Goal: Task Accomplishment & Management: Complete application form

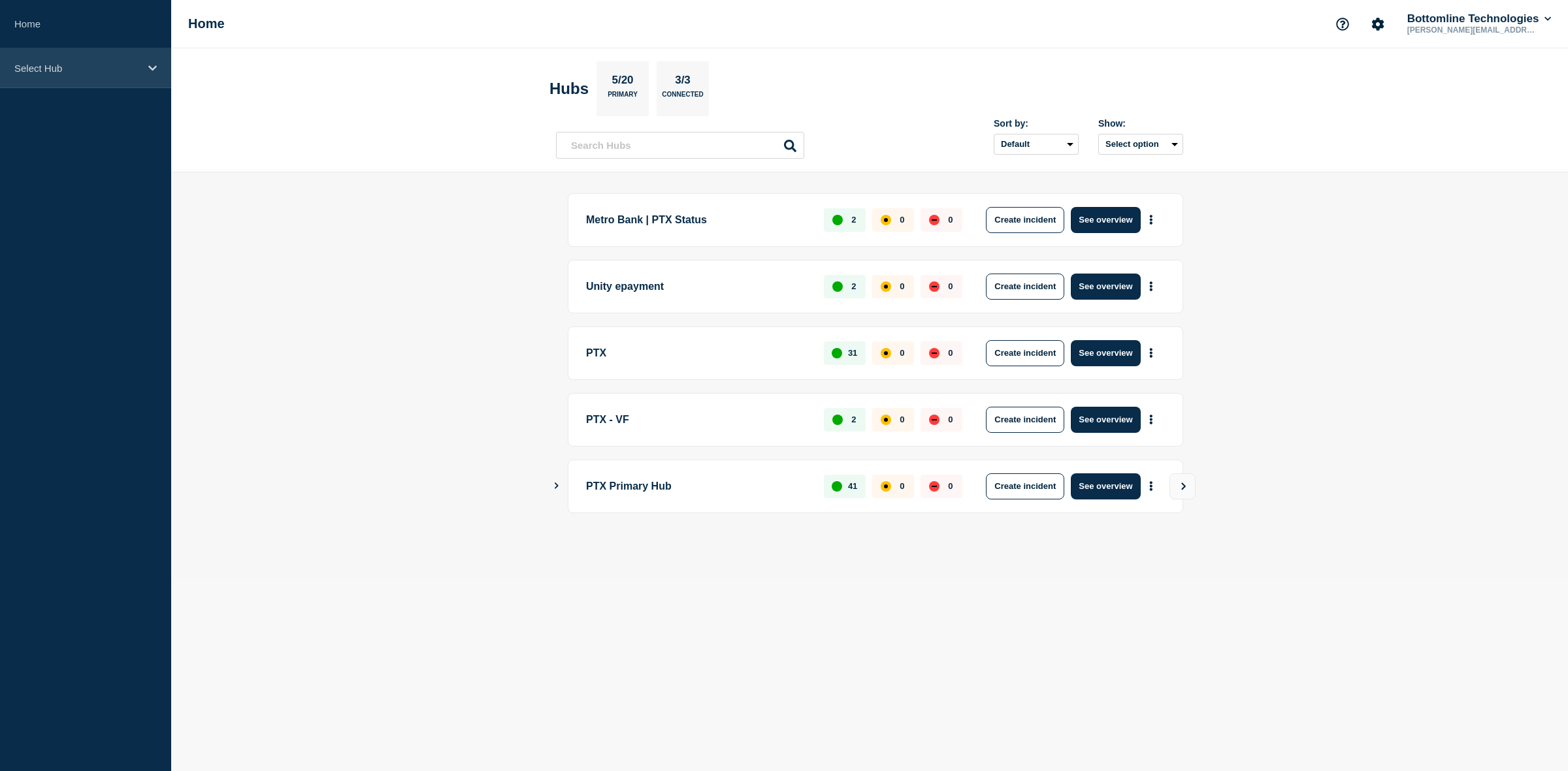
click at [148, 59] on div "Select Hub" at bounding box center [85, 69] width 171 height 40
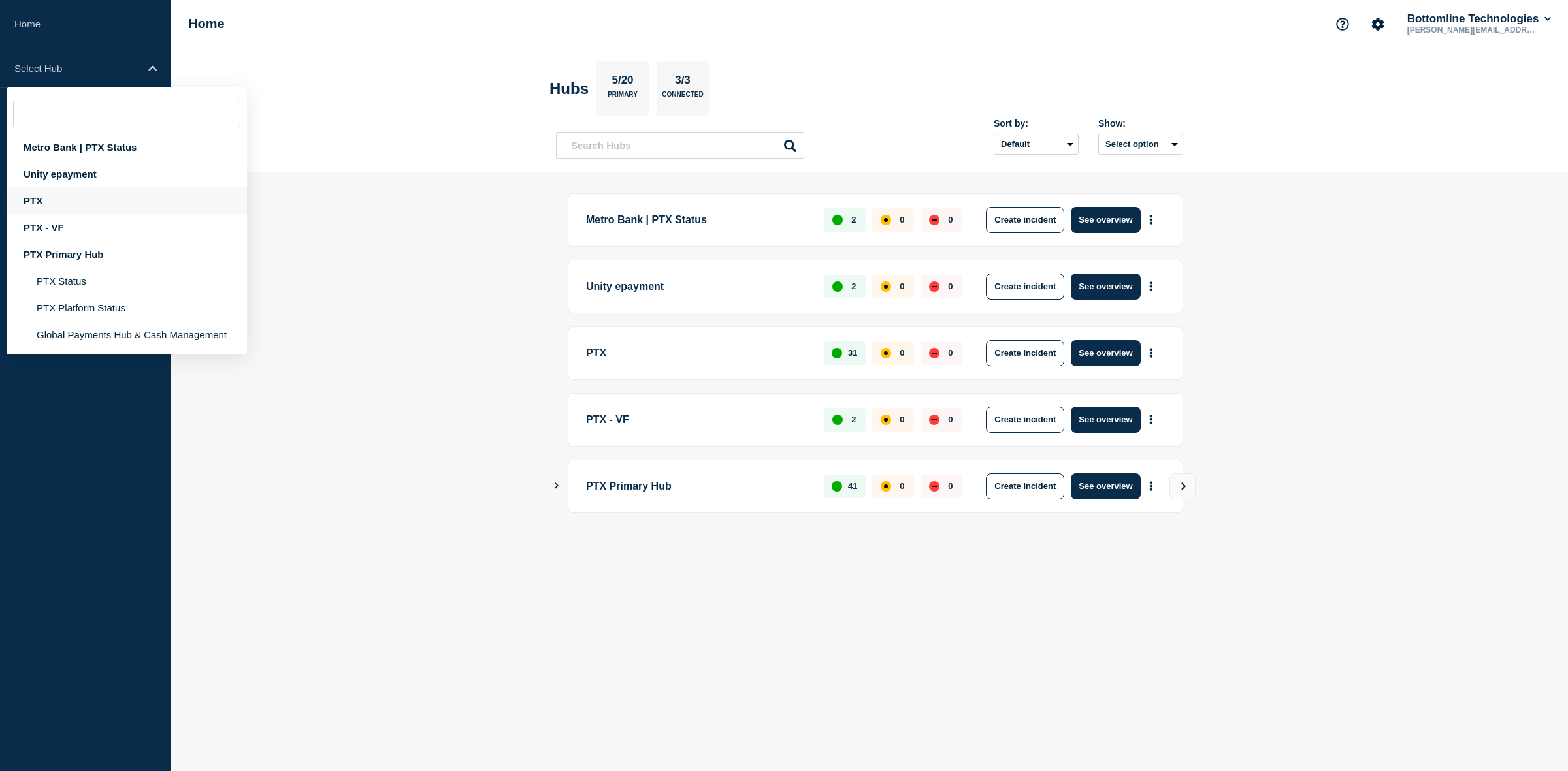
click at [28, 200] on div "PTX" at bounding box center [127, 201] width 241 height 27
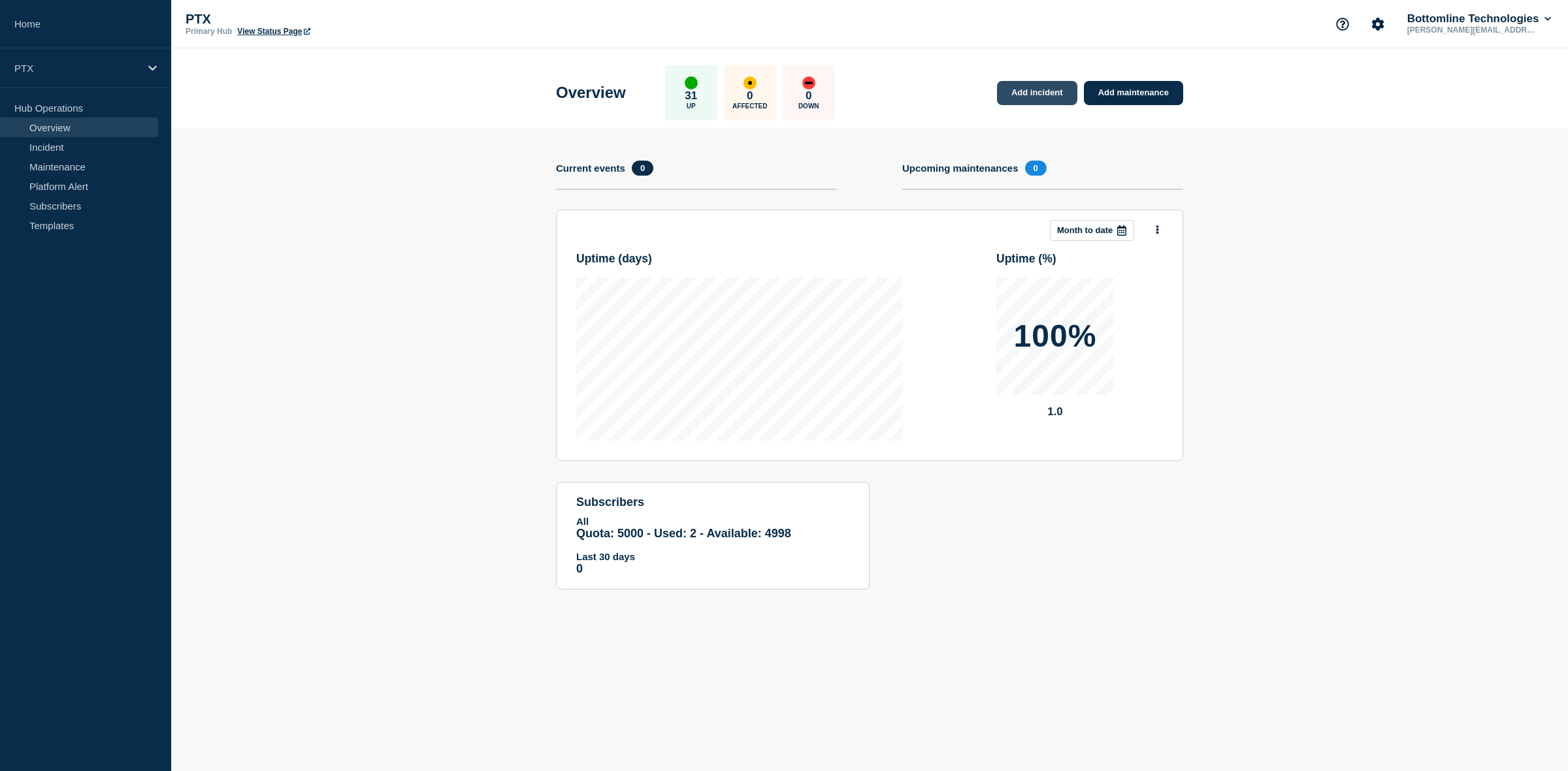
click at [1028, 94] on link "Add incident" at bounding box center [1037, 93] width 81 height 24
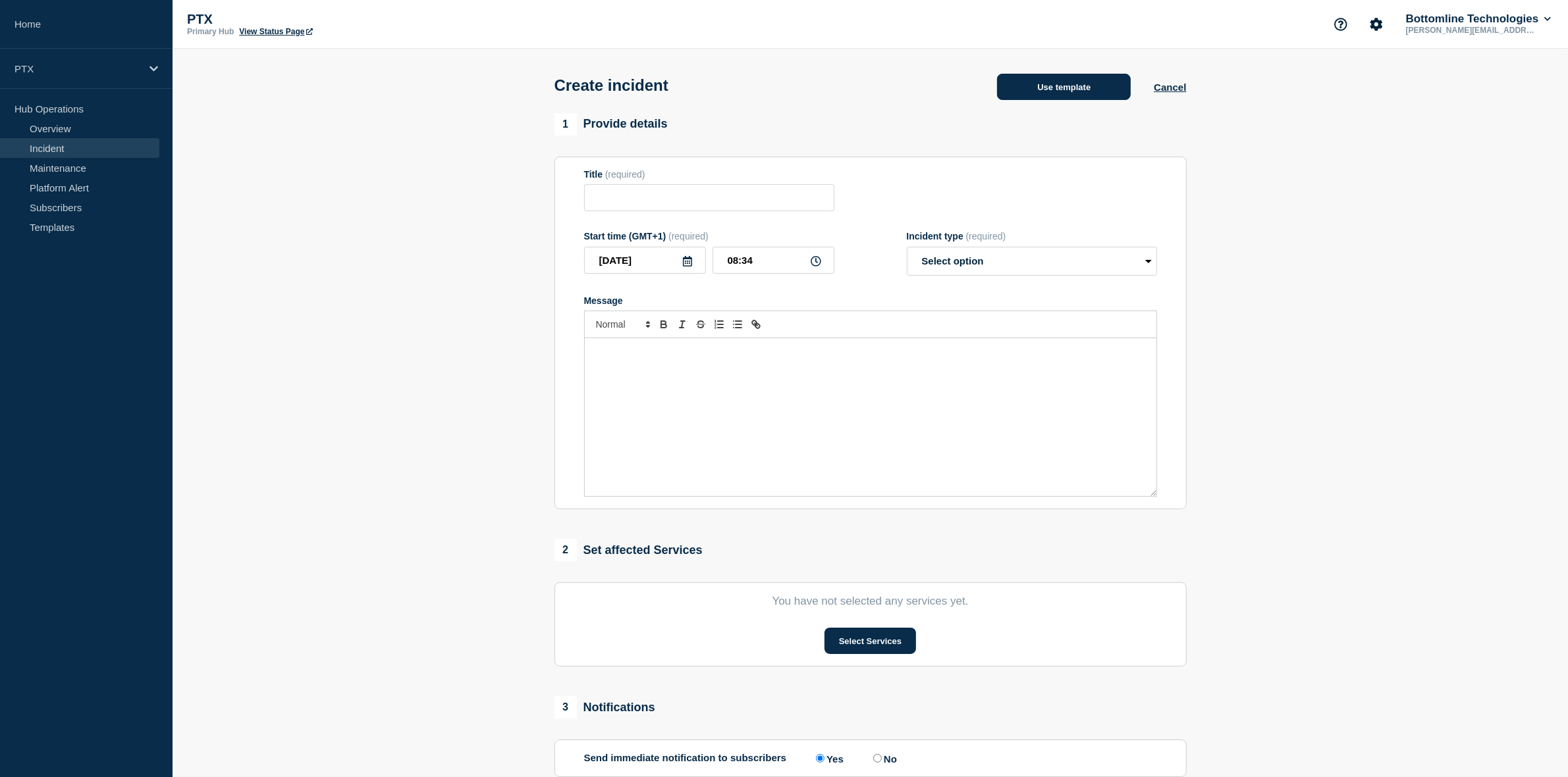
click at [1051, 89] on button "Use template" at bounding box center [1064, 87] width 134 height 26
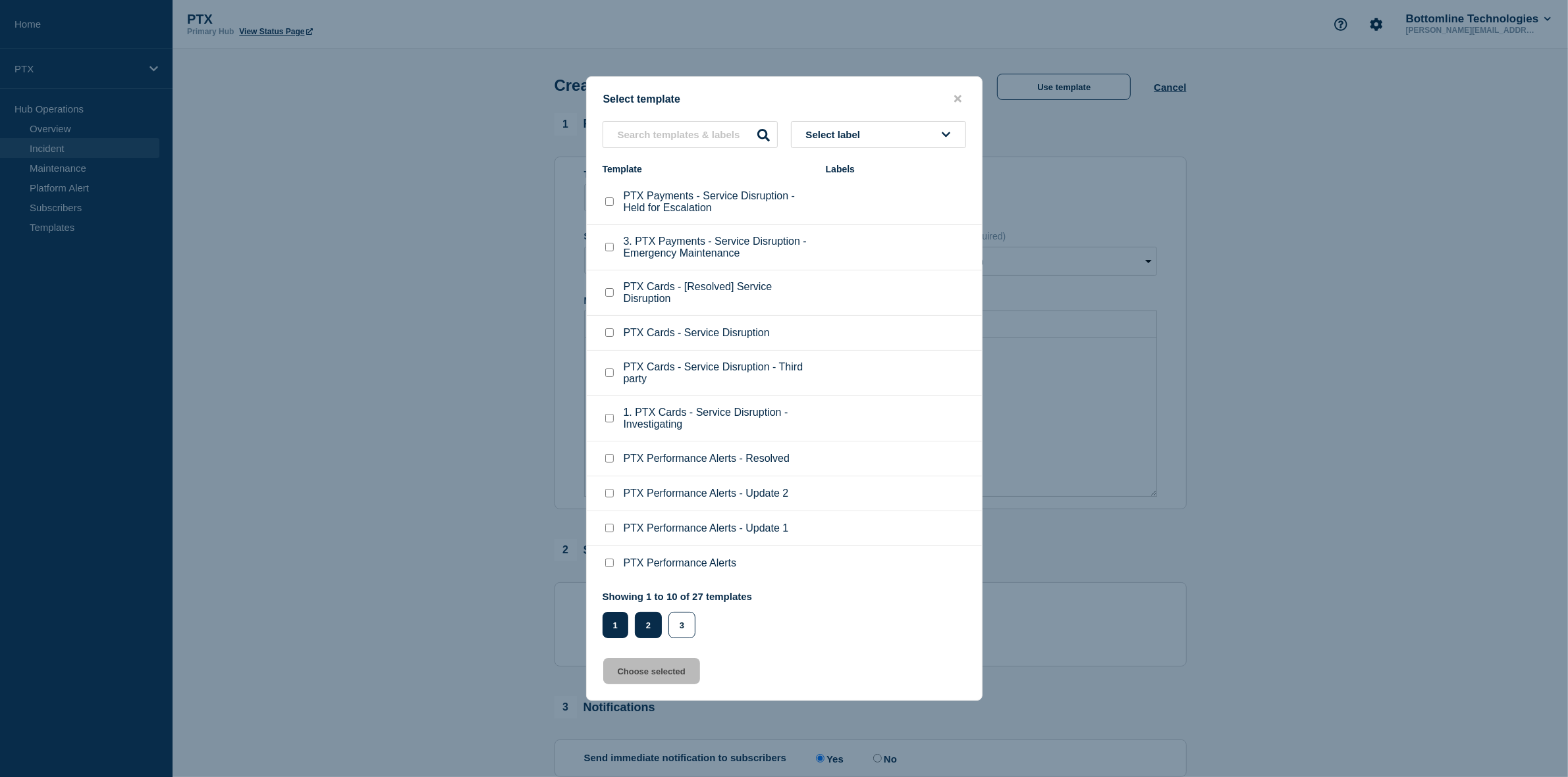
click at [639, 631] on button "2" at bounding box center [648, 626] width 27 height 26
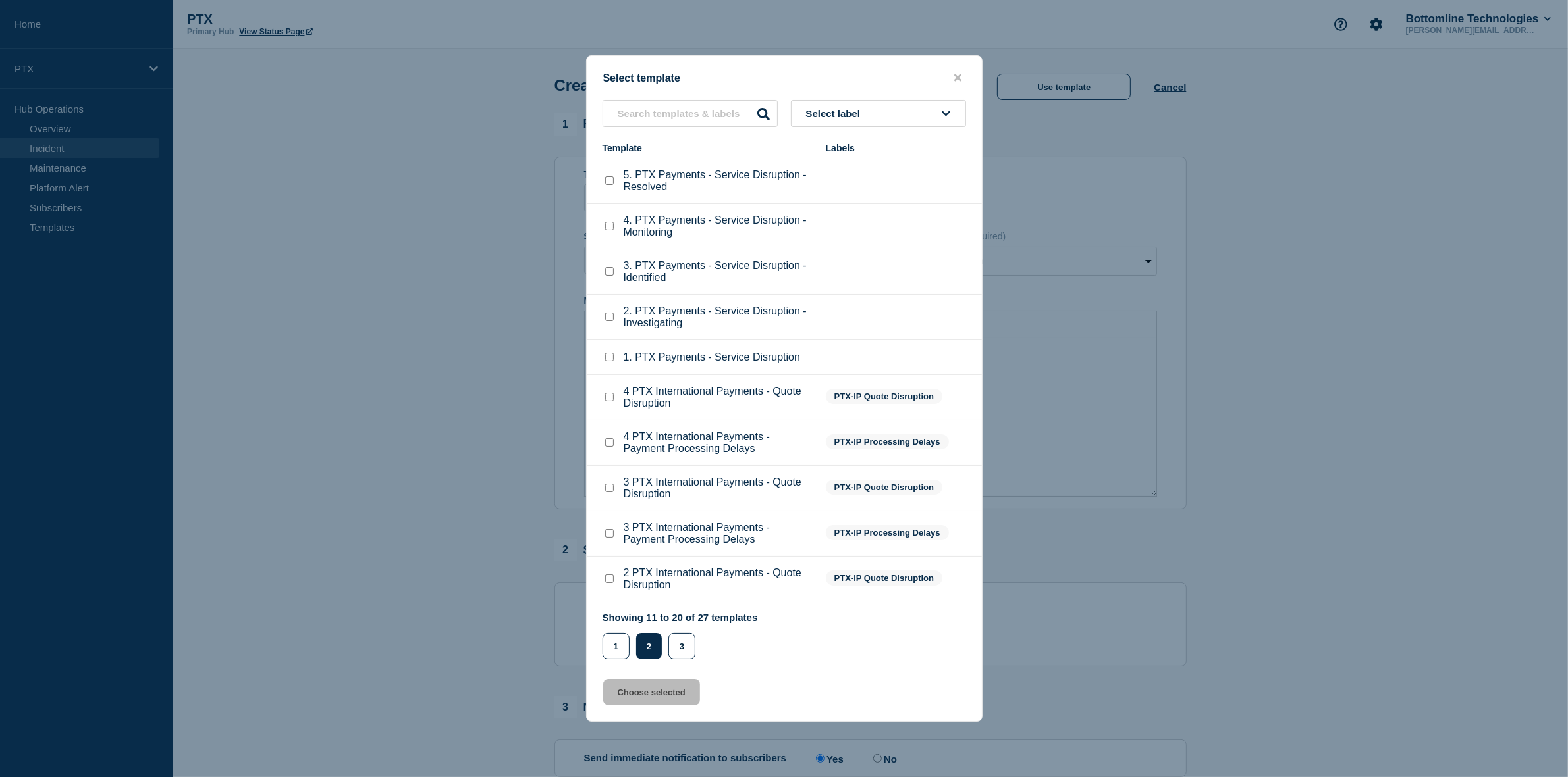
click at [610, 361] on input "1. PTX Payments - Service Disruption checkbox" at bounding box center [609, 357] width 9 height 9
checkbox input "true"
click at [683, 705] on button "Choose selected" at bounding box center [651, 692] width 97 height 26
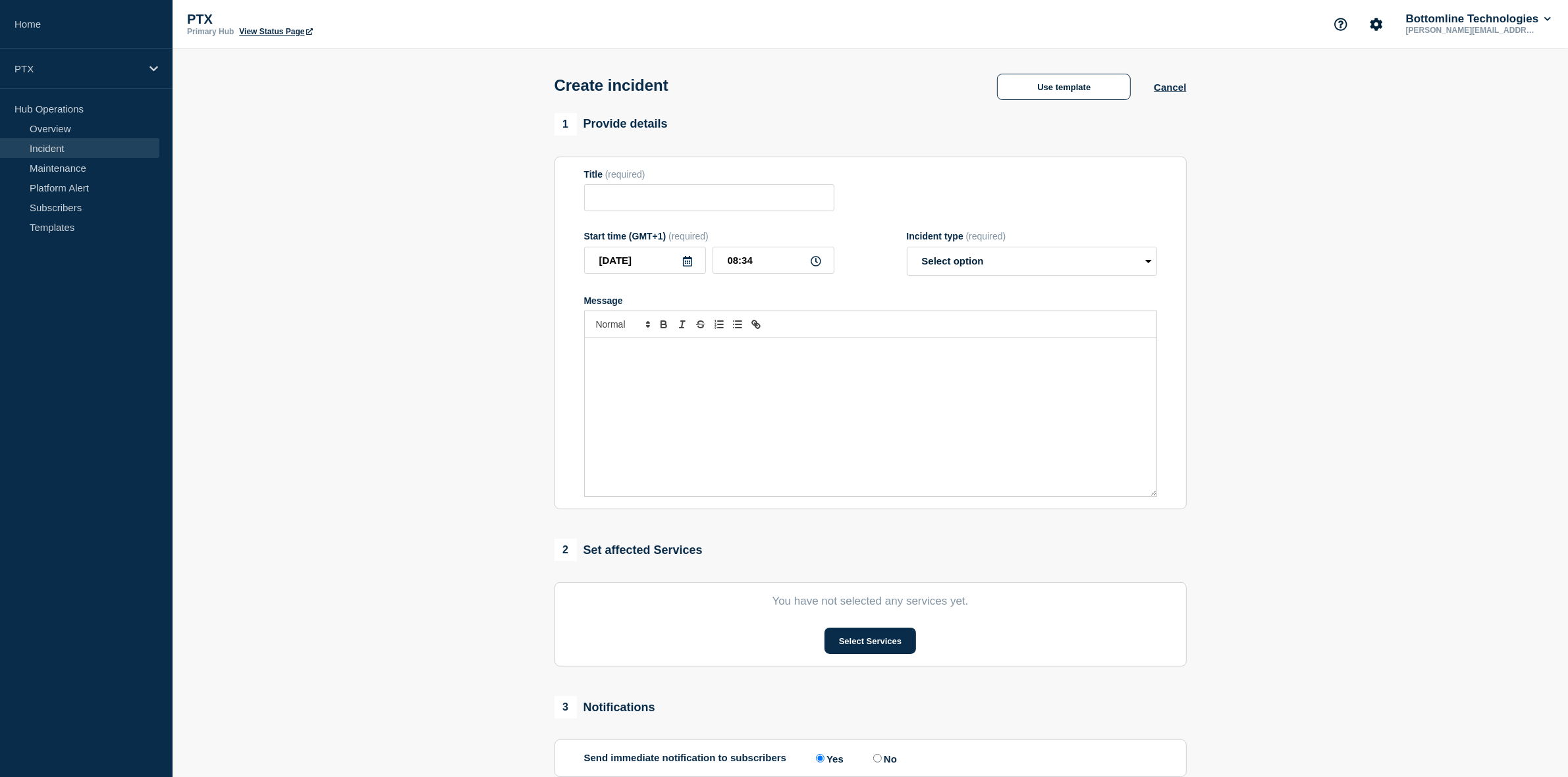
type input "1. PTX Payments - Service Disruption"
select select "investigating"
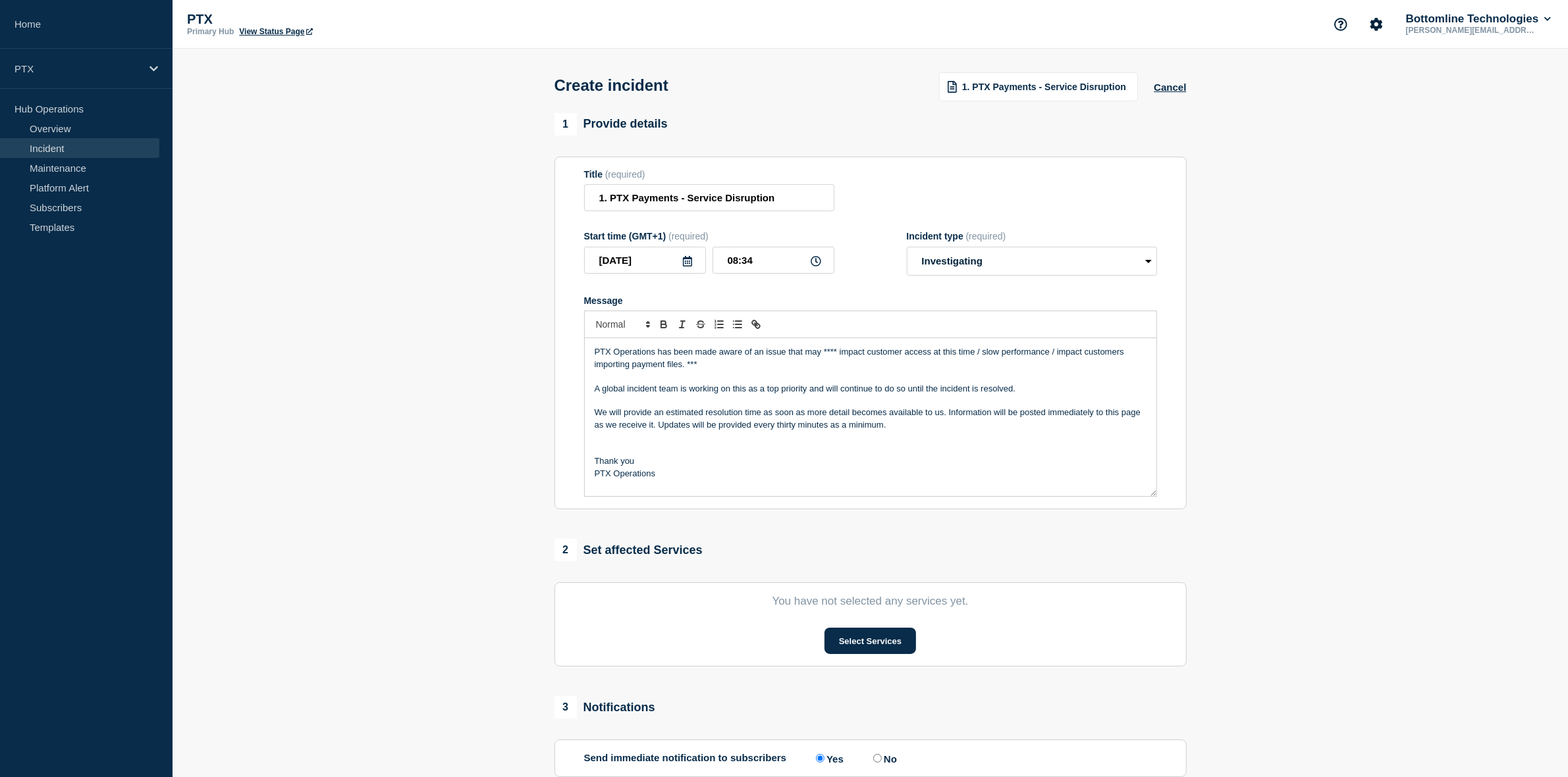
click at [759, 430] on p "We will provide an estimated resolution time as soon as more detail becomes ava…" at bounding box center [870, 419] width 552 height 24
click at [814, 395] on p "A global incident team is working on this as a top priority and will continue t…" at bounding box center [870, 389] width 552 height 12
click at [762, 387] on p "A global incident team is working on this as a top priority and will continue t…" at bounding box center [870, 389] width 552 height 12
click at [817, 374] on p "Message" at bounding box center [870, 377] width 552 height 12
click at [875, 364] on p "PTX Operations has been made aware of an issue that may **** impact customer ac…" at bounding box center [870, 359] width 552 height 24
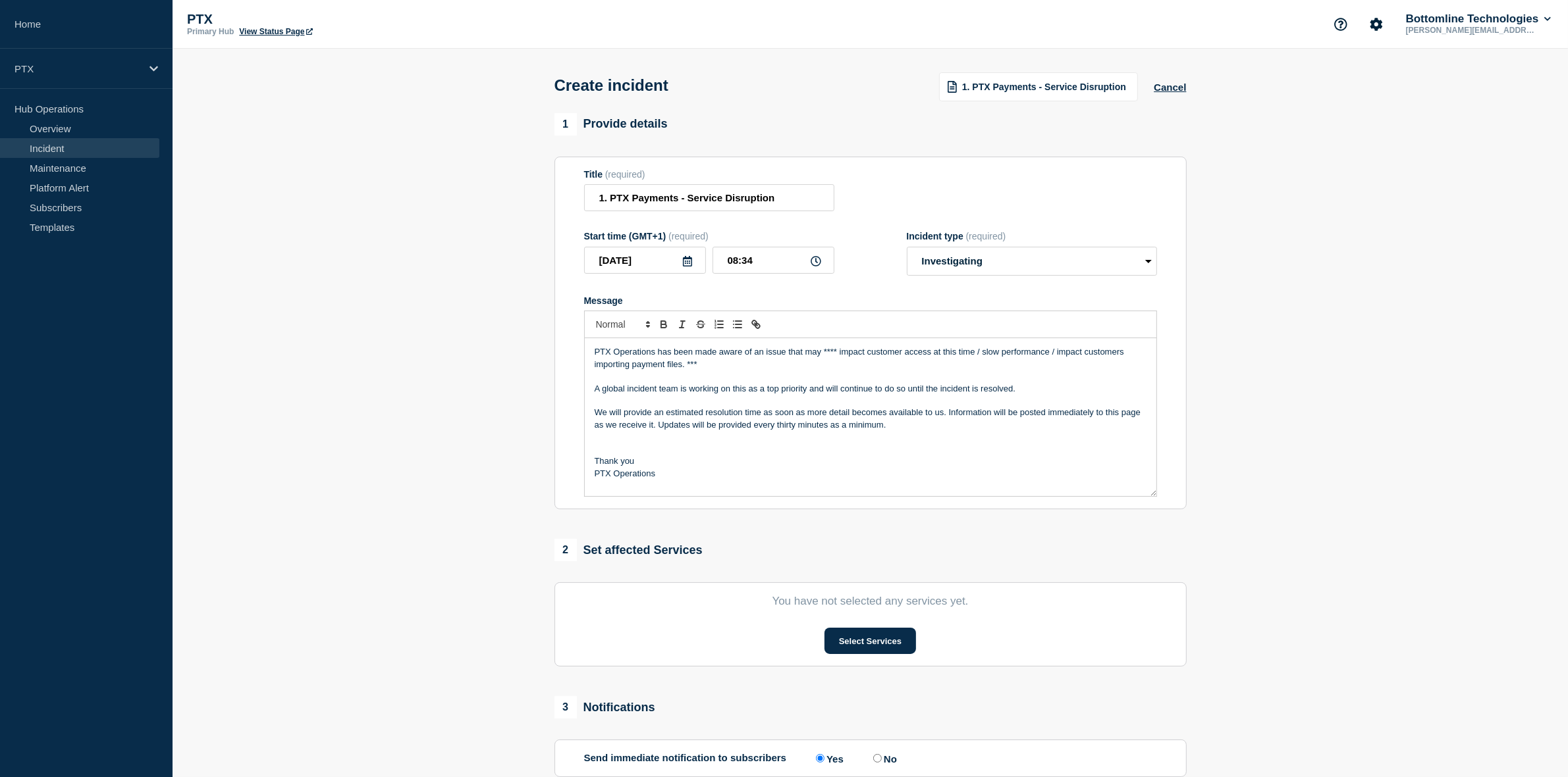
click at [838, 354] on p "PTX Operations has been made aware of an issue that may **** impact customer ac…" at bounding box center [870, 359] width 552 height 24
click at [886, 354] on p "PTX Operations has been made aware of an issue that may impact customer access …" at bounding box center [870, 359] width 552 height 24
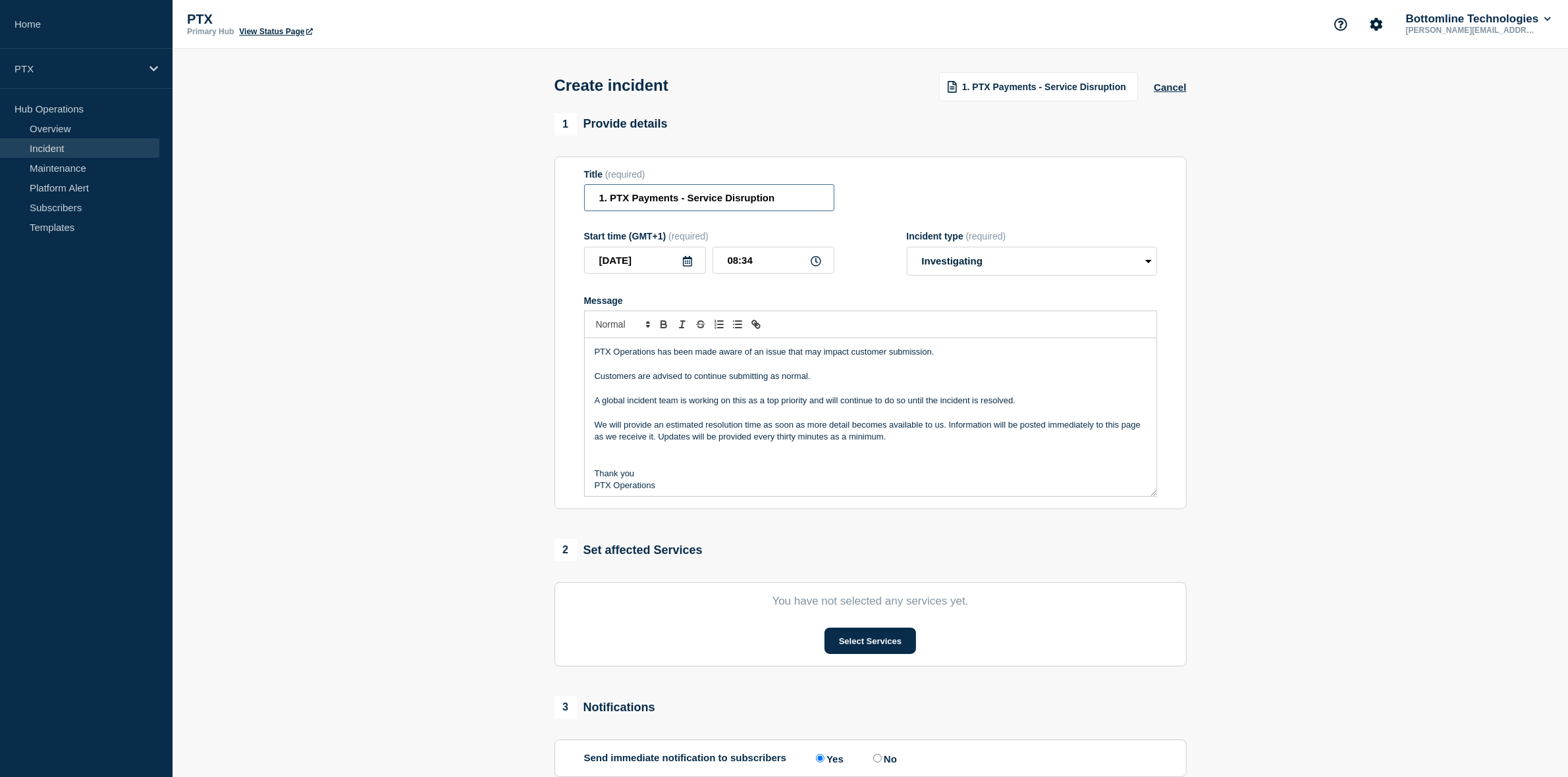
click at [626, 206] on input "1. PTX Payments - Service Disruption" at bounding box center [709, 198] width 250 height 27
click at [609, 200] on input "1. PTX Payments - Service Disruption" at bounding box center [709, 198] width 250 height 27
click at [669, 201] on input "PTX Payments - Service Disruption" at bounding box center [709, 198] width 250 height 27
type input "PTX Payment- BT1 - Service Disruption"
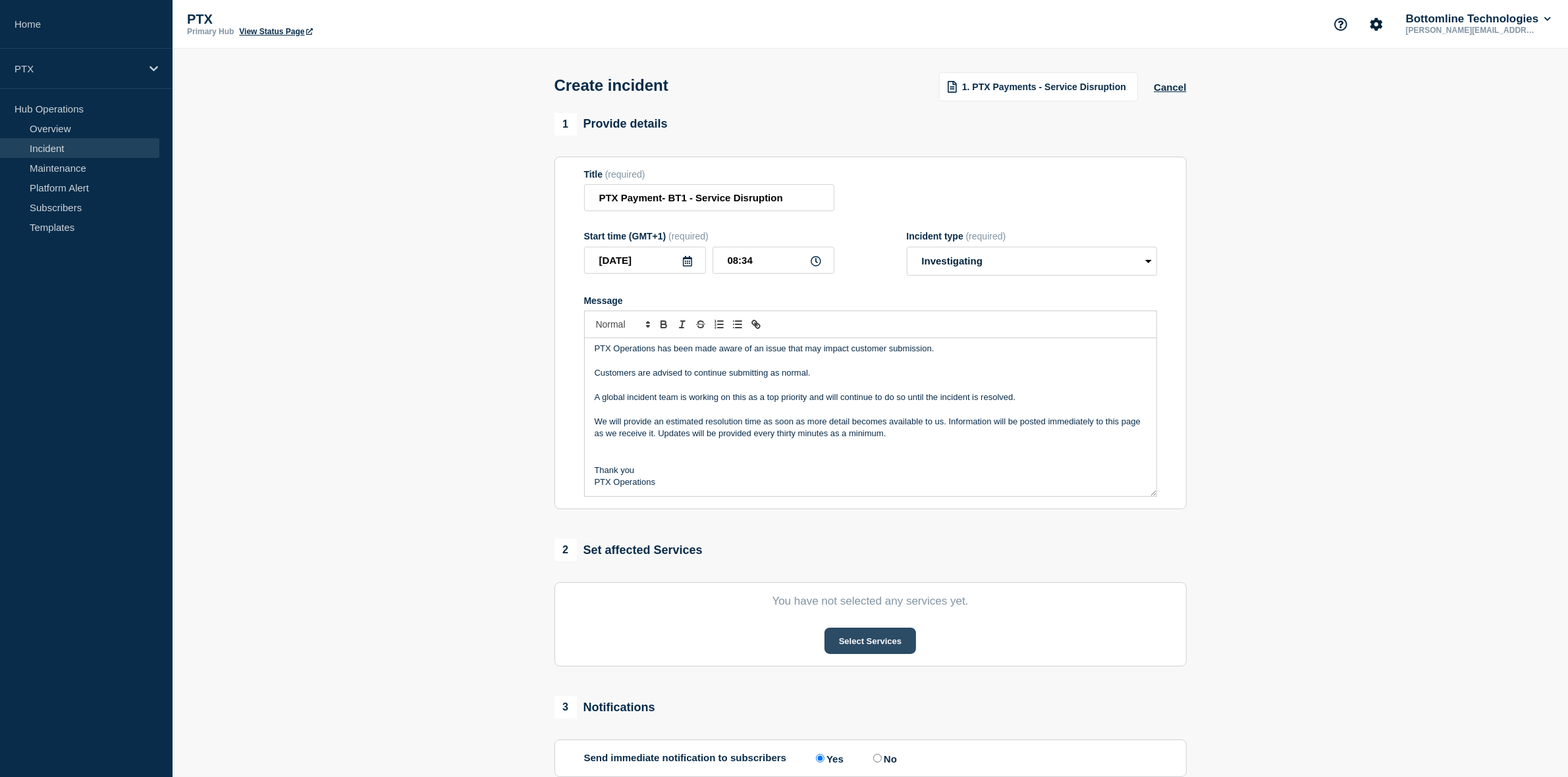
click at [878, 637] on button "Select Services" at bounding box center [870, 641] width 92 height 26
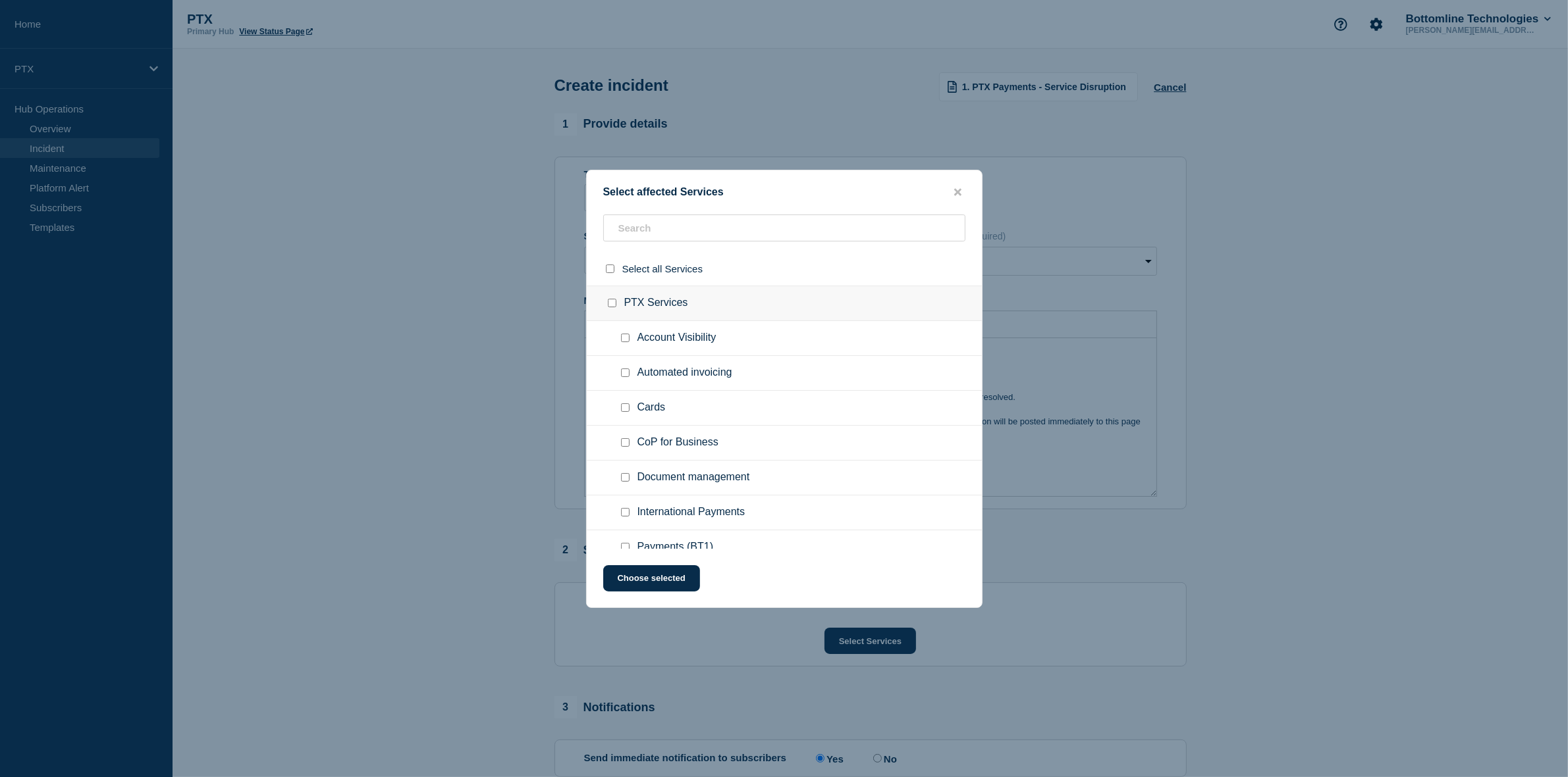
click at [611, 306] on input "PTX Services checkbox" at bounding box center [612, 304] width 9 height 9
checkbox input "true"
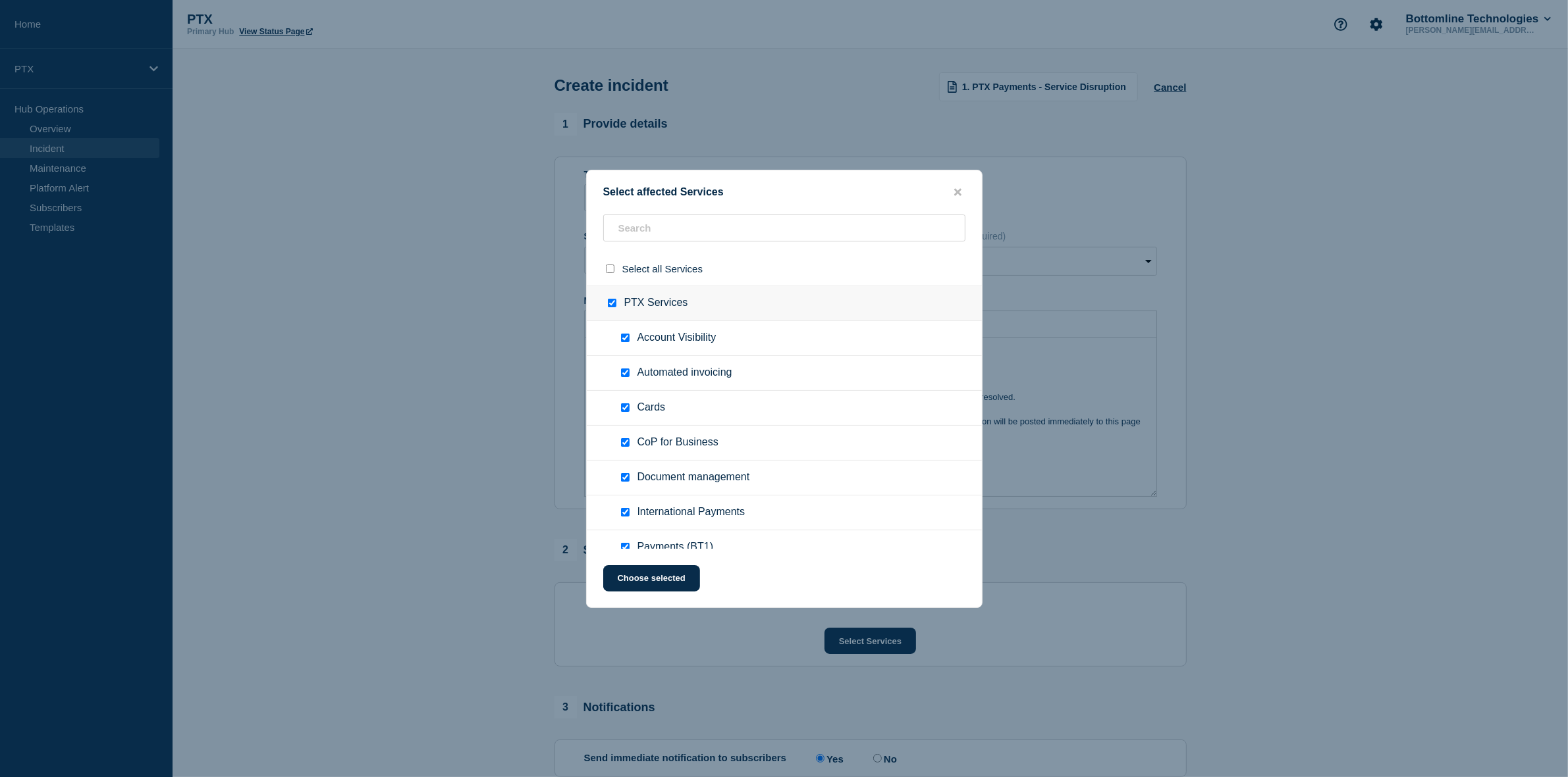
checkbox input "true"
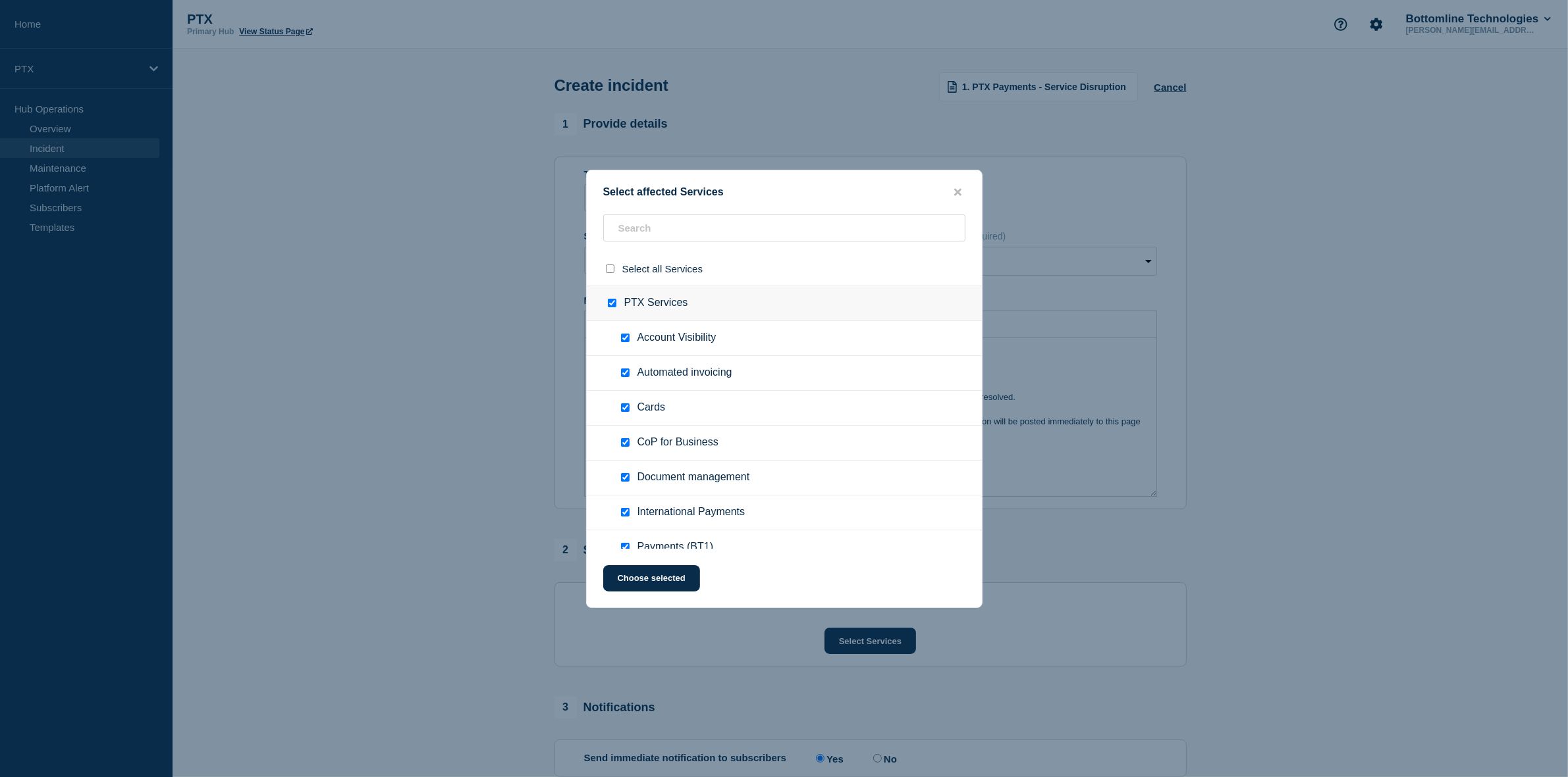
checkbox input "true"
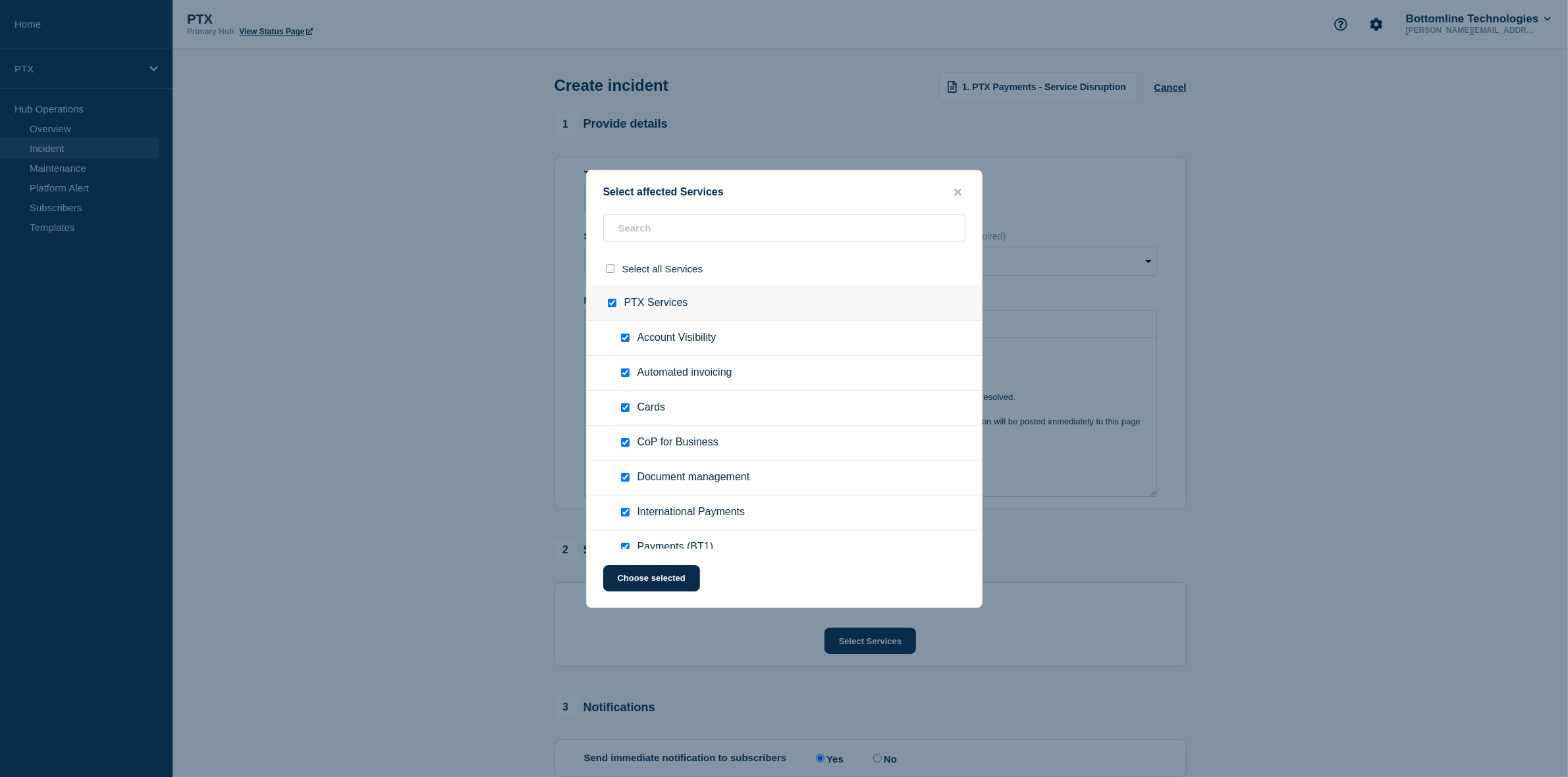
checkbox input "true"
click at [611, 306] on input "PTX Services checkbox" at bounding box center [612, 304] width 9 height 9
checkbox input "false"
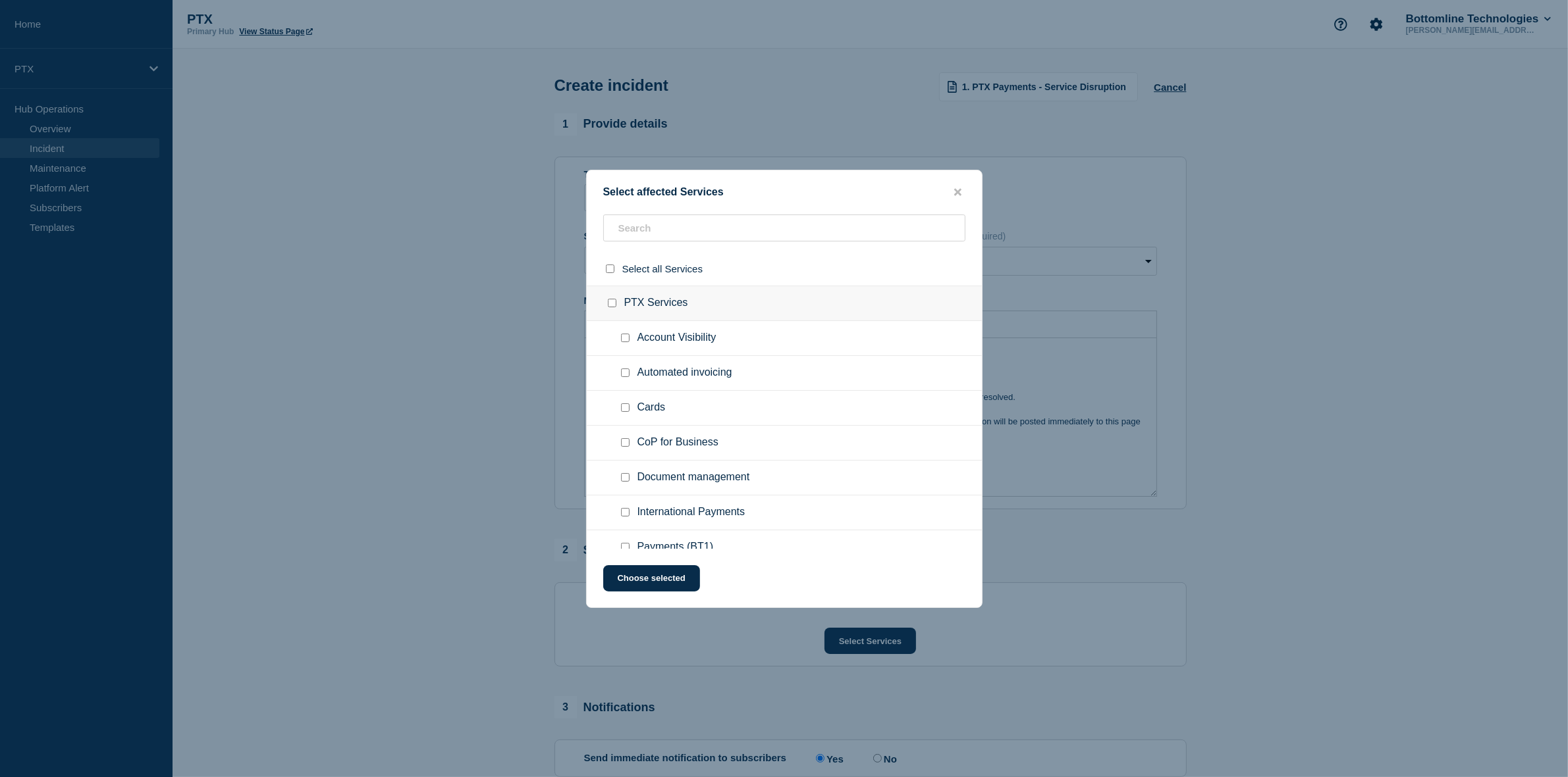
checkbox input "false"
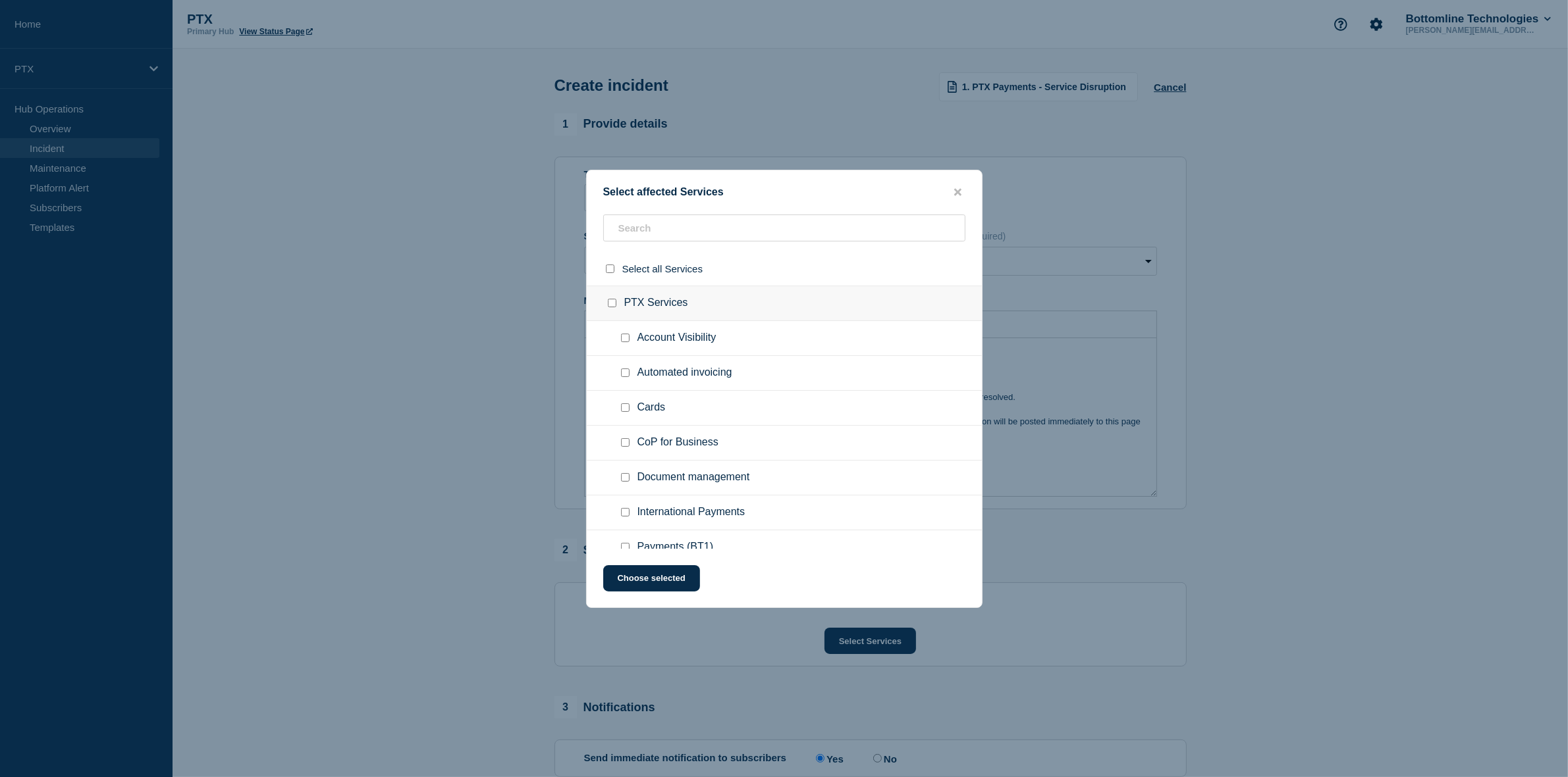
checkbox input "false"
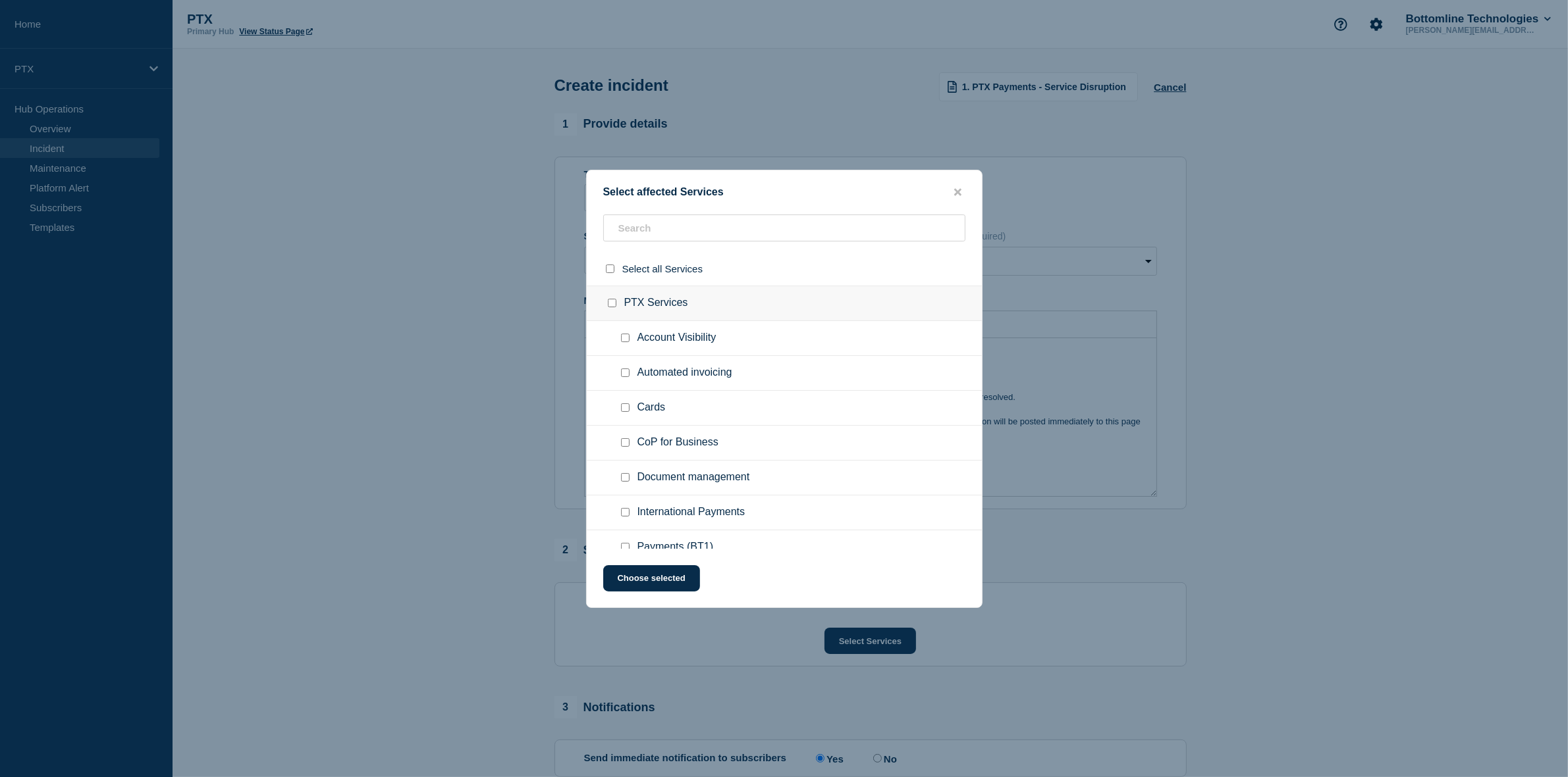
checkbox input "false"
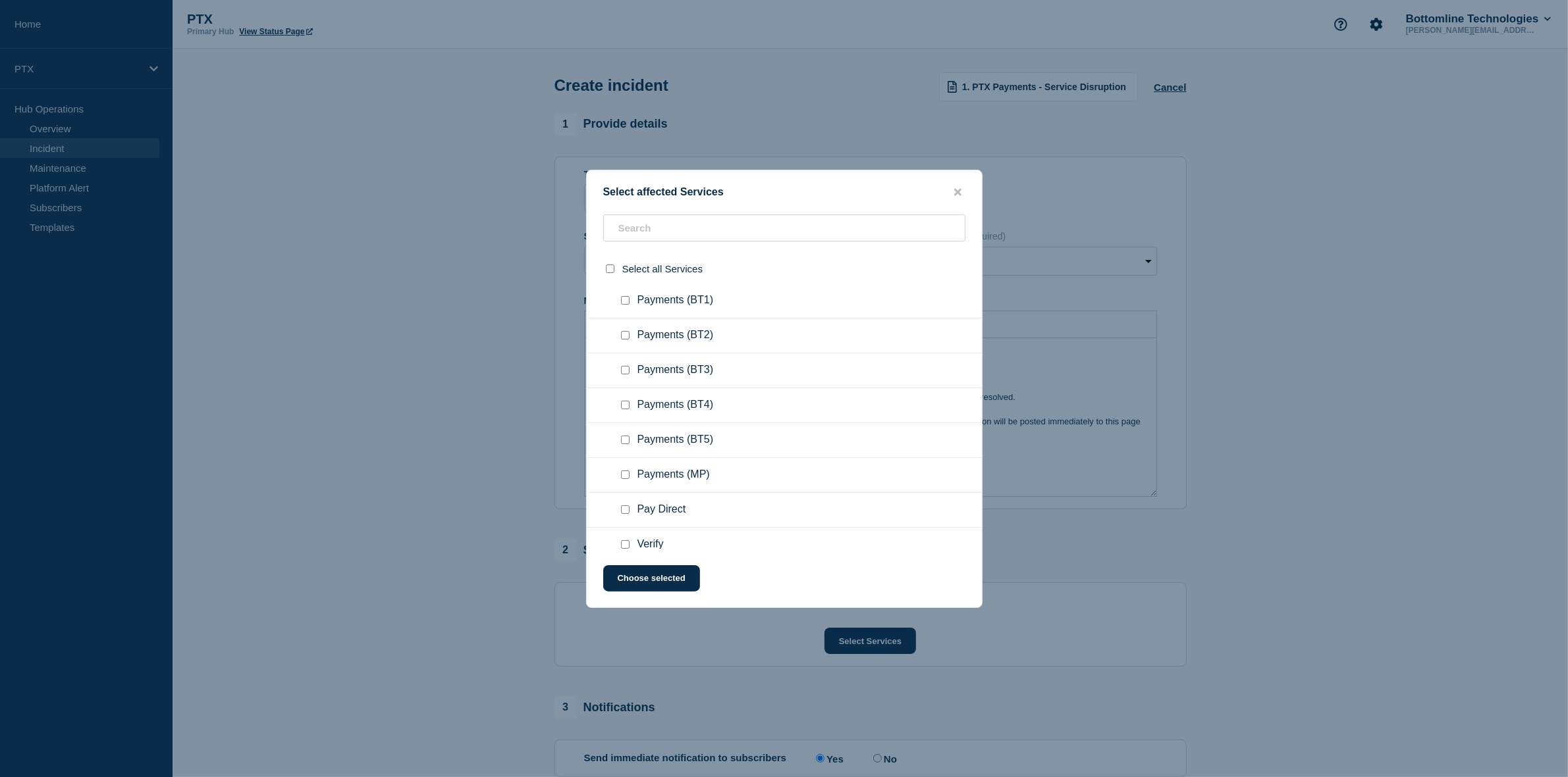
click at [618, 297] on div at bounding box center [628, 300] width 19 height 13
click at [626, 304] on input "Payments (BT1) checkbox" at bounding box center [625, 301] width 9 height 9
checkbox input "true"
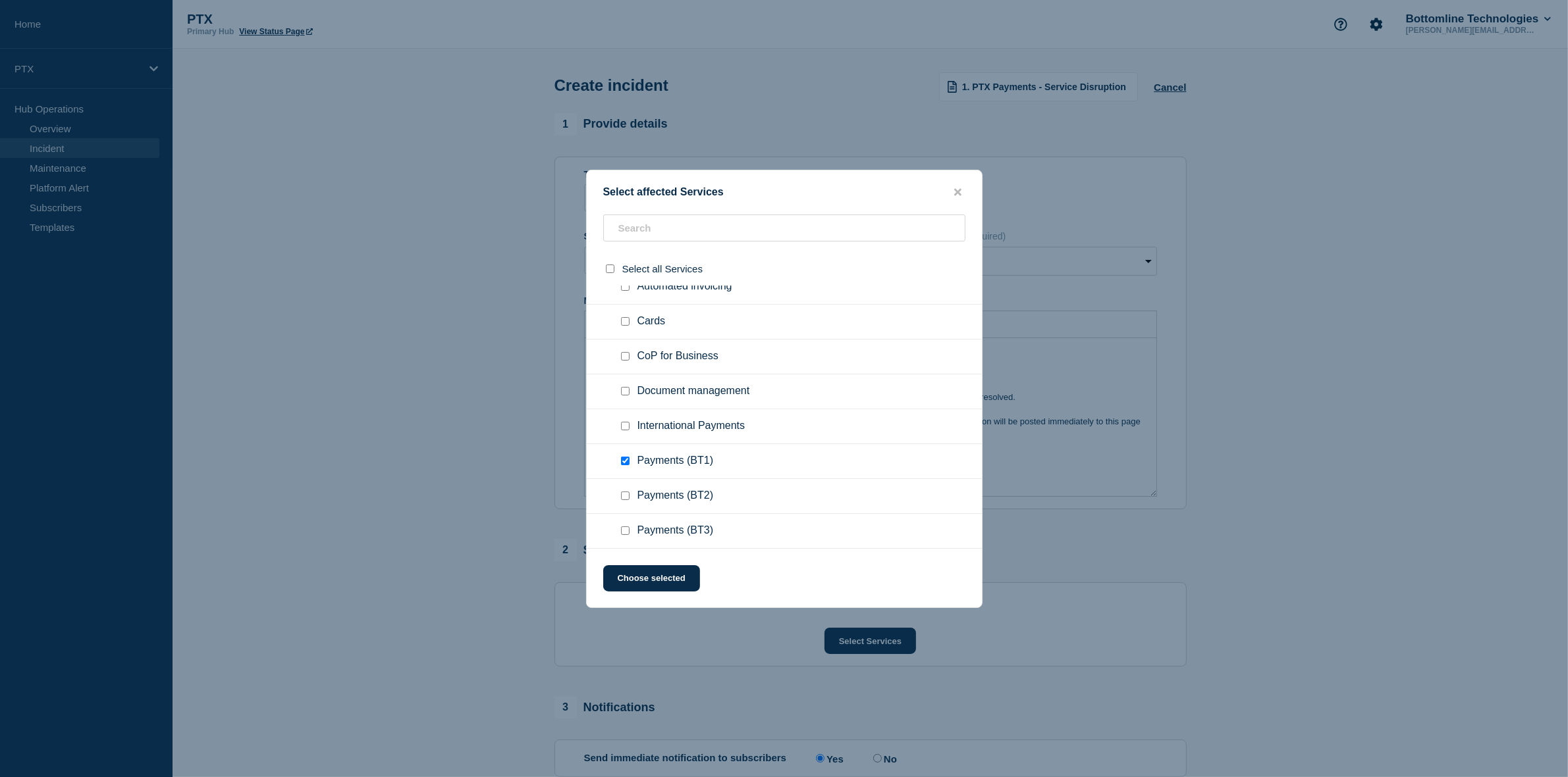
scroll to position [82, 0]
click at [621, 364] on input "CoP for Business checkbox" at bounding box center [625, 360] width 9 height 9
checkbox input "true"
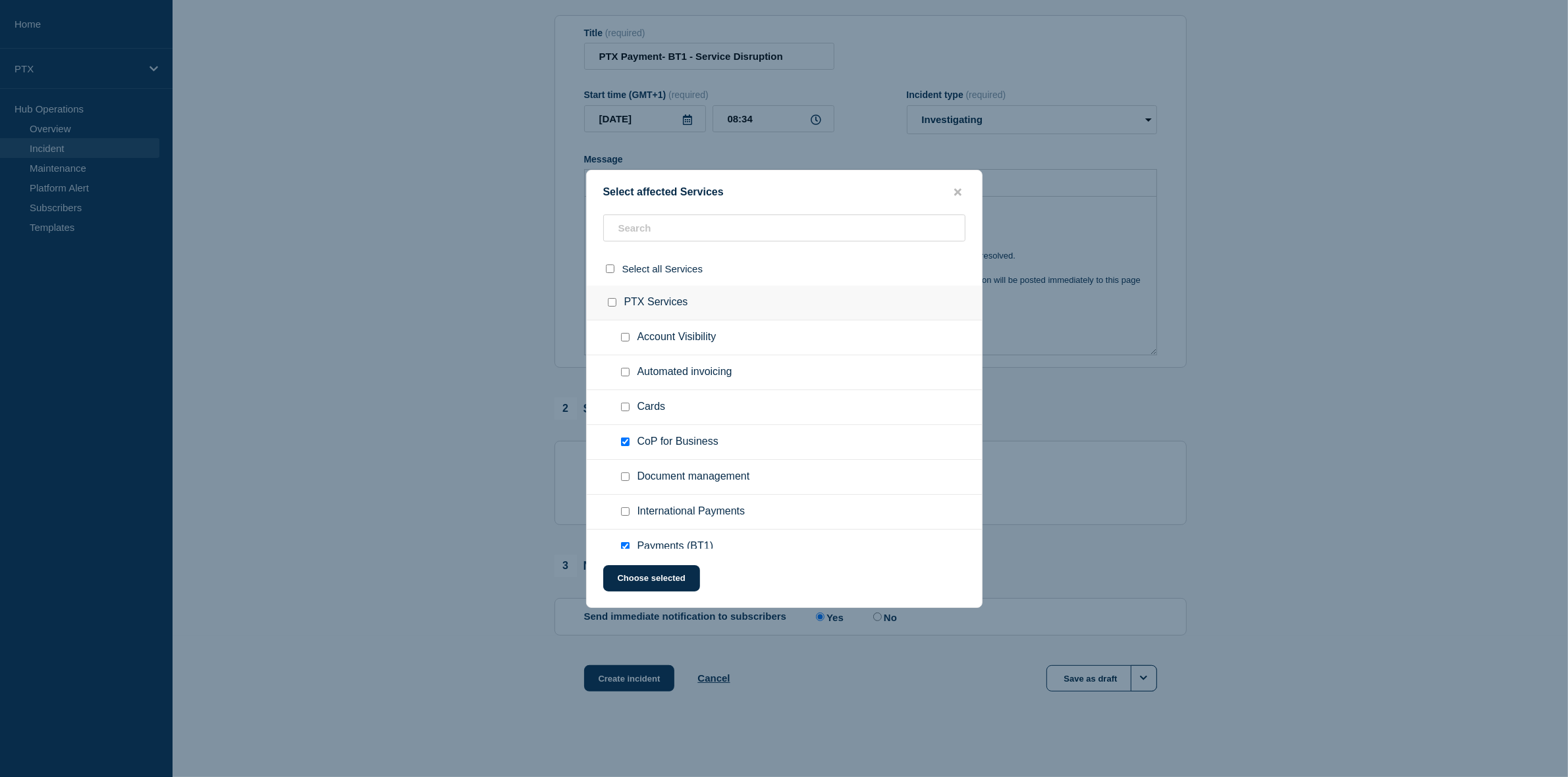
scroll to position [0, 0]
click at [663, 583] on button "Choose selected" at bounding box center [651, 578] width 97 height 26
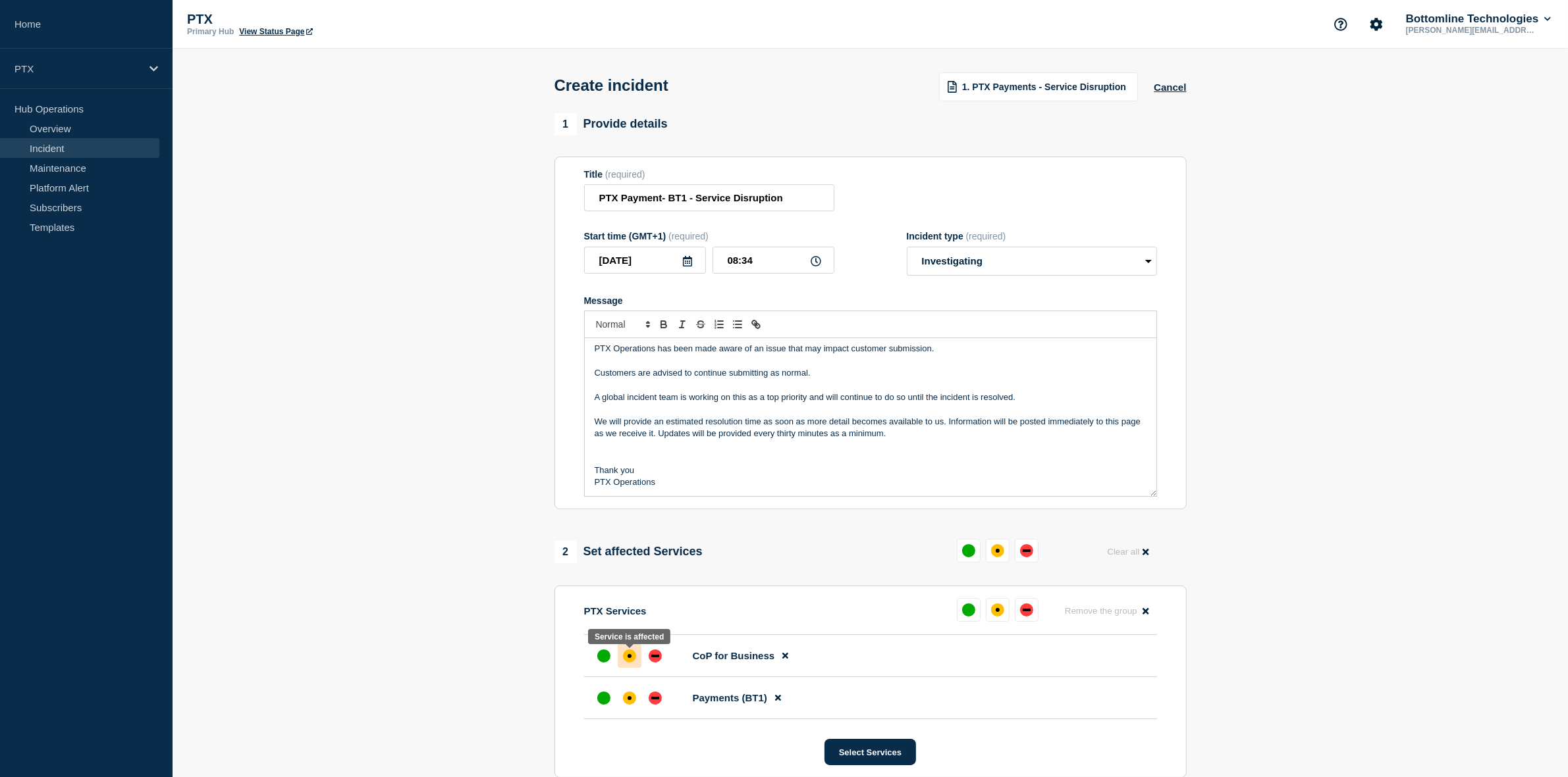
click at [626, 658] on div "affected" at bounding box center [629, 655] width 13 height 13
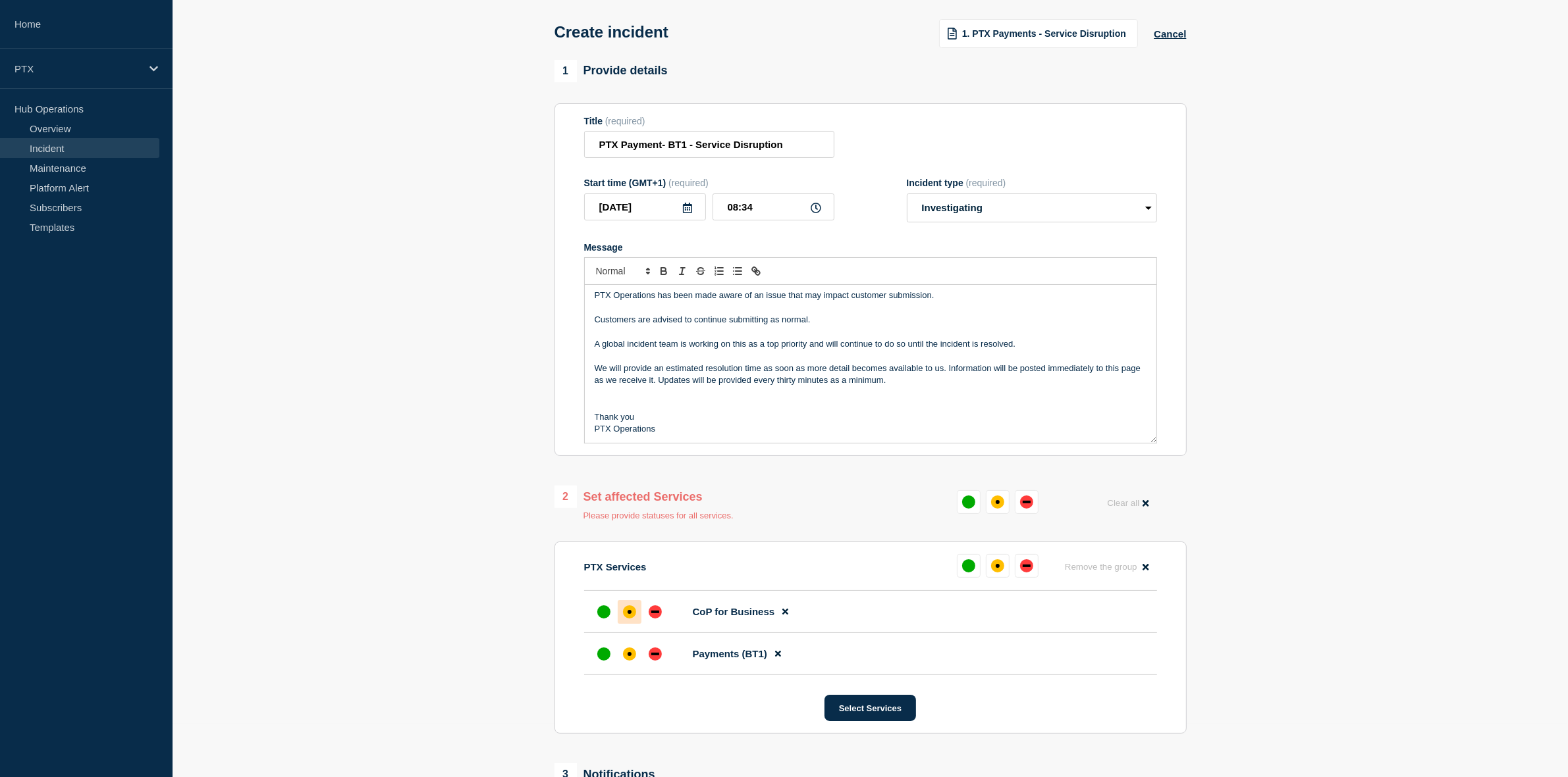
scroll to position [82, 0]
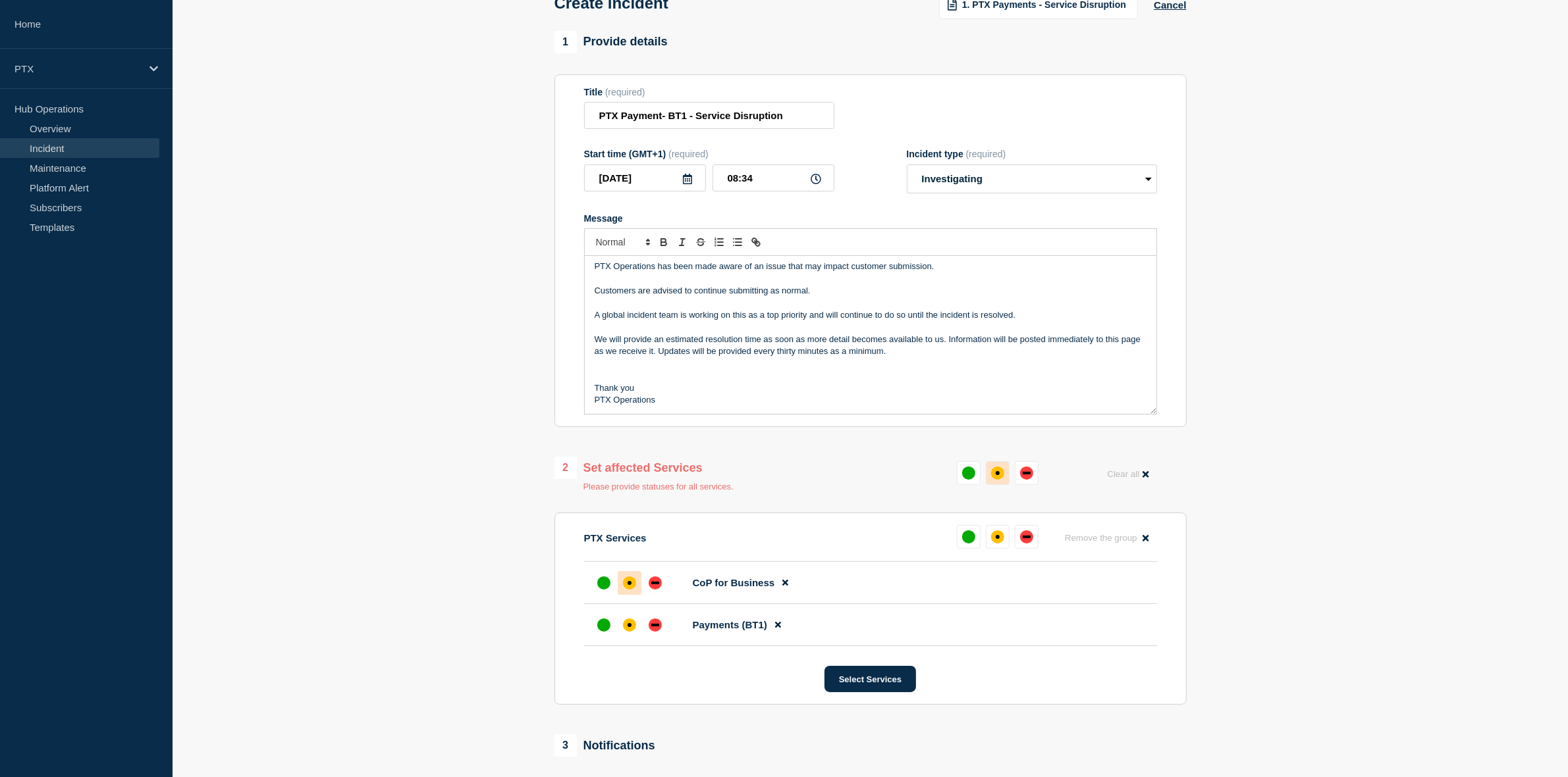
click at [1001, 480] on div "affected" at bounding box center [997, 472] width 13 height 13
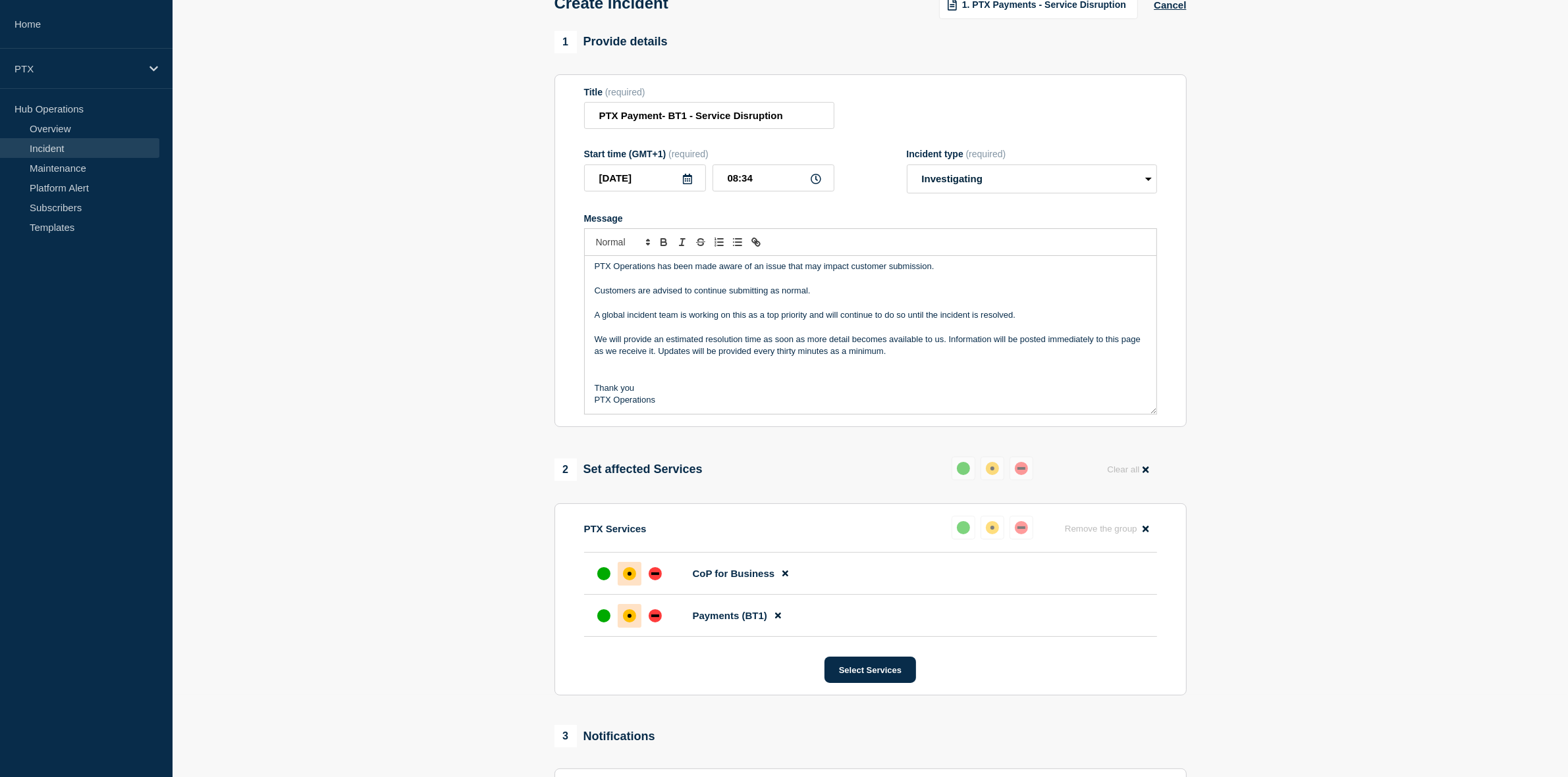
click at [766, 269] on p "PTX Operations has been made aware of an issue that may impact customer submiss…" at bounding box center [870, 267] width 552 height 12
drag, startPoint x: 932, startPoint y: 271, endPoint x: 942, endPoint y: 276, distance: 11.2
click at [933, 271] on p "PTX Operations has been made aware of an intermittant issue that may impact cus…" at bounding box center [870, 267] width 552 height 12
drag, startPoint x: 988, startPoint y: 272, endPoint x: 936, endPoint y: 275, distance: 52.1
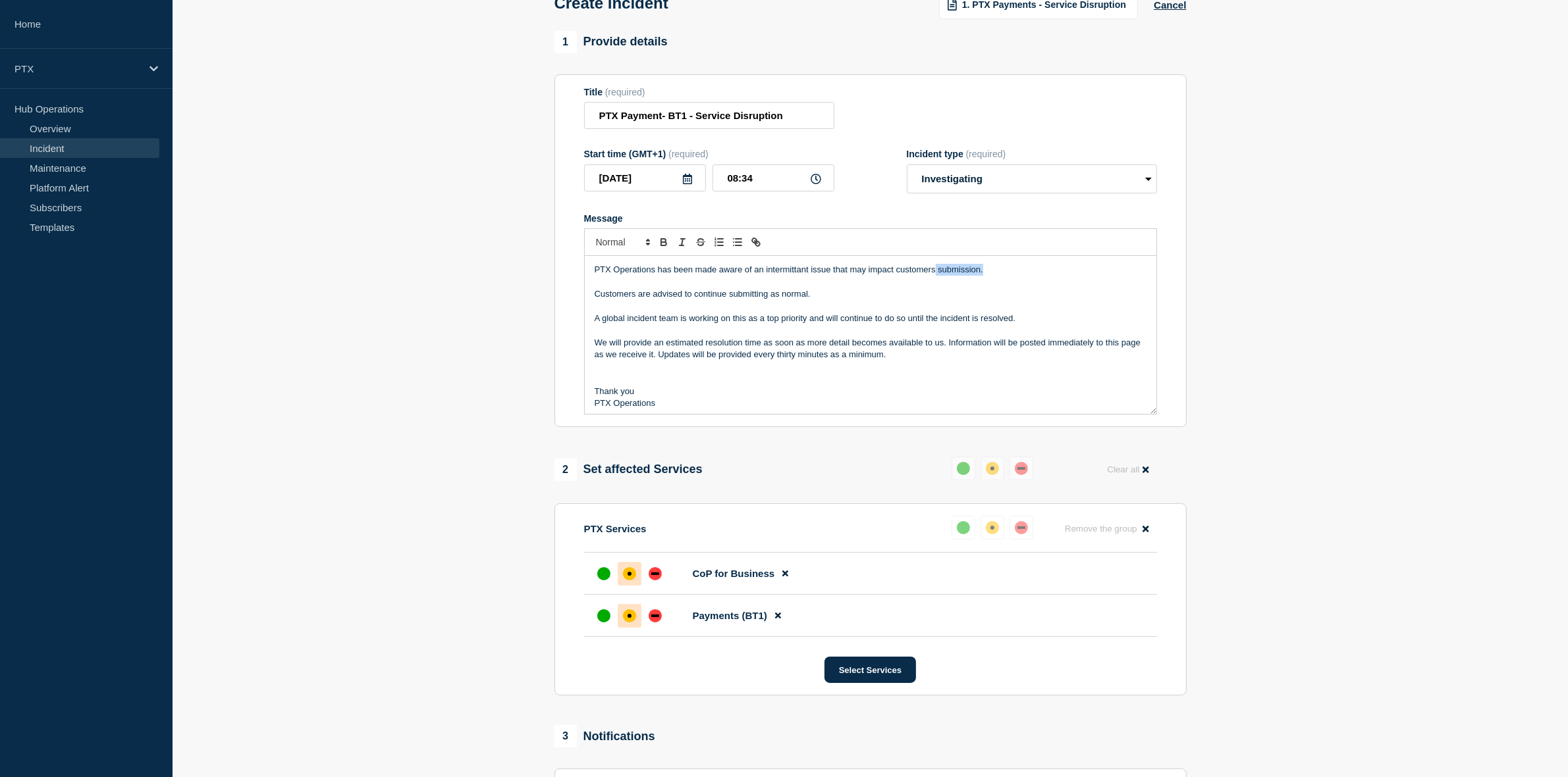
click at [936, 275] on p "PTX Operations has been made aware of an intermittant issue that may impact cus…" at bounding box center [870, 270] width 552 height 12
click at [828, 298] on p "Customers are advised to continue submitting as normal." at bounding box center [870, 294] width 552 height 12
click at [777, 395] on p "Thank you" at bounding box center [870, 392] width 552 height 12
click at [840, 374] on p "Message" at bounding box center [870, 368] width 552 height 12
drag, startPoint x: 655, startPoint y: 346, endPoint x: 705, endPoint y: 346, distance: 50.0
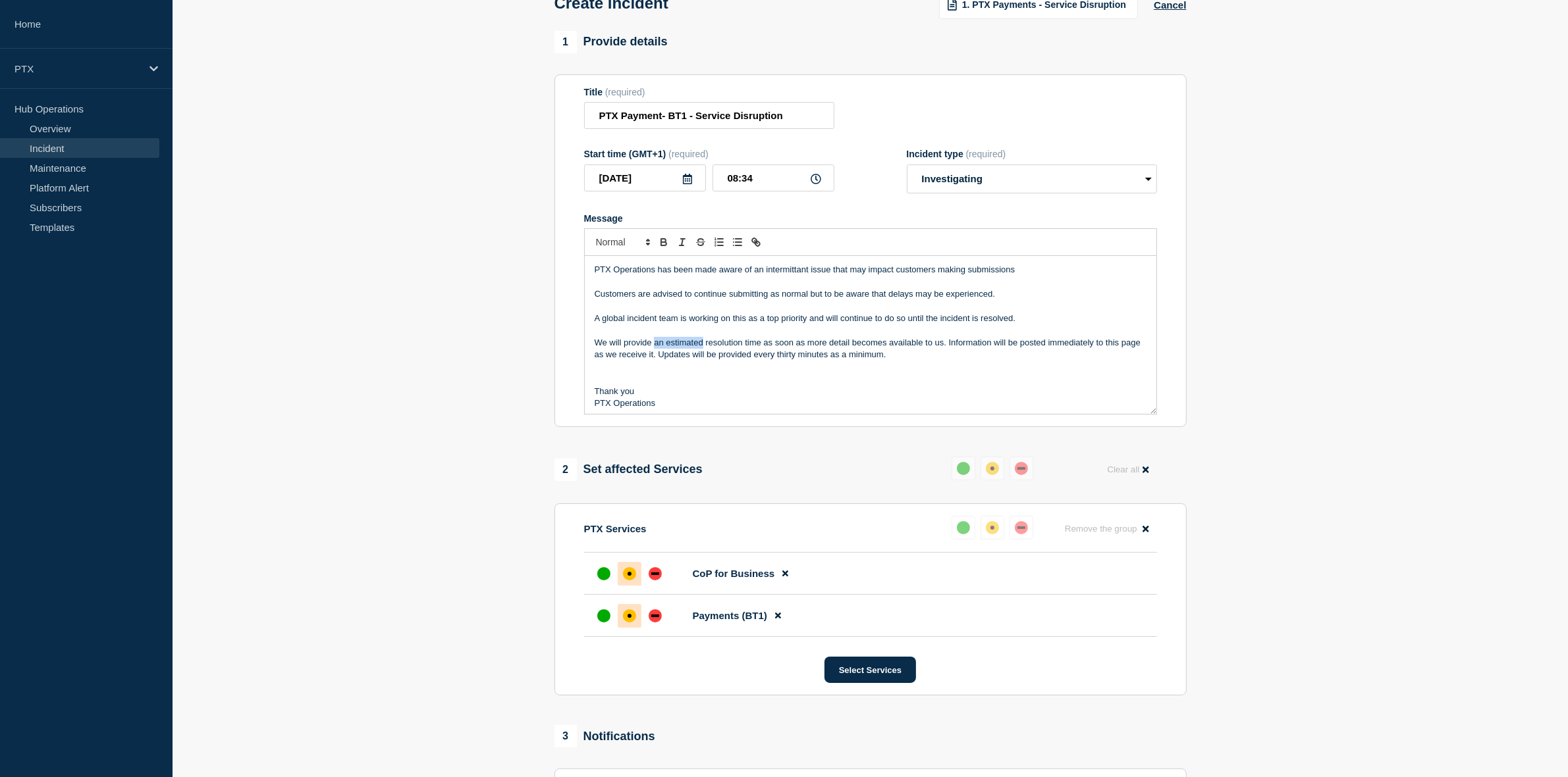
click at [705, 346] on p "We will provide an estimated resolution time as soon as more detail becomes ava…" at bounding box center [870, 349] width 552 height 24
click at [708, 376] on p "Message" at bounding box center [870, 380] width 552 height 12
click at [657, 344] on p "We will provide an estimated resolution time as soon as more detail becomes ava…" at bounding box center [870, 349] width 552 height 24
click at [946, 380] on p "Message" at bounding box center [870, 380] width 552 height 12
click at [945, 380] on p "Message" at bounding box center [870, 380] width 552 height 12
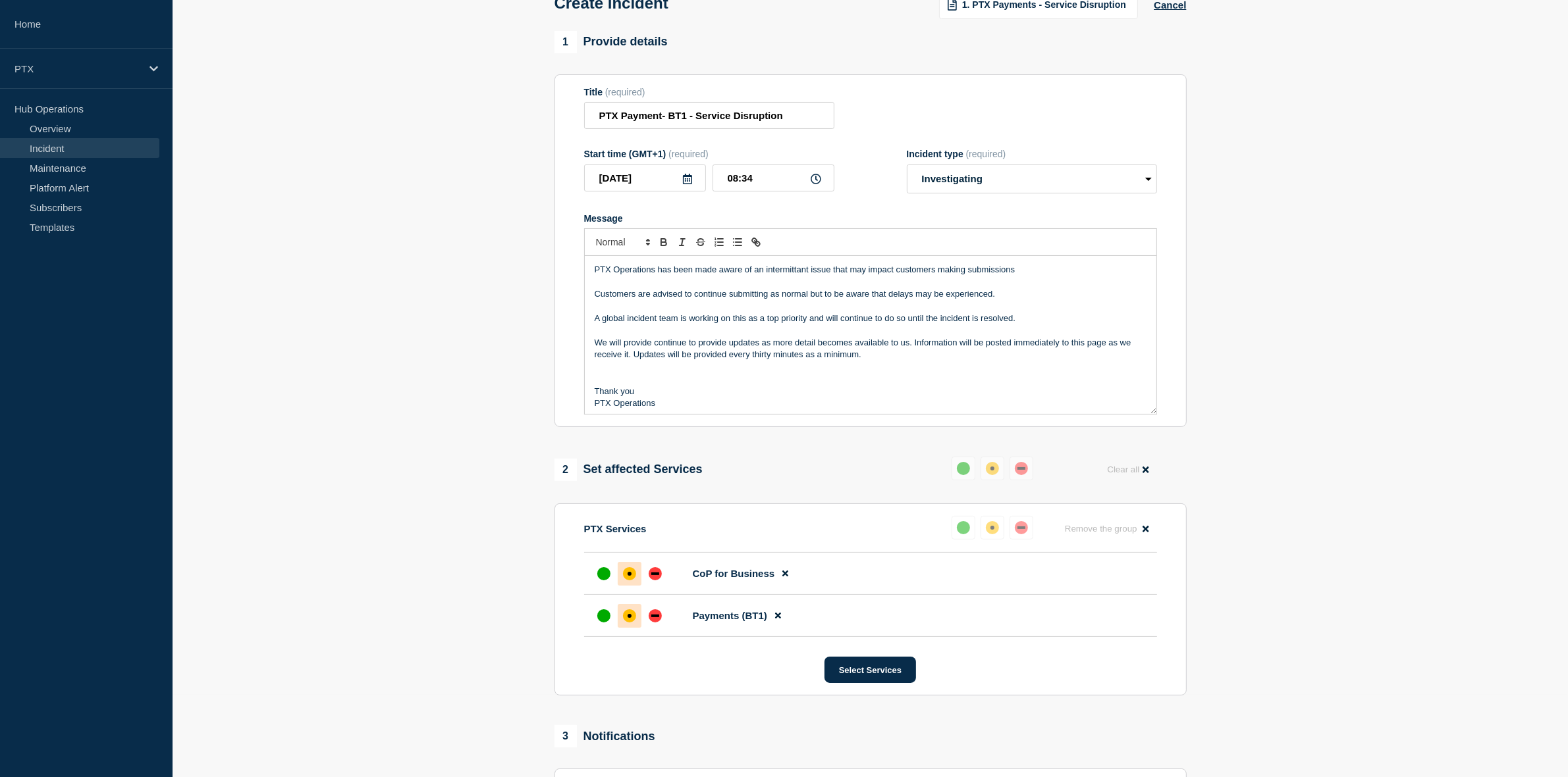
click at [950, 368] on p "Message" at bounding box center [870, 368] width 552 height 12
click at [936, 368] on p "Message" at bounding box center [870, 368] width 552 height 12
drag, startPoint x: 912, startPoint y: 341, endPoint x: 1134, endPoint y: 355, distance: 222.4
click at [1134, 355] on div "PTX Operations has been made aware of an intermittant issue that may impact cus…" at bounding box center [870, 335] width 572 height 158
click at [768, 381] on p "Thank you" at bounding box center [870, 380] width 552 height 12
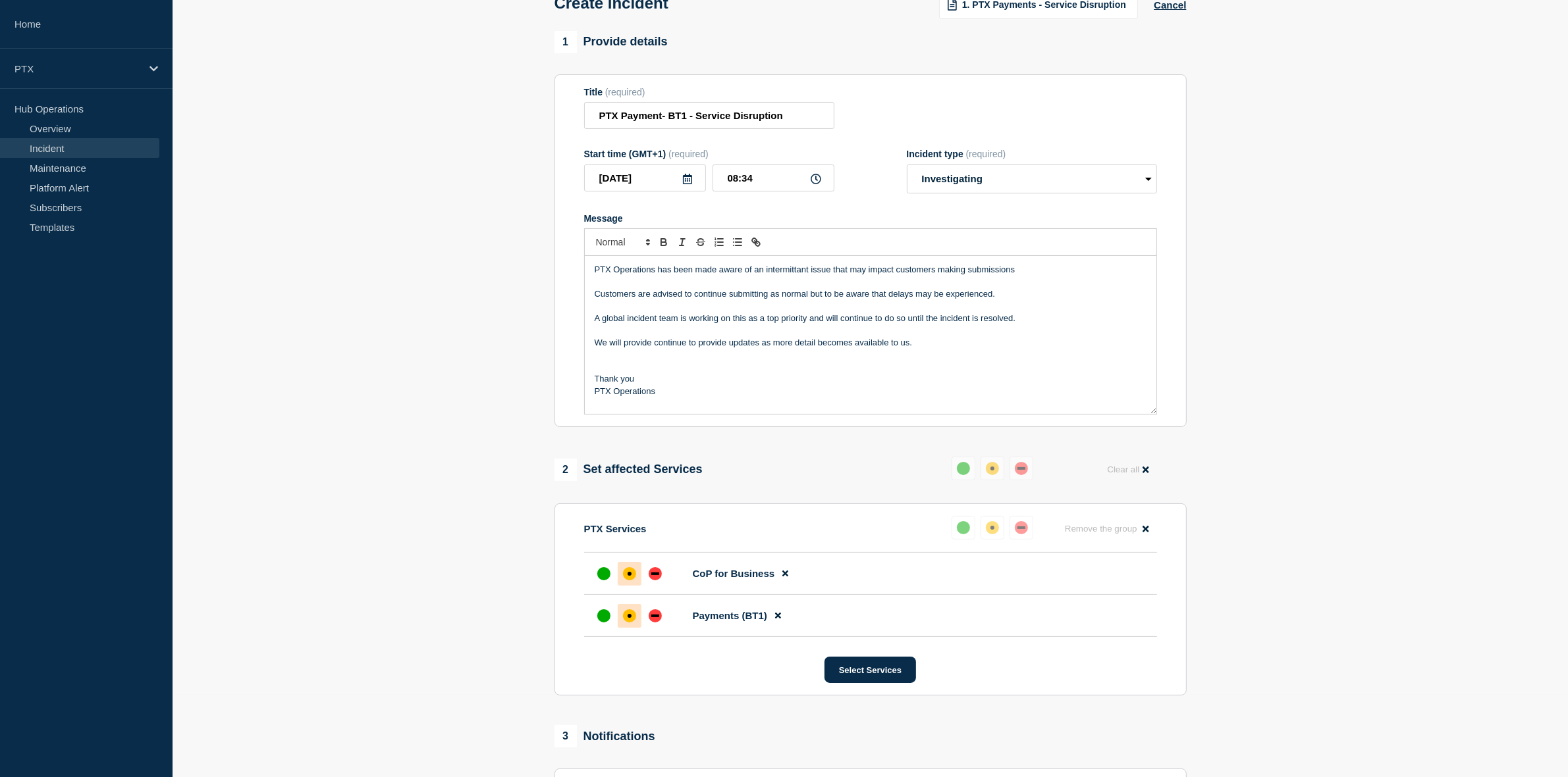
click at [761, 344] on p "We will provide continue to provide updates as more detail becomes available to…" at bounding box center [870, 343] width 552 height 12
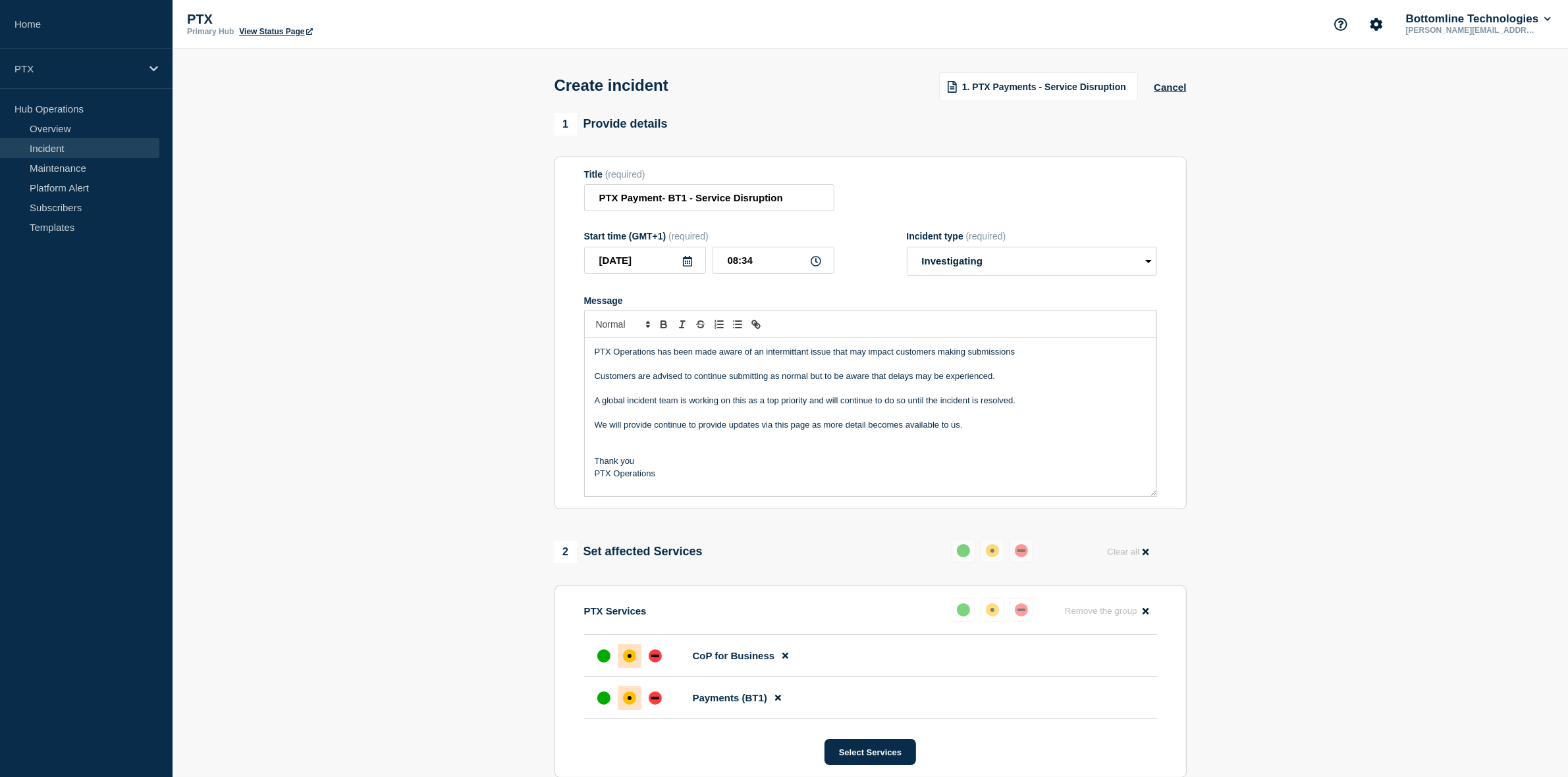
click at [703, 472] on p "PTX Operations" at bounding box center [870, 474] width 552 height 12
drag, startPoint x: 692, startPoint y: 478, endPoint x: 636, endPoint y: 477, distance: 56.0
click at [636, 477] on p "PTX Operations" at bounding box center [870, 474] width 552 height 12
click at [676, 475] on p "PTX Operations" at bounding box center [870, 474] width 552 height 12
click at [680, 480] on p "PTX Operations" at bounding box center [870, 474] width 552 height 12
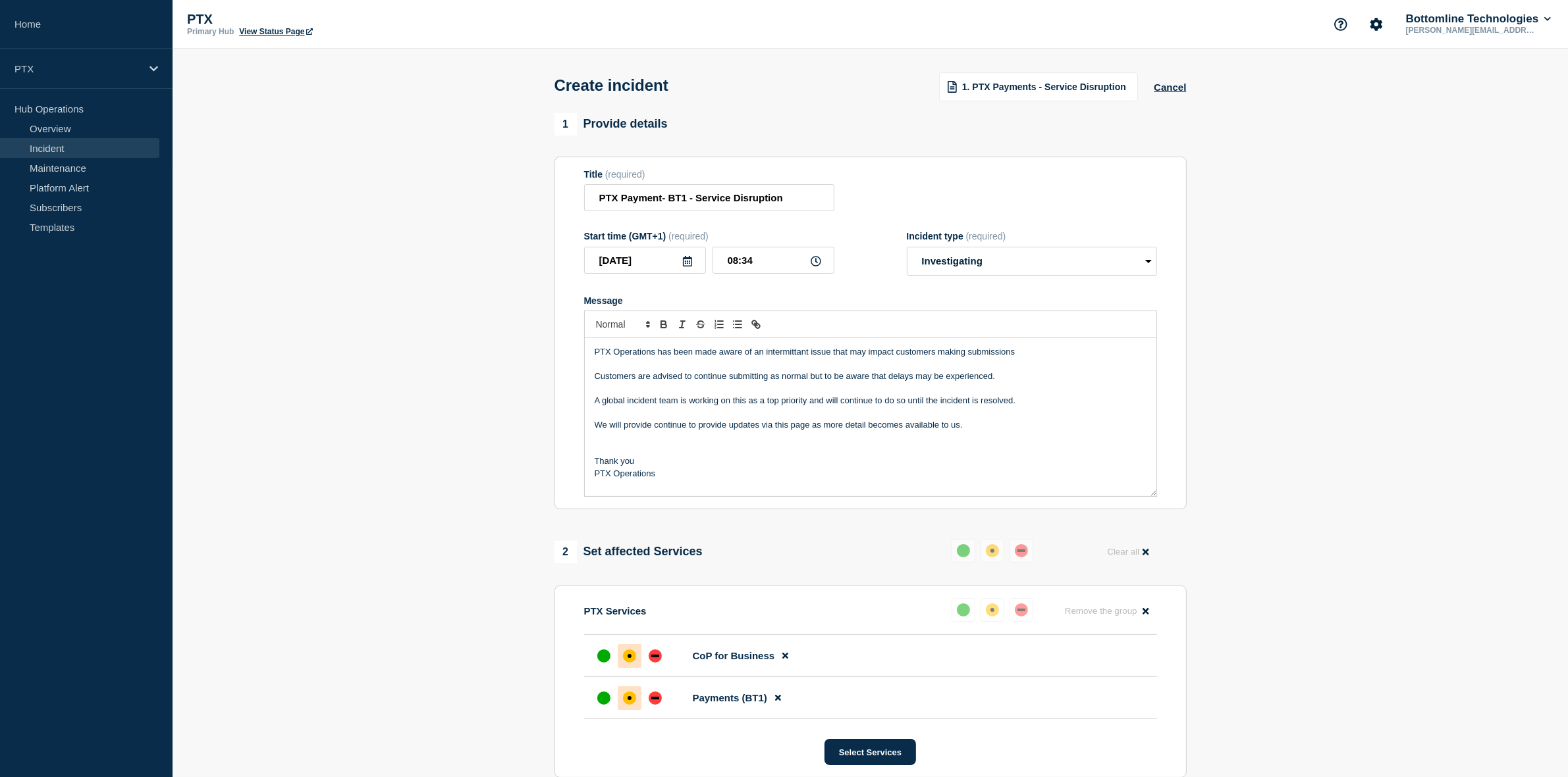
click at [735, 463] on p "Thank you" at bounding box center [870, 462] width 552 height 12
click at [1168, 89] on button "Cancel" at bounding box center [1170, 87] width 32 height 11
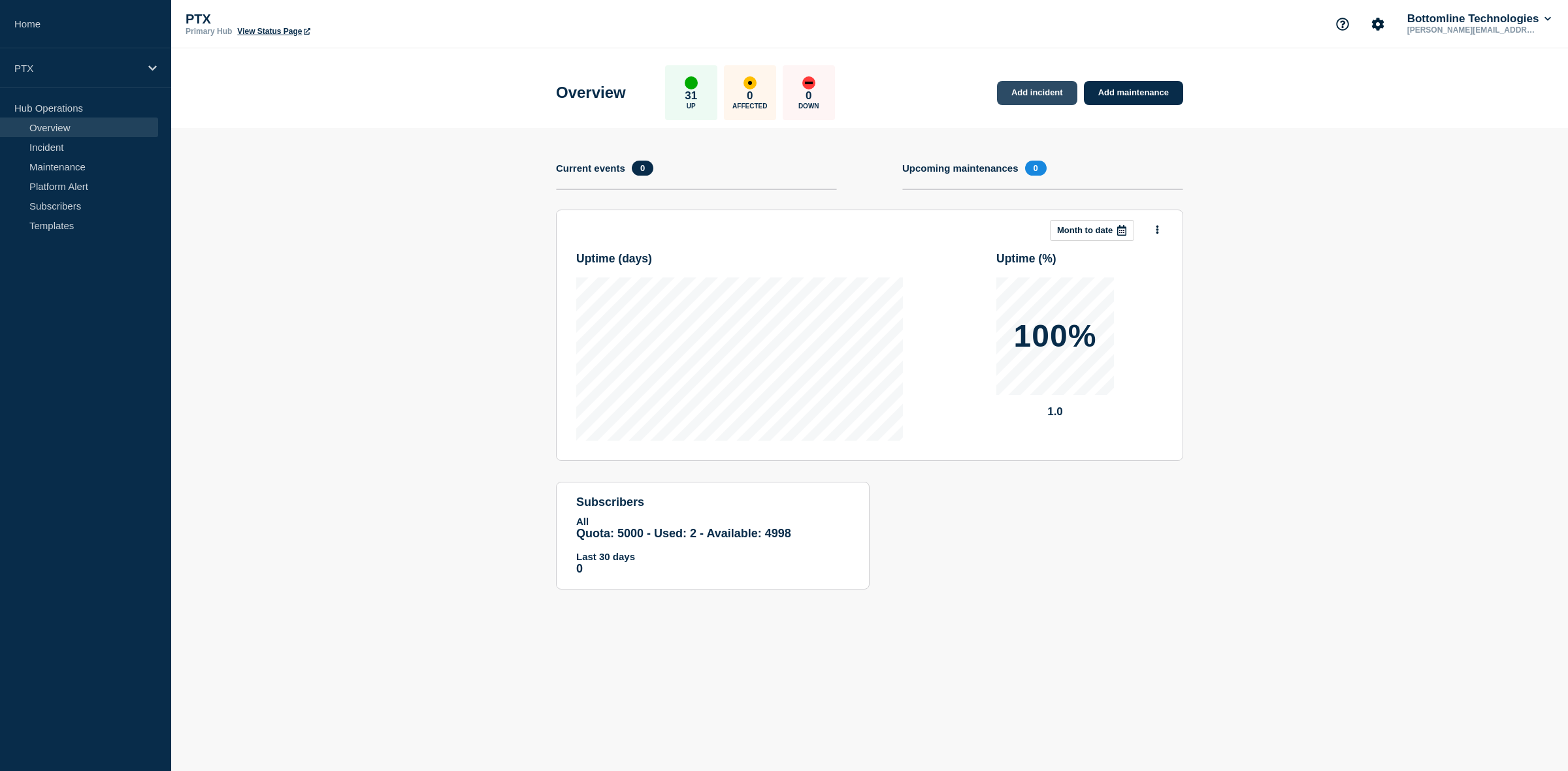
click at [1028, 89] on link "Add incident" at bounding box center [1037, 93] width 81 height 24
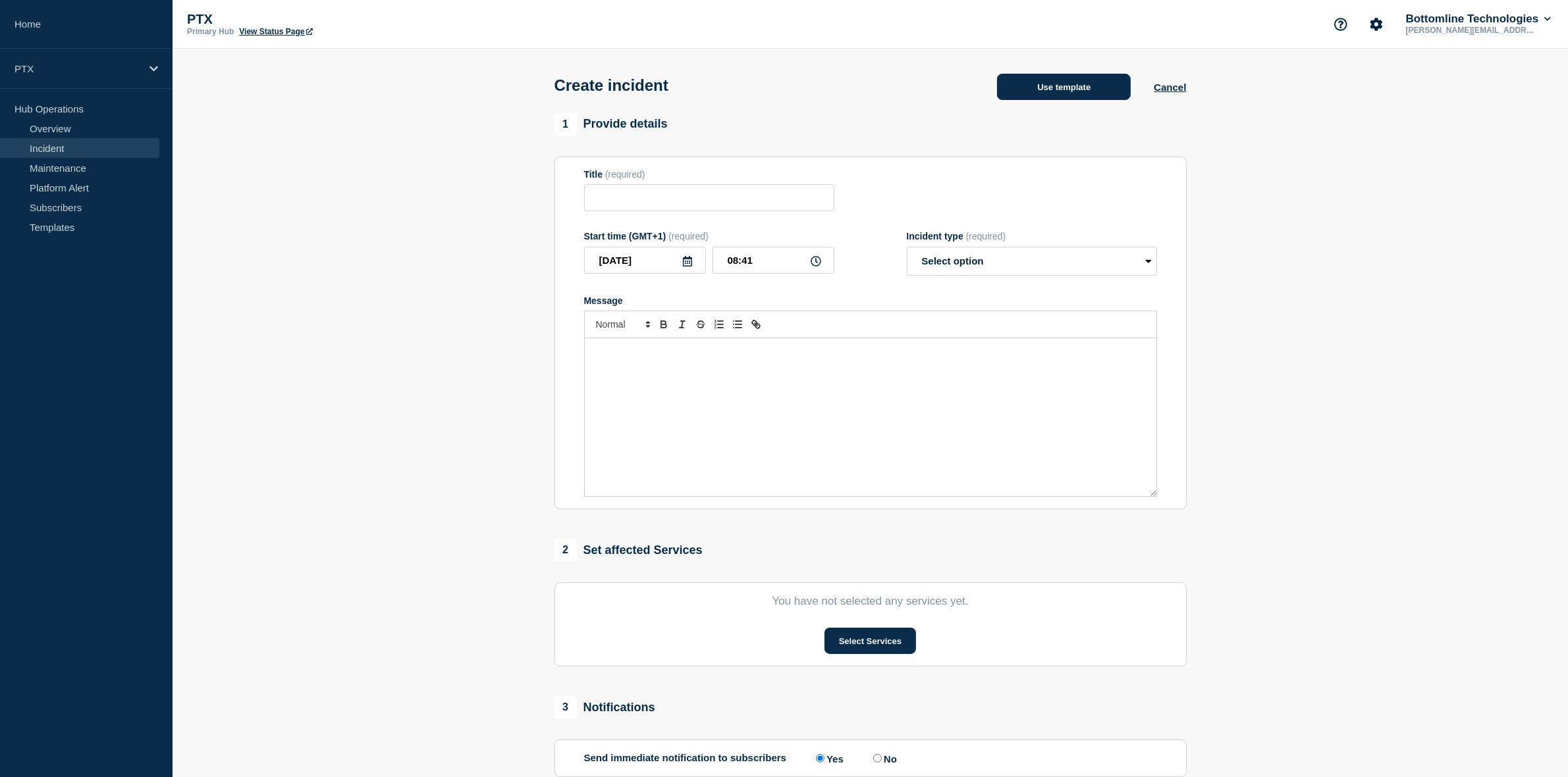
click at [1078, 94] on button "Use template" at bounding box center [1064, 87] width 134 height 26
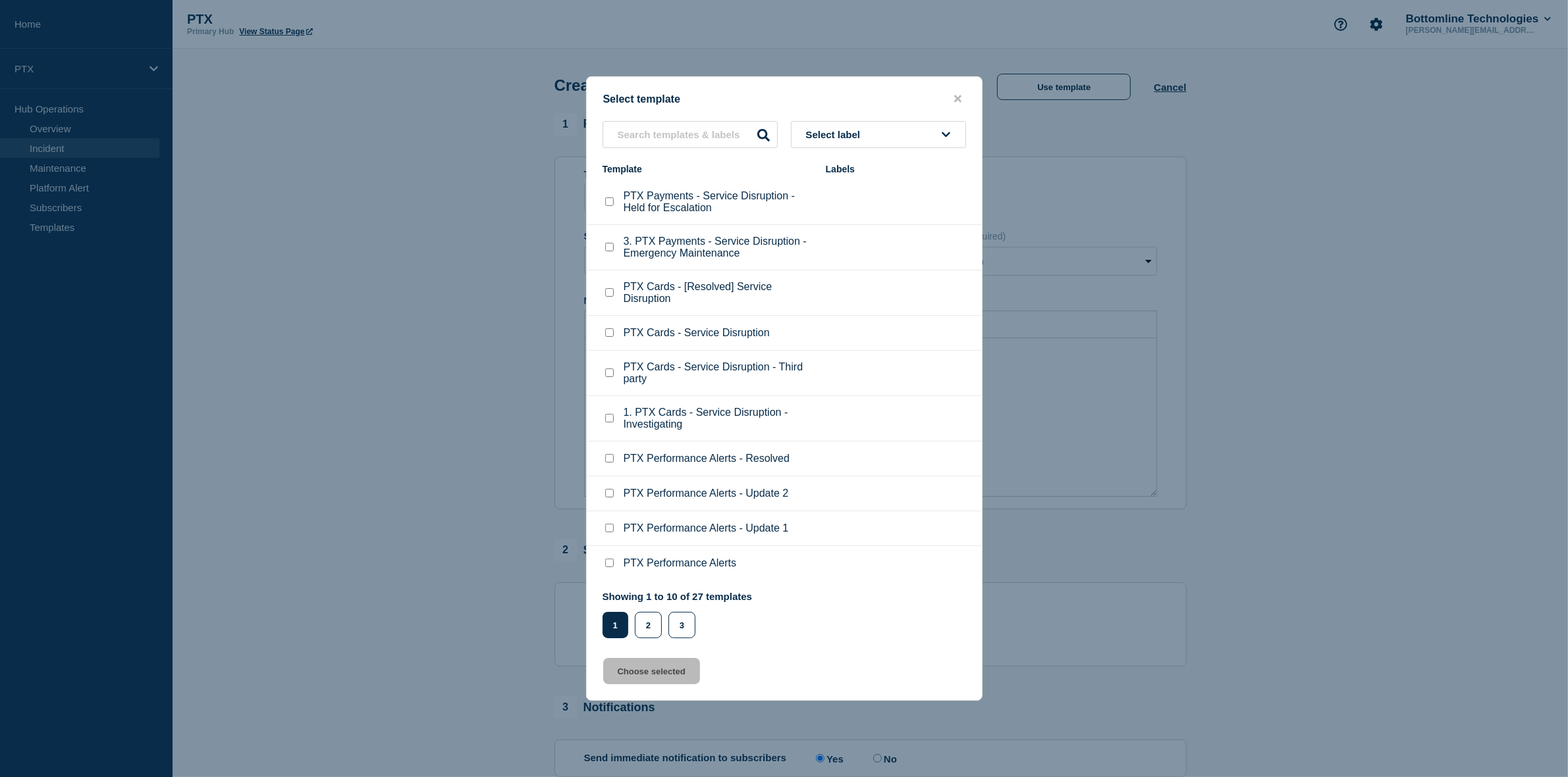
click at [607, 205] on input "PTX Payments - Service Disruption - Held for Escalation checkbox" at bounding box center [609, 202] width 9 height 9
checkbox input "true"
click at [660, 679] on button "Choose selected" at bounding box center [651, 671] width 97 height 26
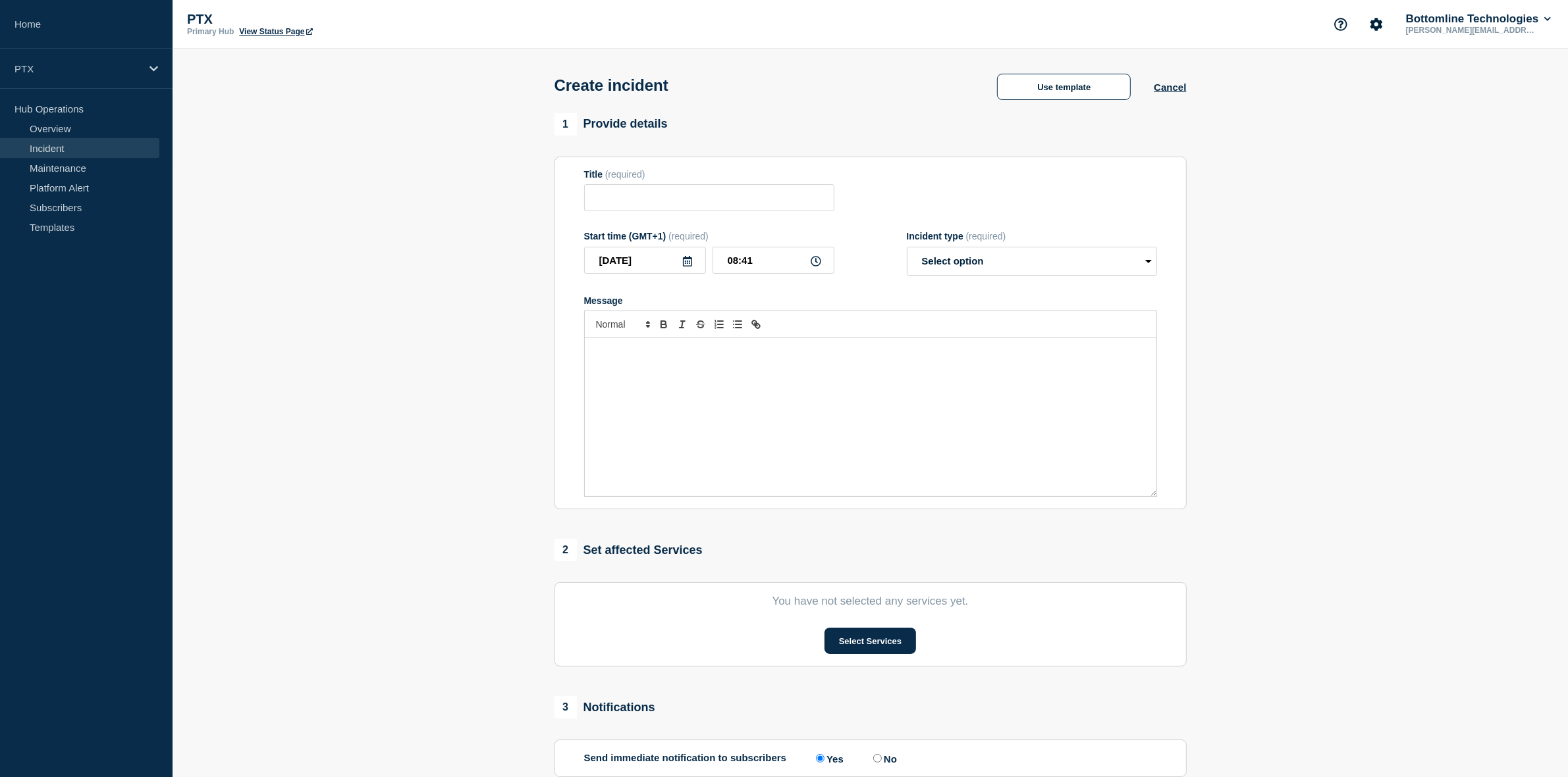
type input "PTX Payments - Service Disruption - Held for Escalation"
select select "identified"
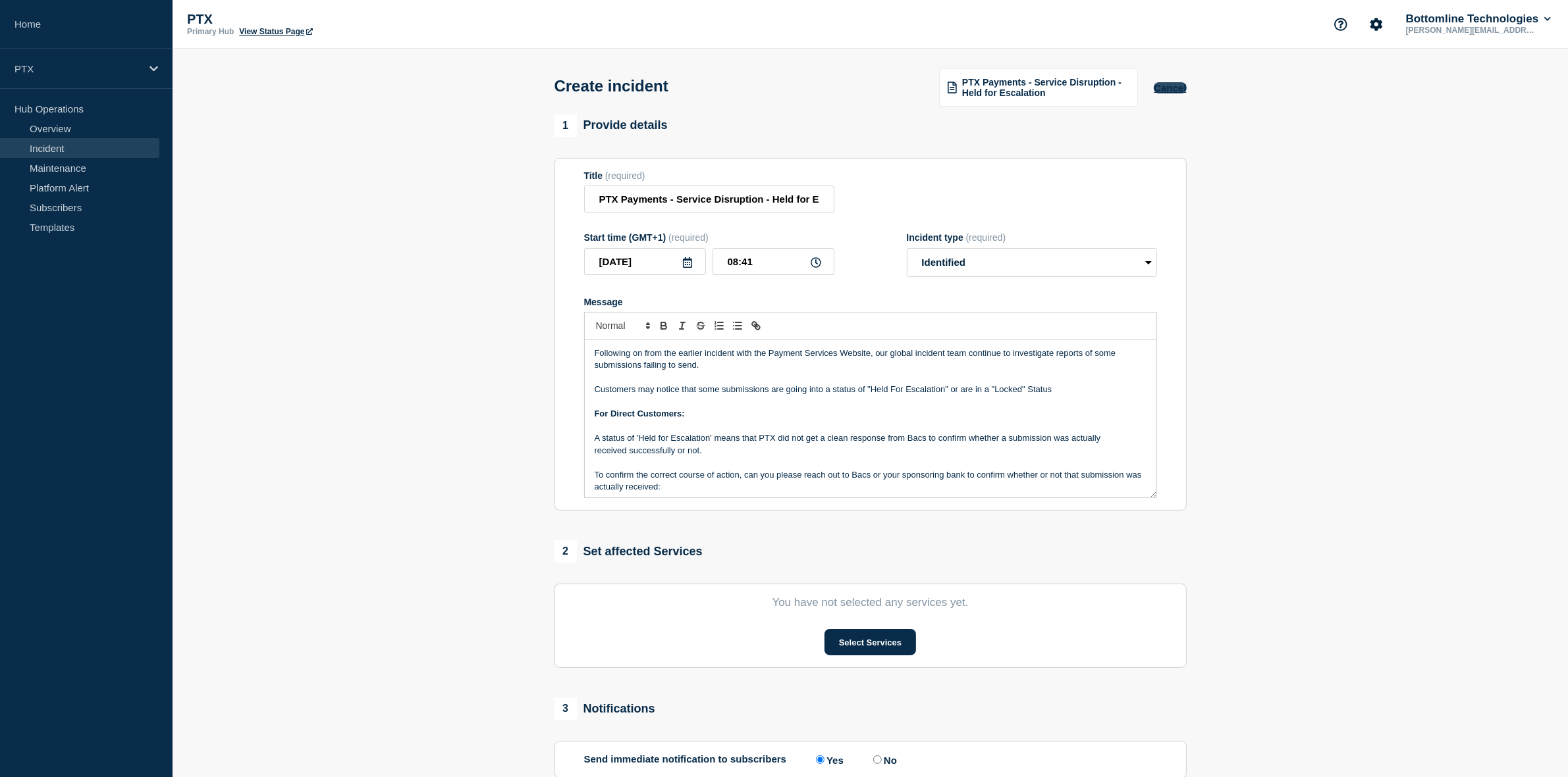
click at [1168, 89] on button "Cancel" at bounding box center [1170, 88] width 32 height 11
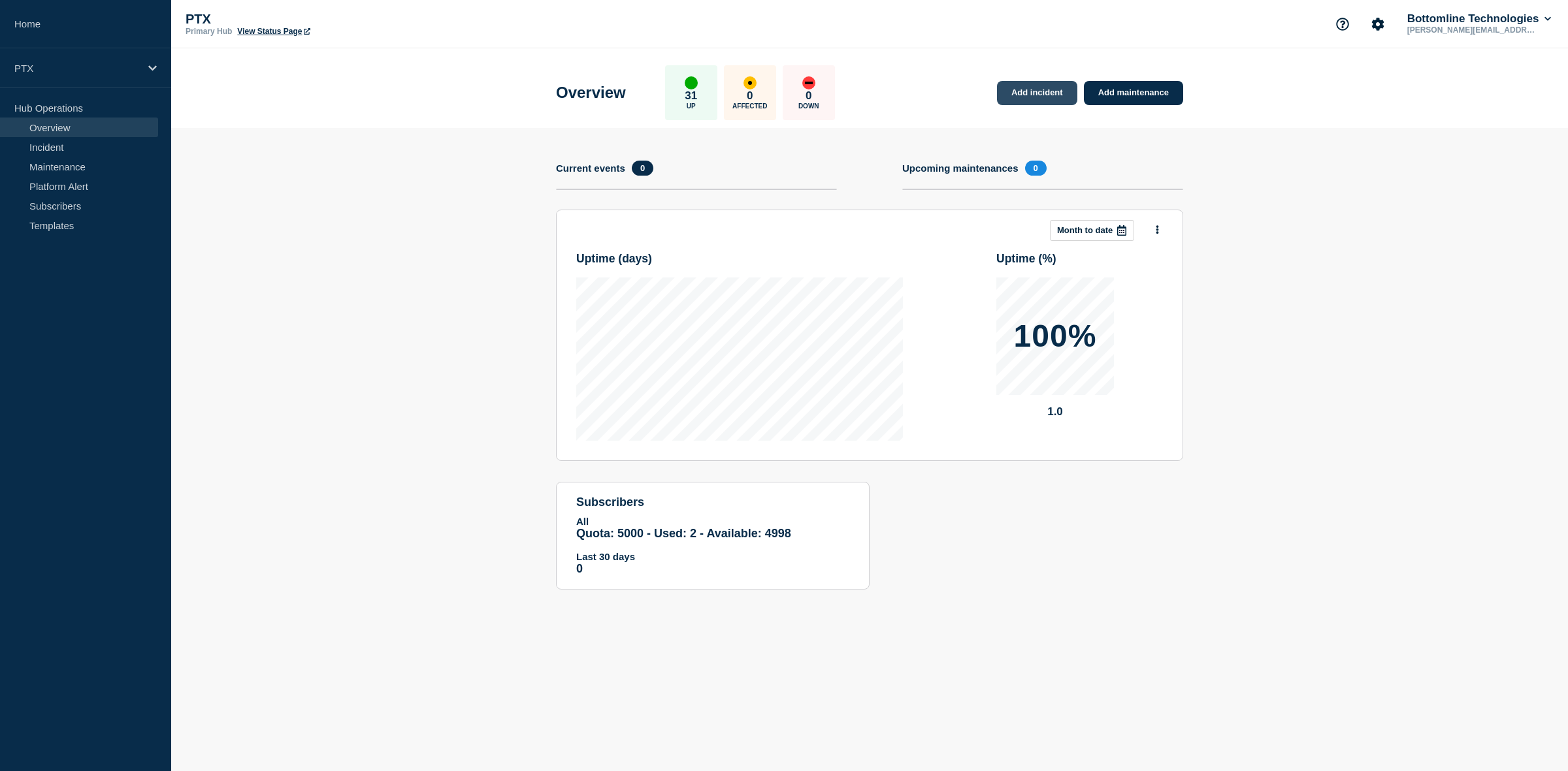
click at [1024, 93] on link "Add incident" at bounding box center [1037, 93] width 81 height 24
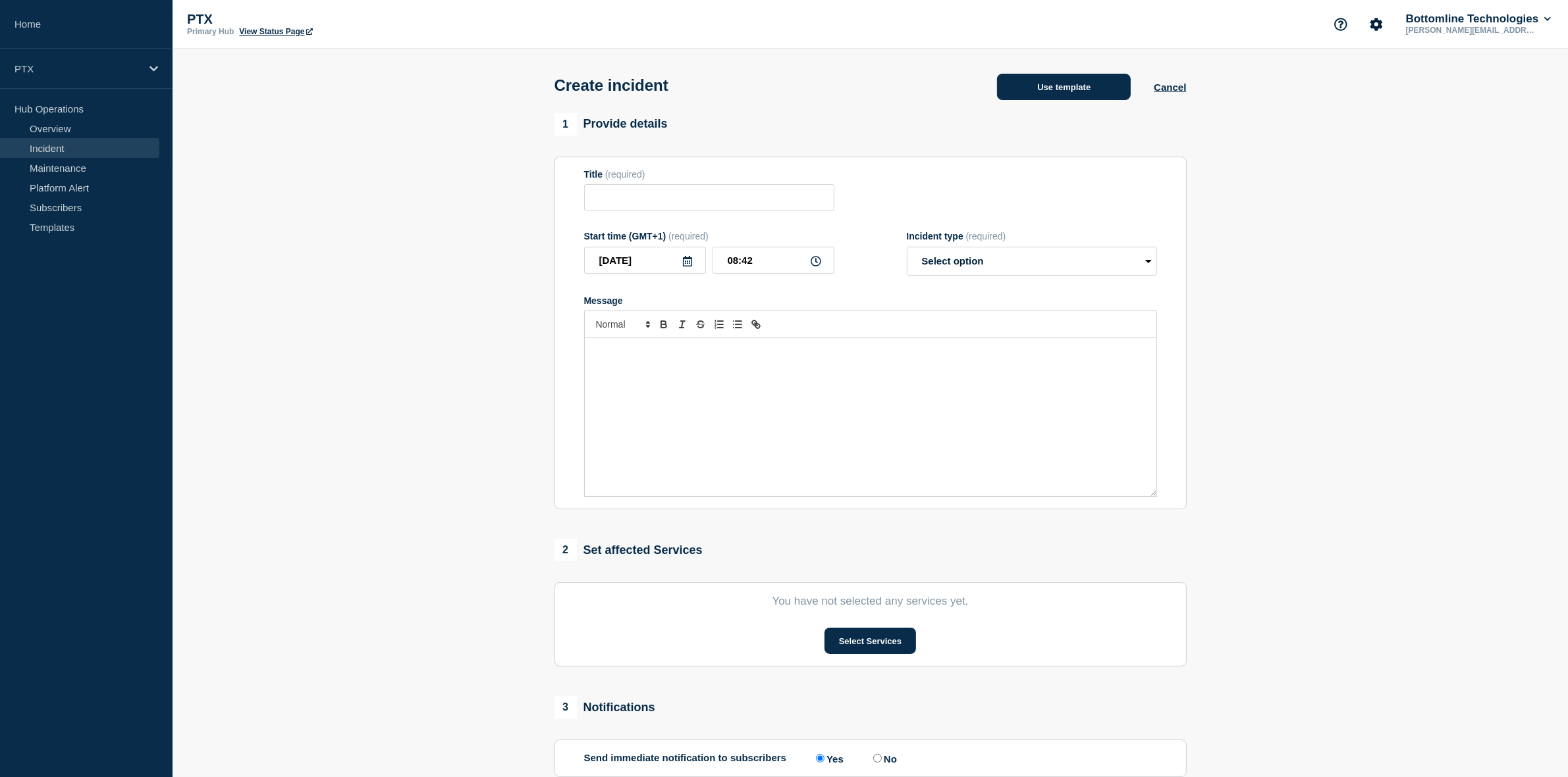
click at [1057, 86] on button "Use template" at bounding box center [1064, 87] width 134 height 26
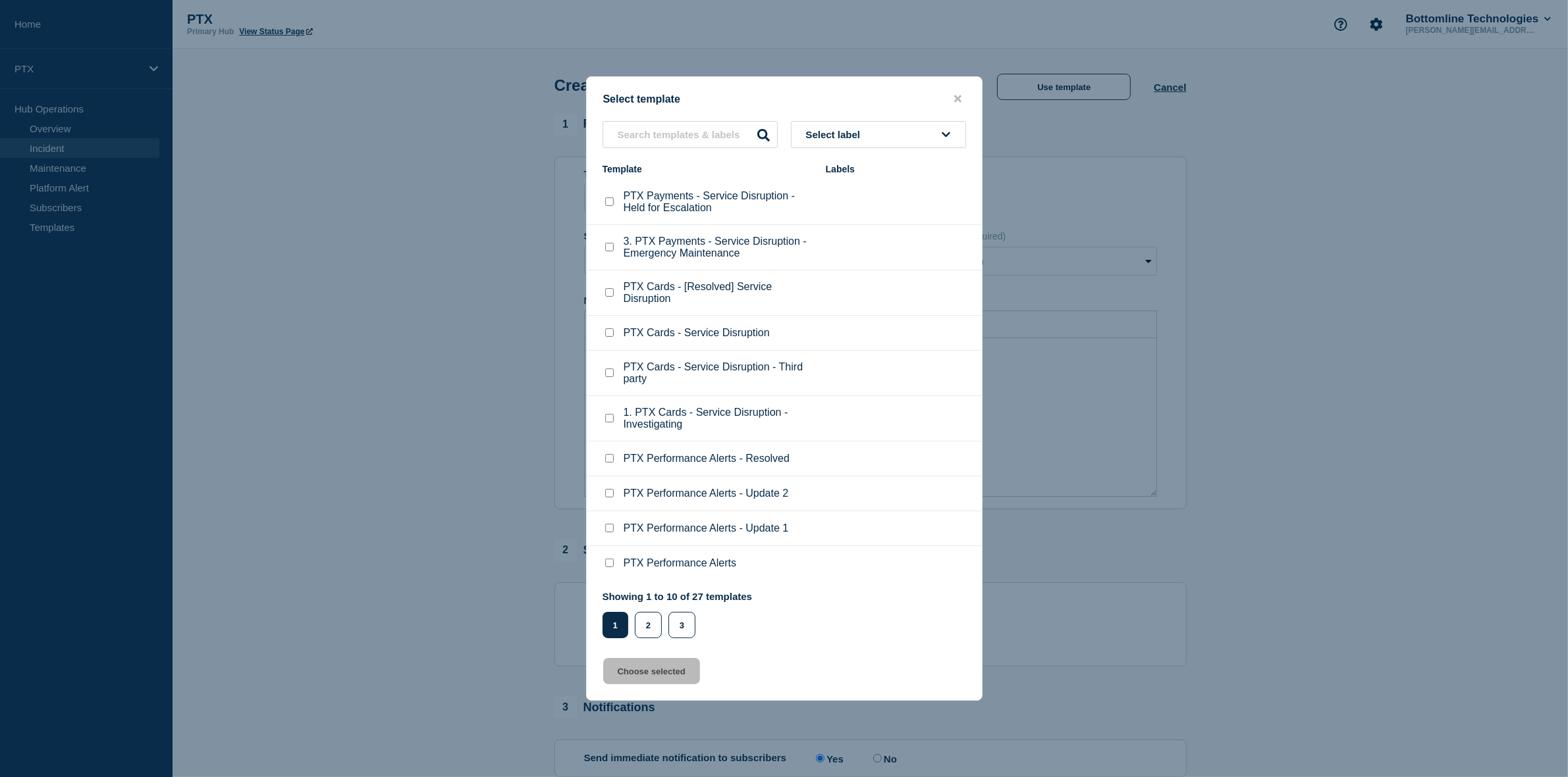
click at [613, 333] on input "PTX Cards - Service Disruption checkbox" at bounding box center [609, 332] width 9 height 9
checkbox input "true"
click at [629, 669] on button "Choose selected" at bounding box center [651, 671] width 97 height 26
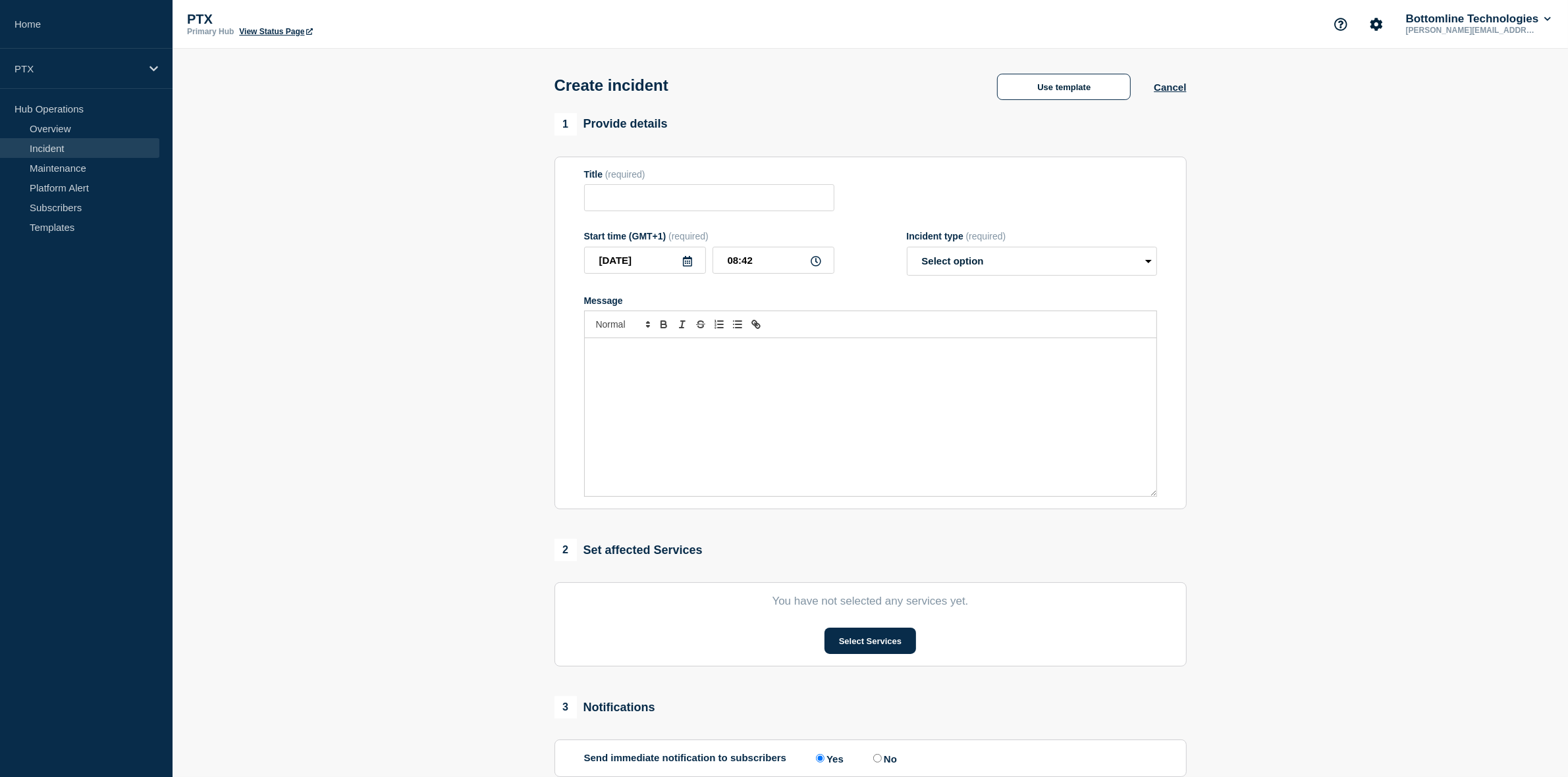
type input "PTX Cards - Service Disruption"
select select "monitoring"
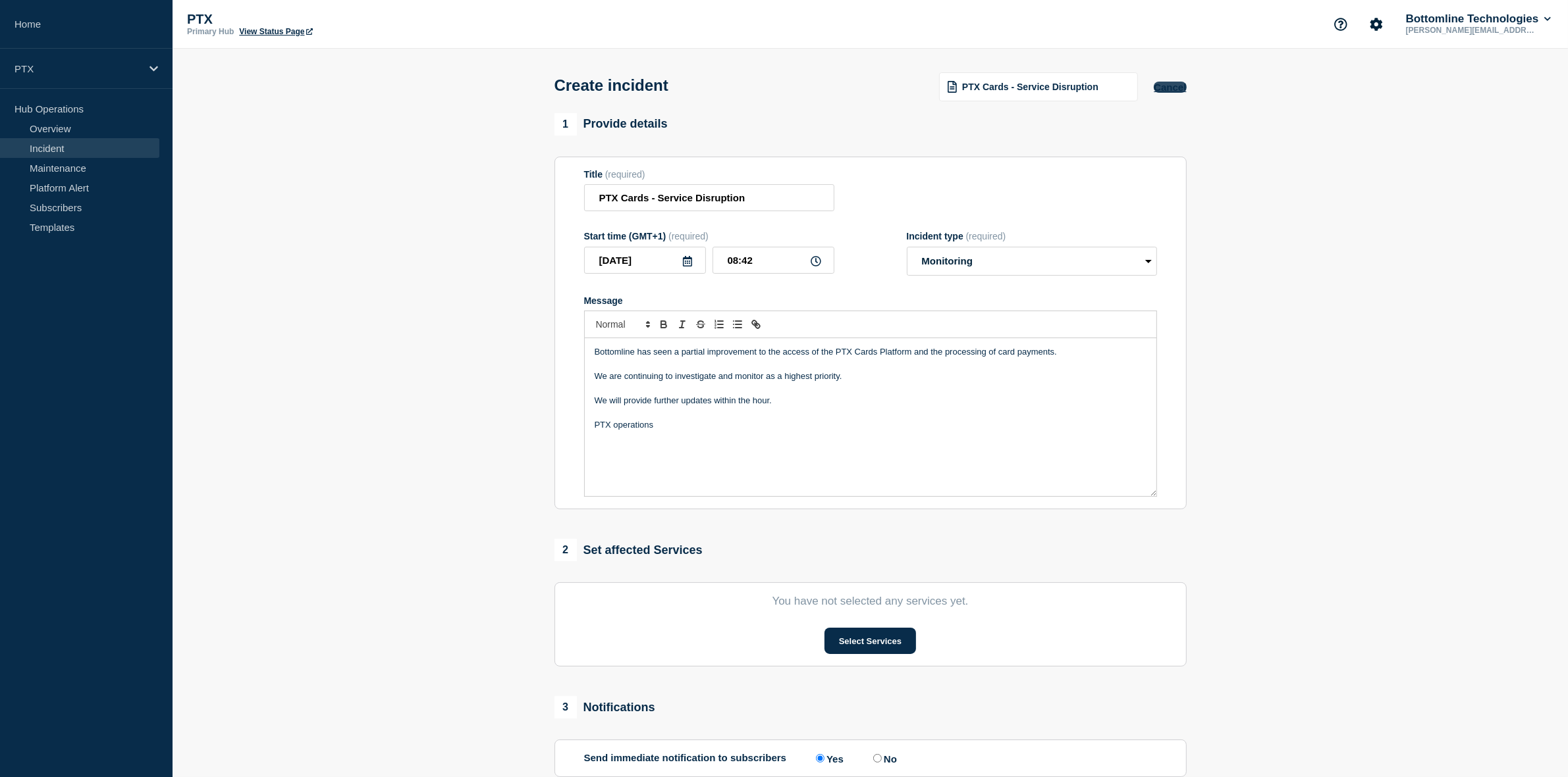
click at [1161, 89] on button "Cancel" at bounding box center [1170, 87] width 32 height 11
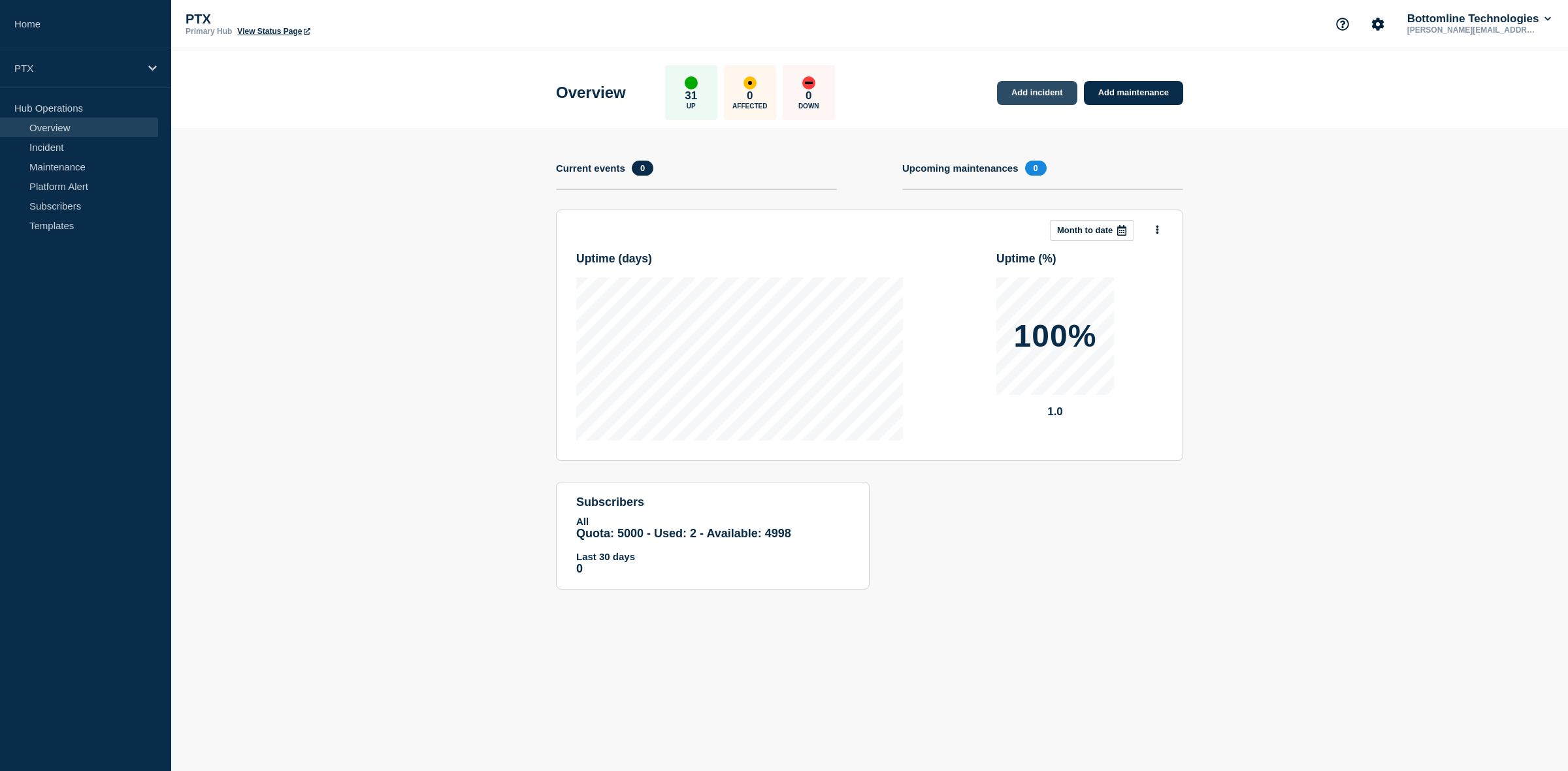
click at [1027, 99] on link "Add incident" at bounding box center [1037, 93] width 81 height 24
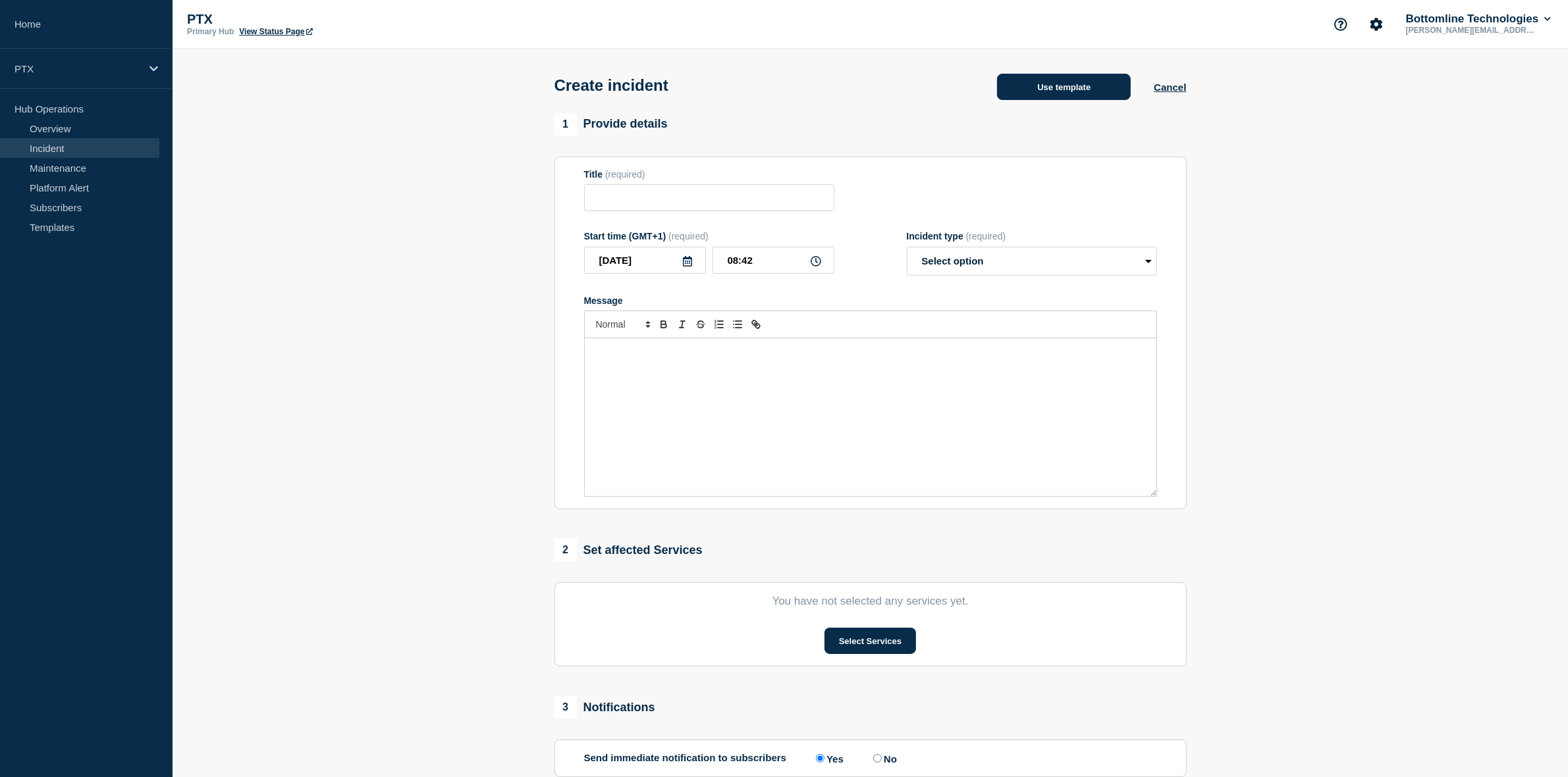
click at [1035, 94] on button "Use template" at bounding box center [1064, 87] width 134 height 26
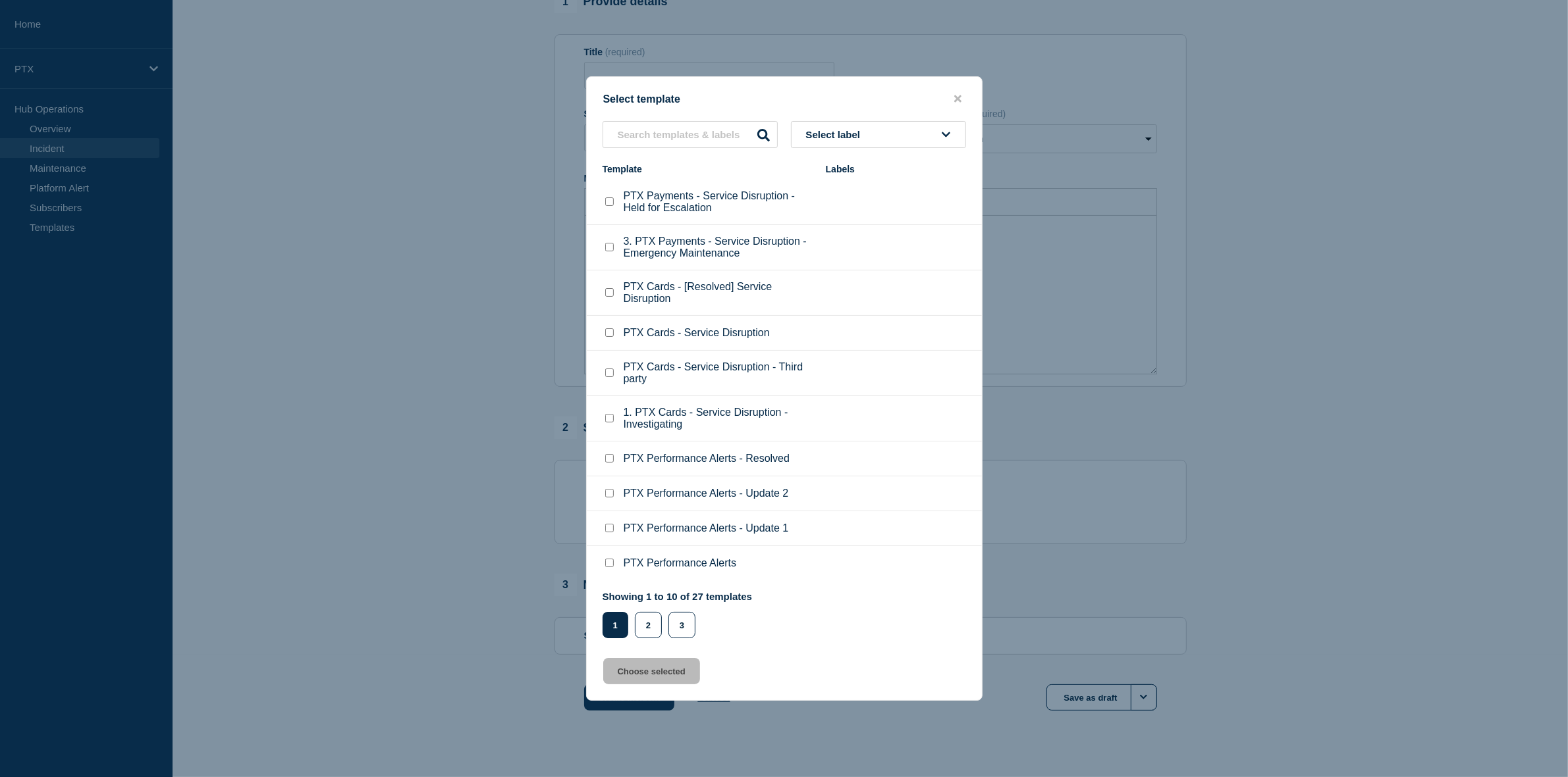
scroll to position [144, 0]
click at [641, 632] on button "2" at bounding box center [648, 626] width 27 height 26
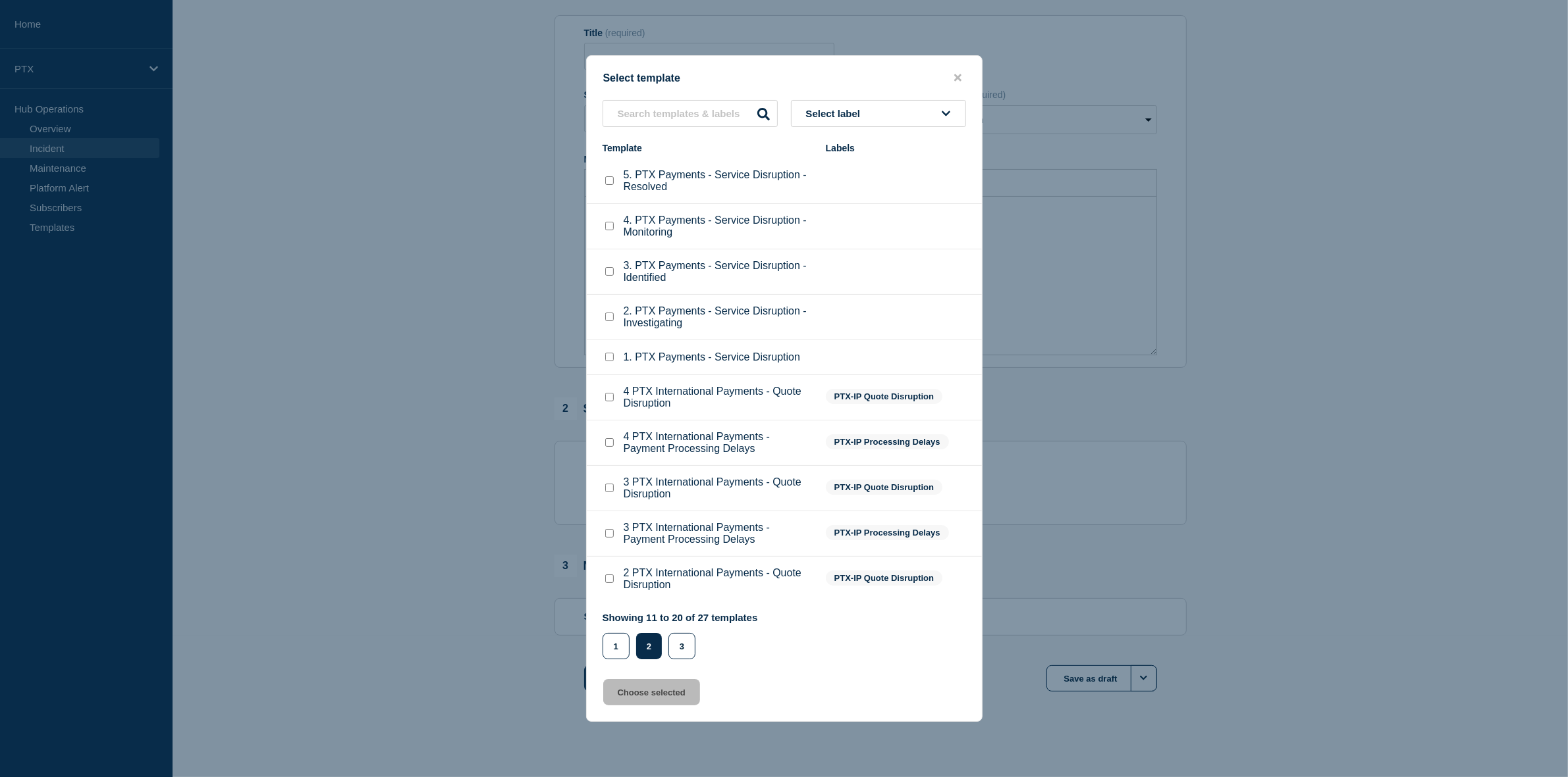
click at [613, 318] on input "2. PTX Payments - Service Disruption - Investigating checkbox" at bounding box center [609, 317] width 9 height 9
checkbox input "true"
click at [650, 697] on button "Choose selected" at bounding box center [651, 692] width 97 height 26
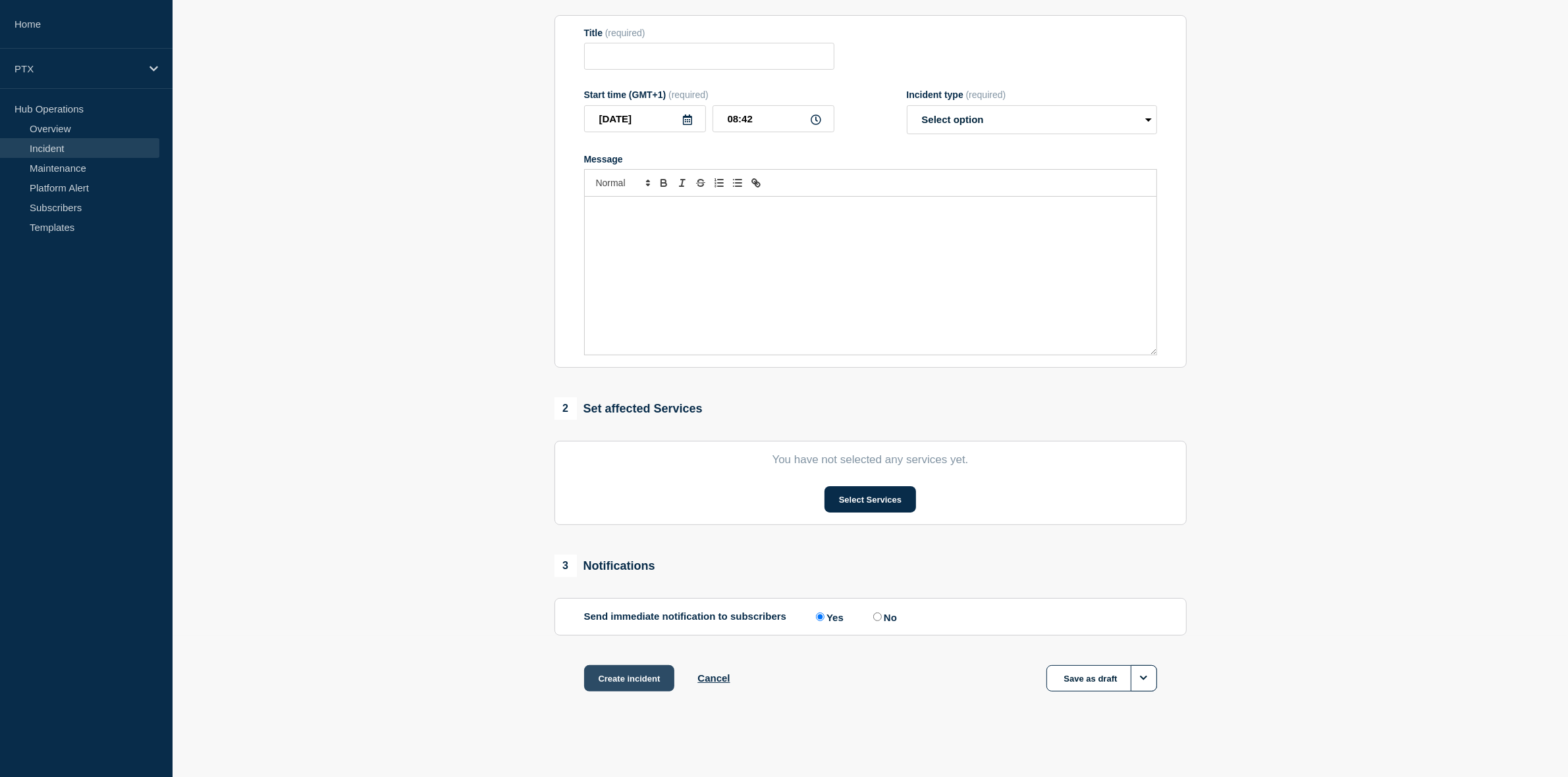
type input "2. PTX Payments - Service Disruption - Investigating"
select select "investigating"
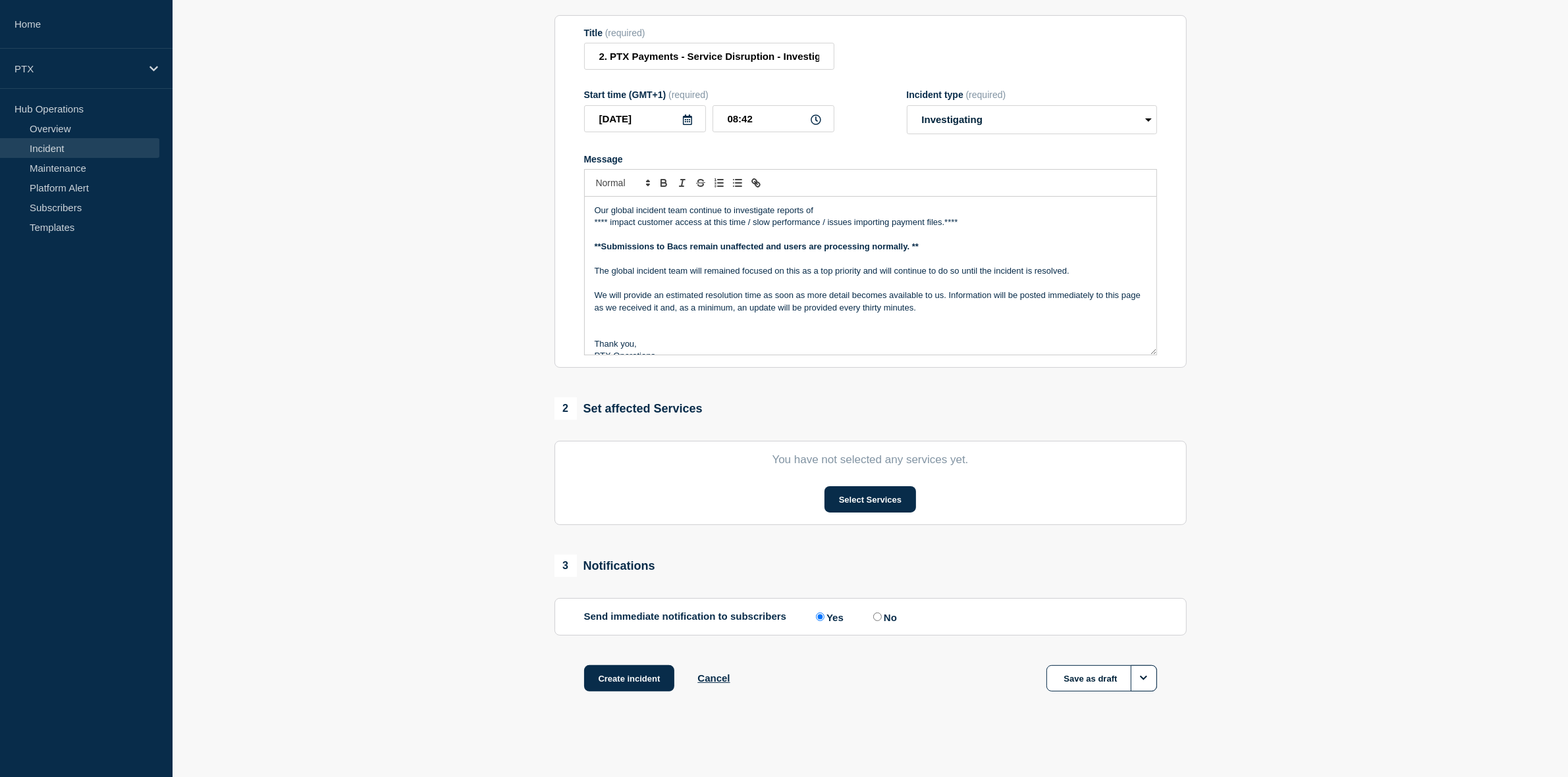
click at [679, 235] on p "Message" at bounding box center [870, 235] width 552 height 12
click at [723, 238] on p "Message" at bounding box center [870, 235] width 552 height 12
click at [828, 205] on p "Our global incident team continue to investigate reports of" at bounding box center [870, 211] width 552 height 12
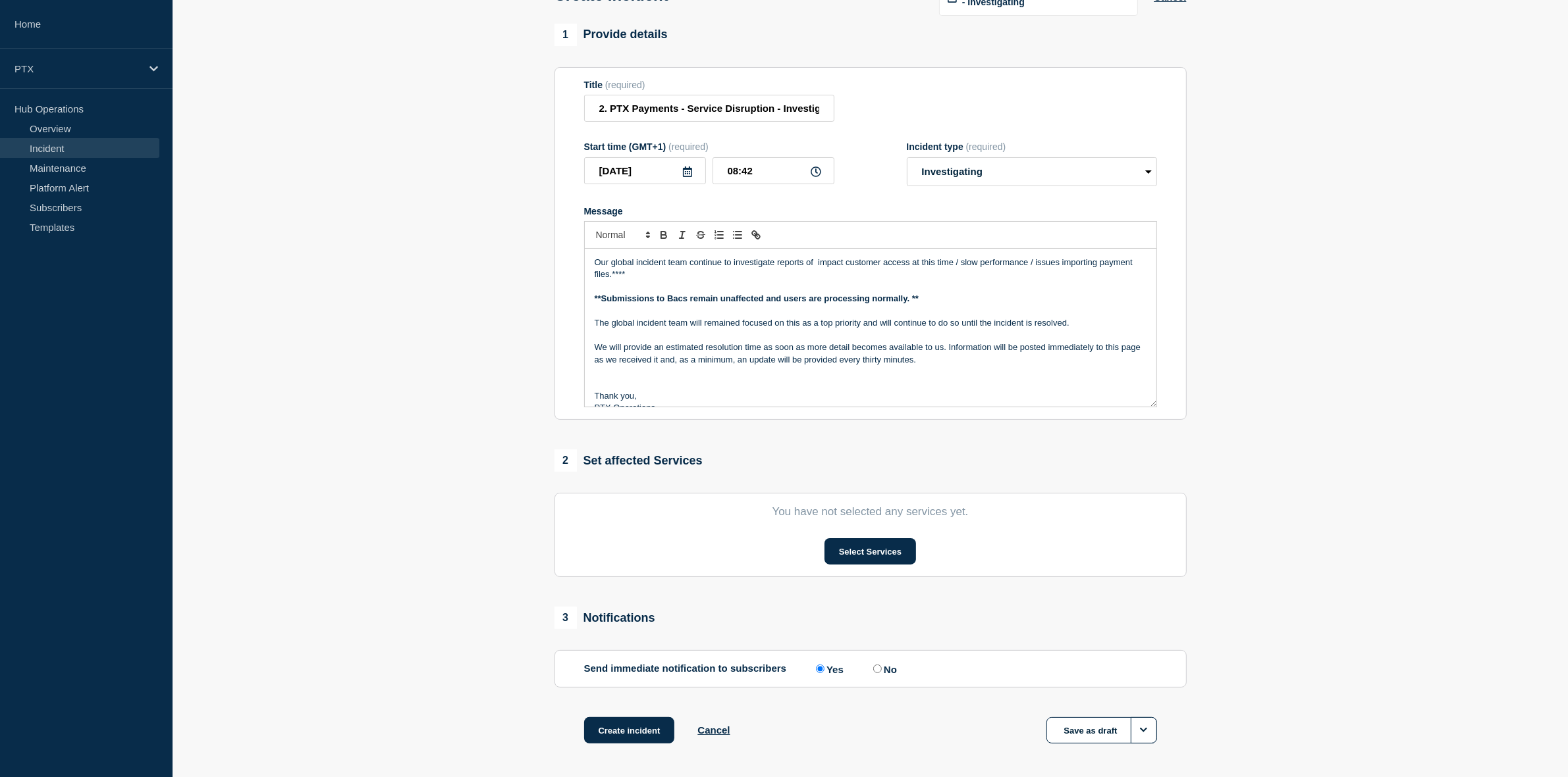
scroll to position [62, 0]
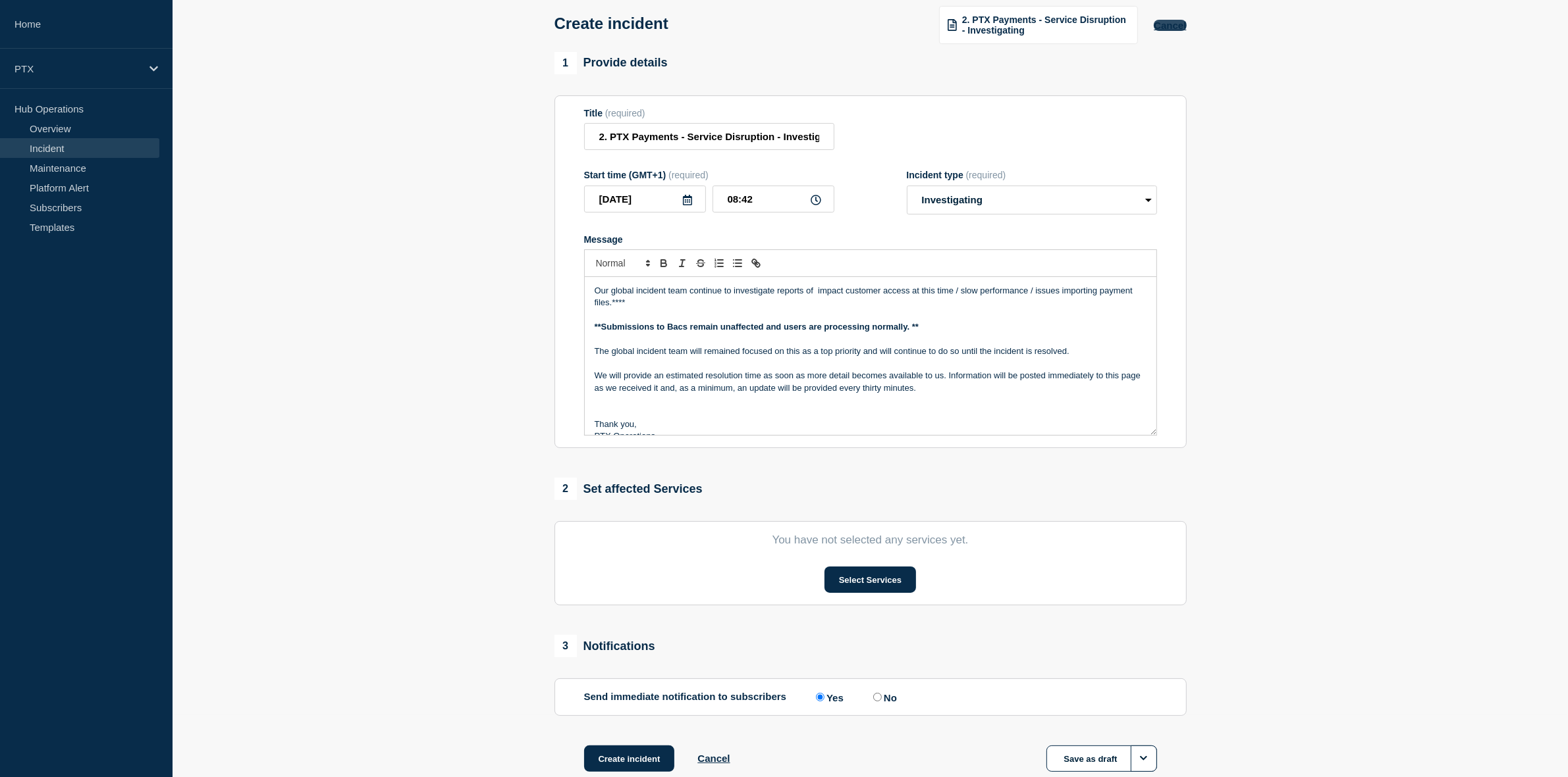
click at [1173, 28] on button "Cancel" at bounding box center [1170, 25] width 32 height 11
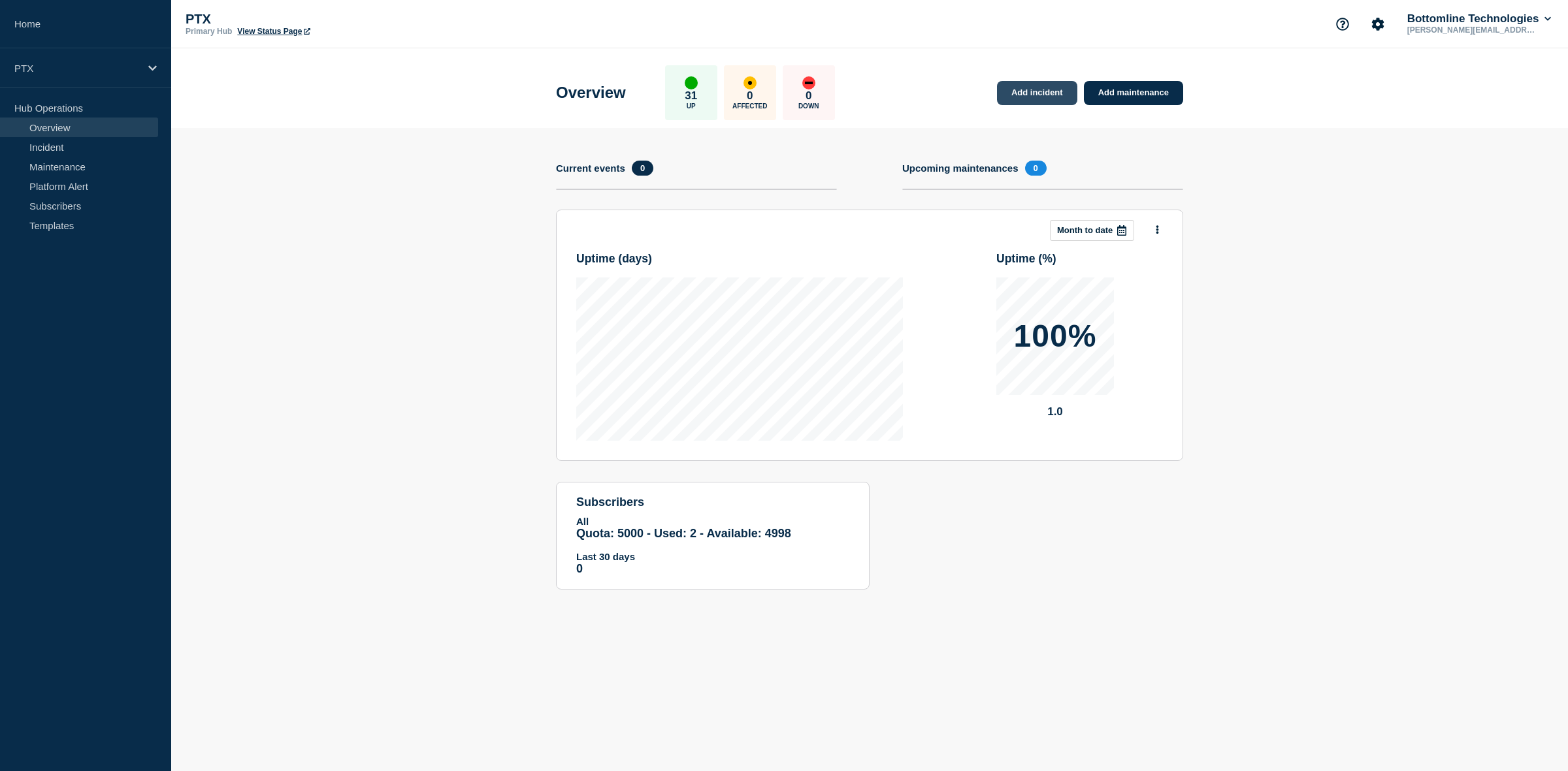
click at [1042, 85] on link "Add incident" at bounding box center [1037, 93] width 81 height 24
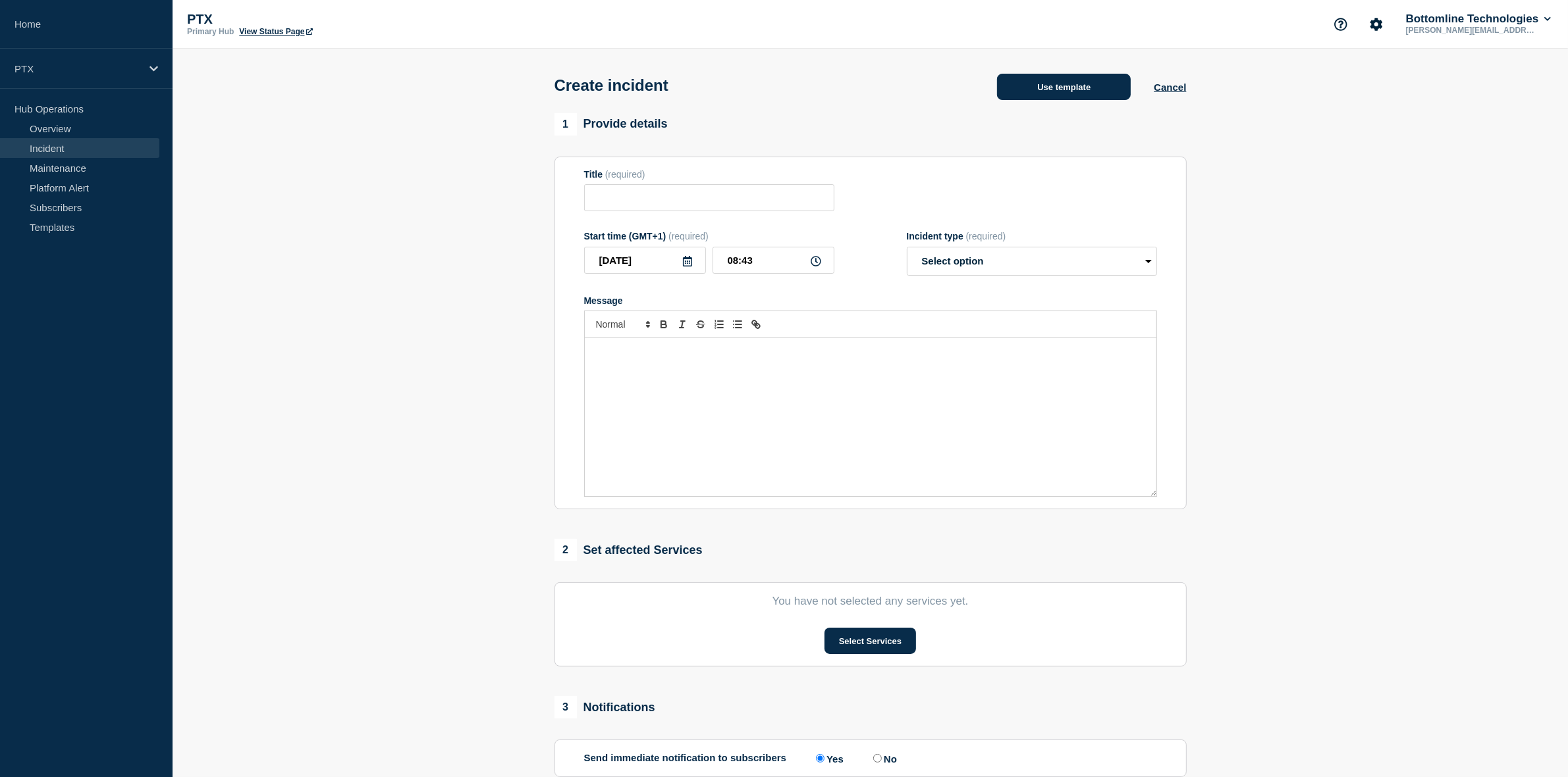
click at [1058, 90] on button "Use template" at bounding box center [1064, 87] width 134 height 26
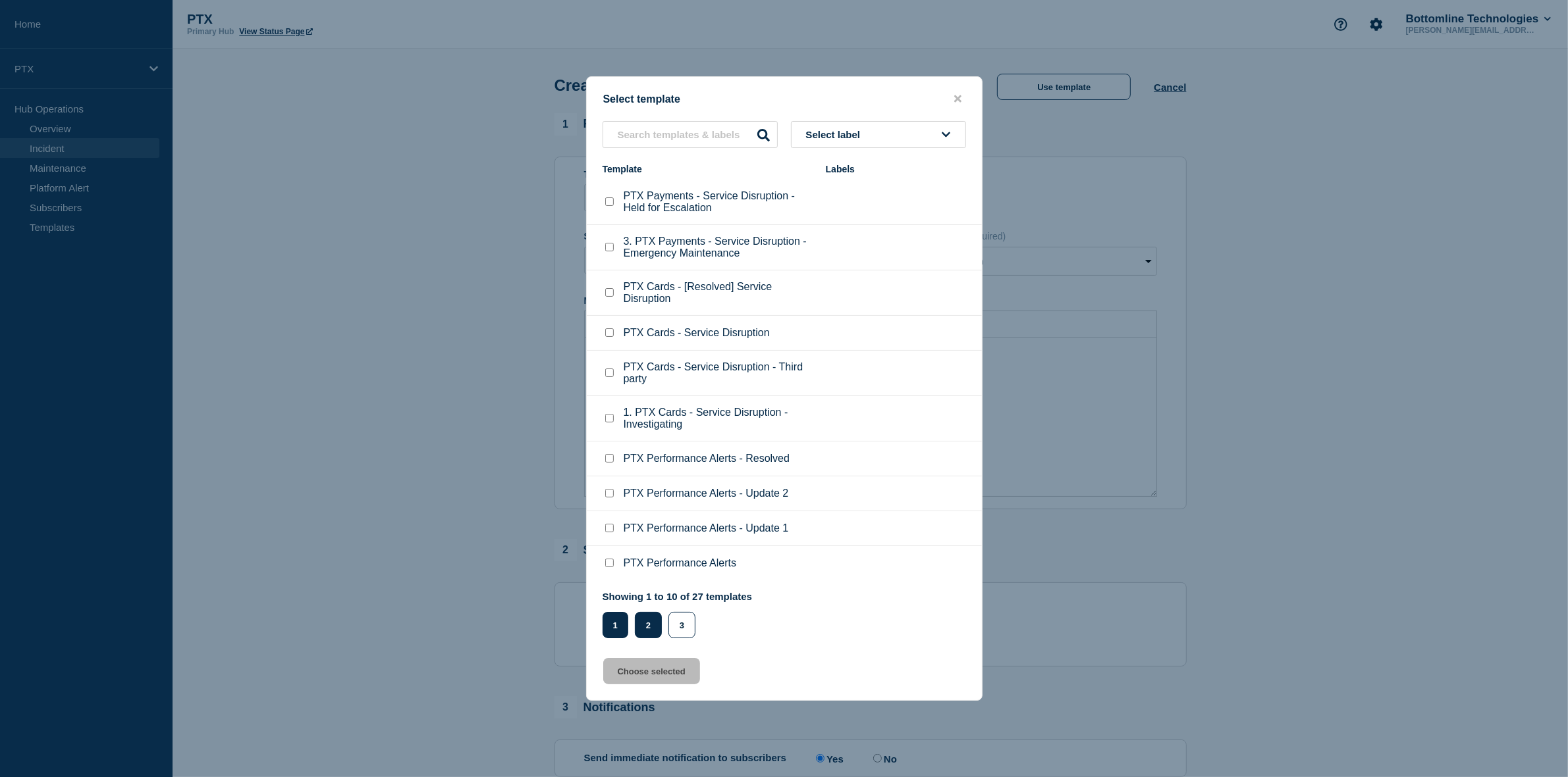
click at [650, 636] on button "2" at bounding box center [648, 626] width 27 height 26
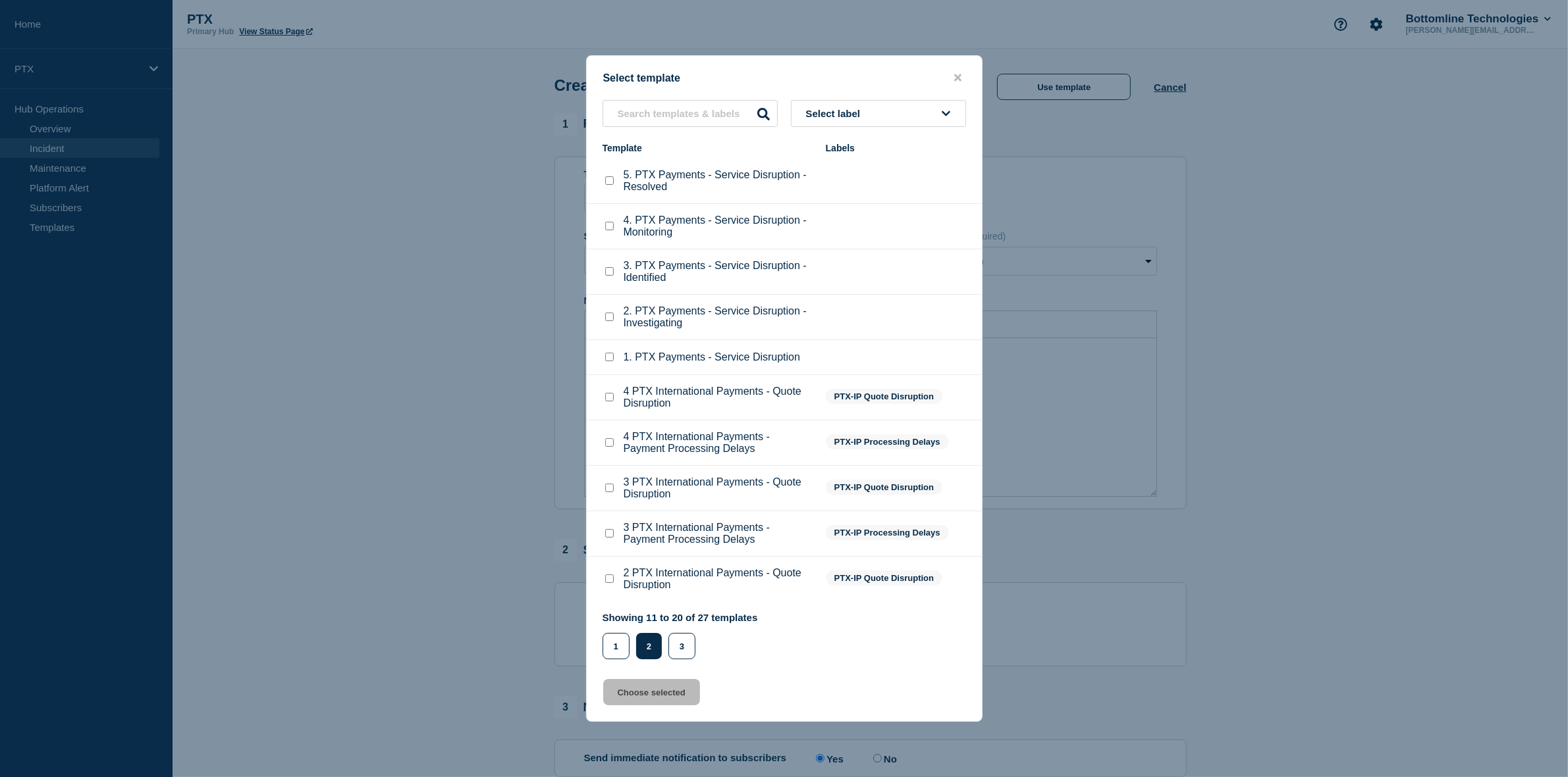
click at [609, 319] on input "2. PTX Payments - Service Disruption - Investigating checkbox" at bounding box center [609, 317] width 9 height 9
checkbox input "true"
click at [610, 357] on input "1. PTX Payments - Service Disruption checkbox" at bounding box center [609, 357] width 9 height 9
checkbox input "true"
checkbox input "false"
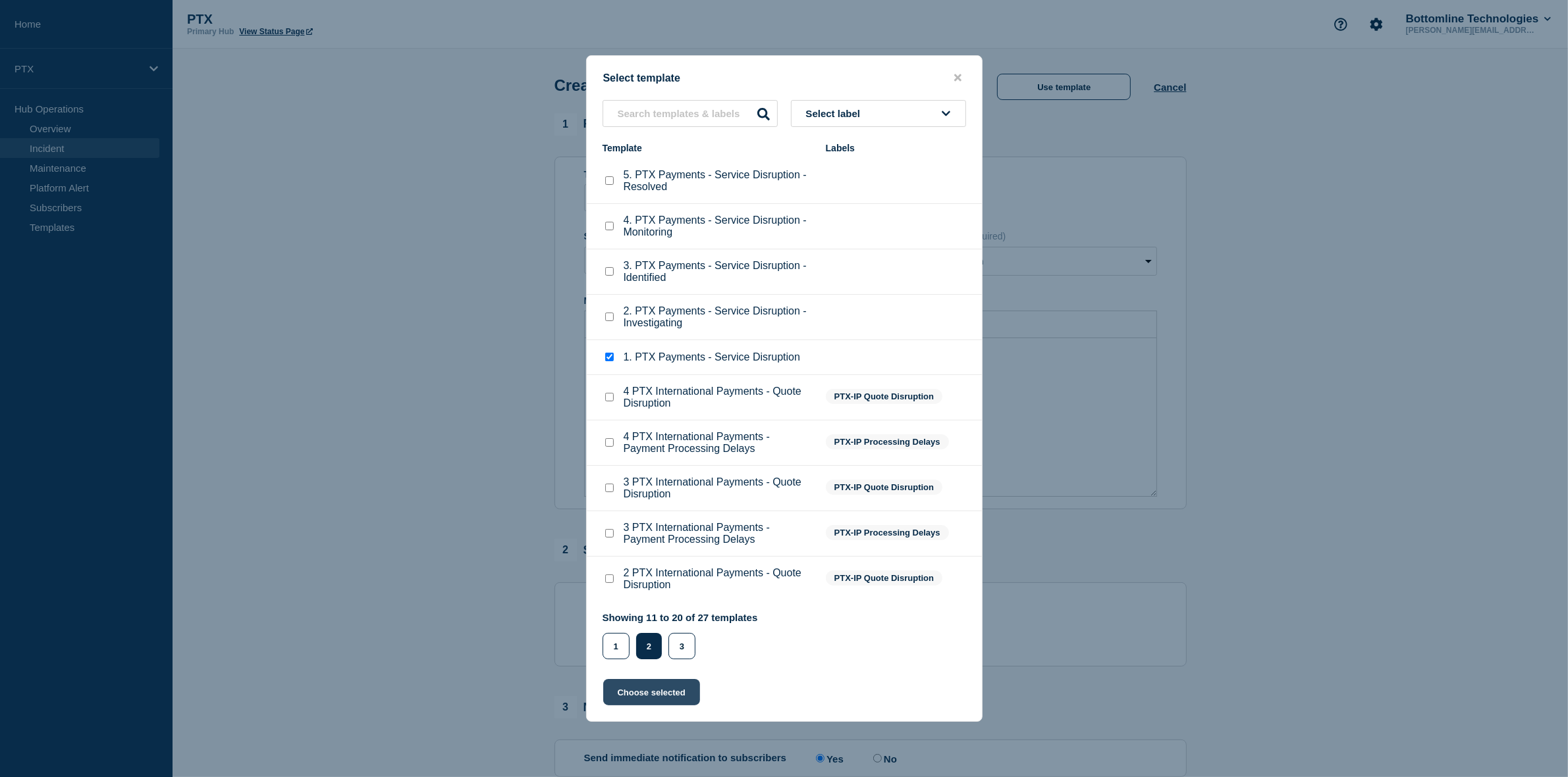
click at [657, 703] on button "Choose selected" at bounding box center [651, 692] width 97 height 26
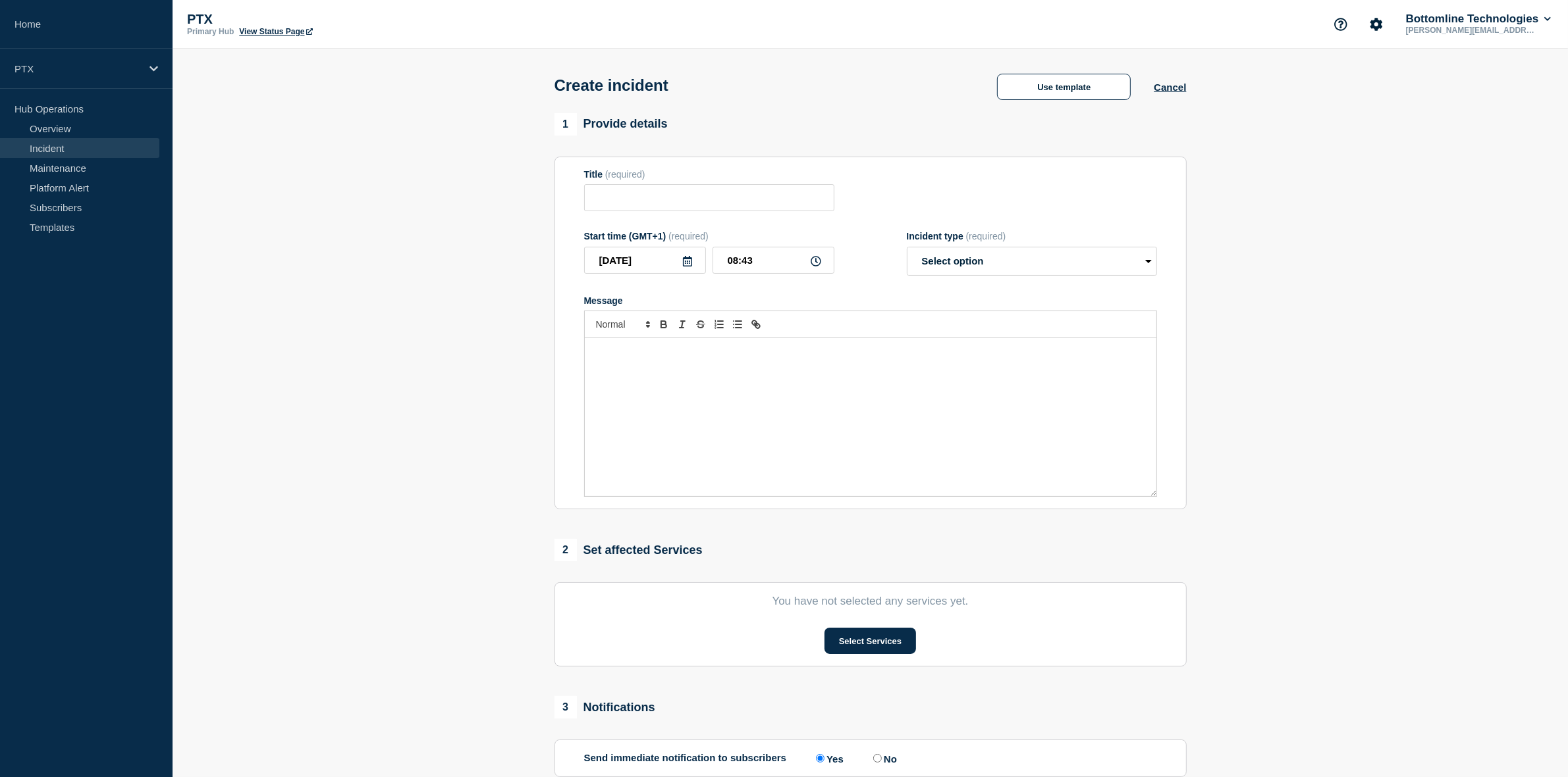
type input "1. PTX Payments - Service Disruption"
select select "investigating"
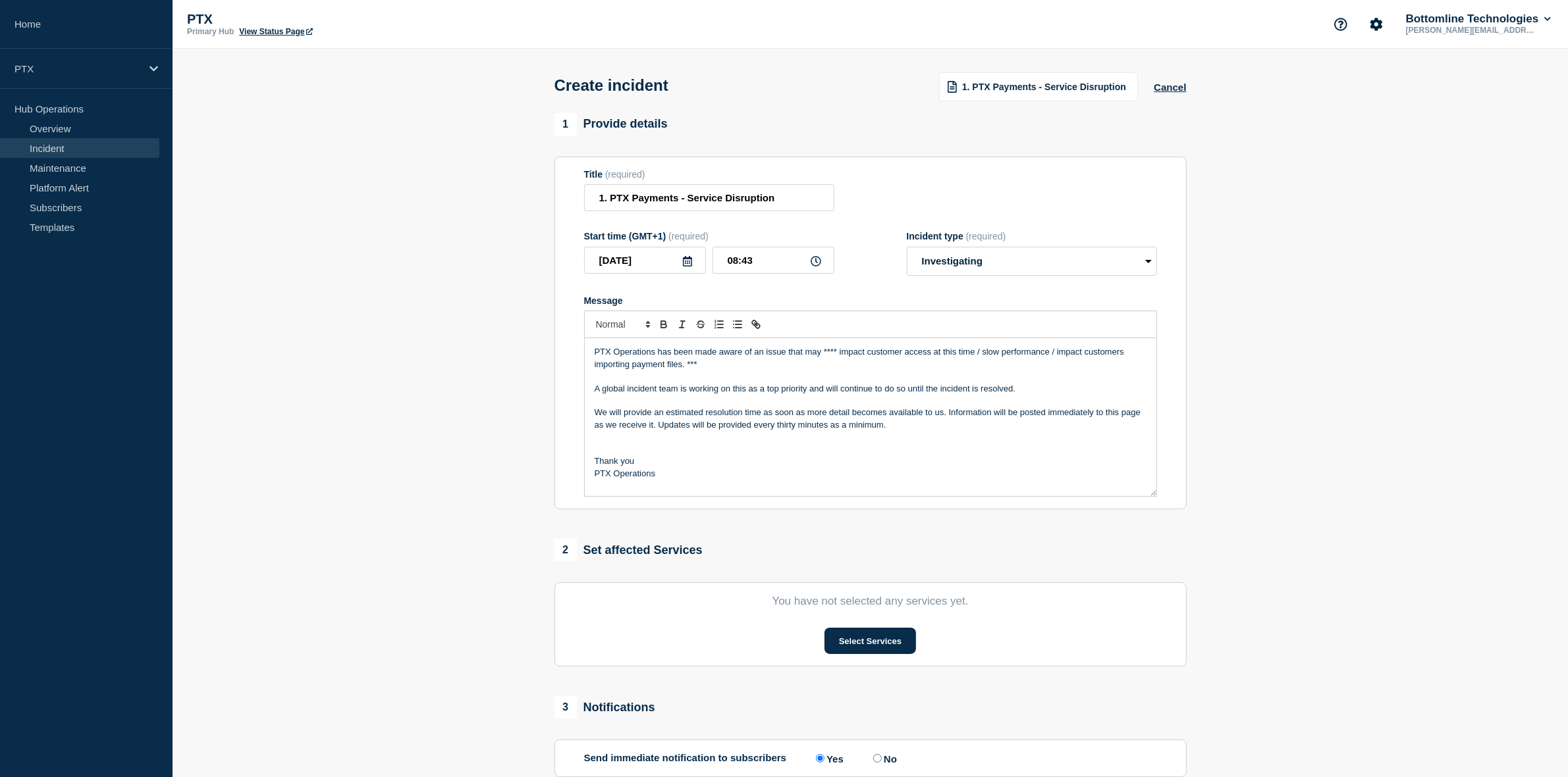
click at [788, 376] on p "Message" at bounding box center [870, 377] width 552 height 12
click at [840, 352] on p "PTX Operations has been made aware of an issue that may **** impact customer ac…" at bounding box center [870, 359] width 552 height 24
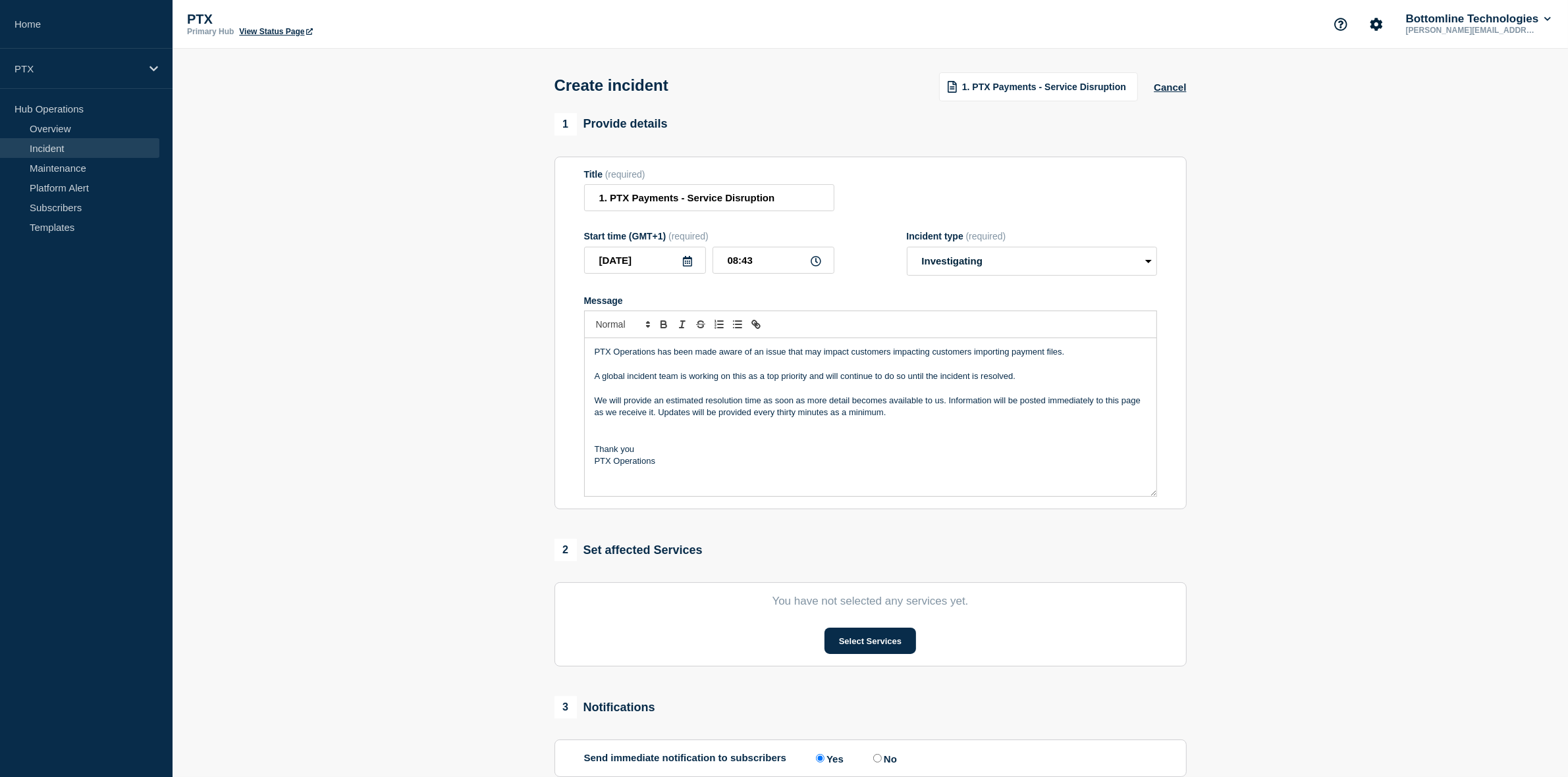
click at [785, 443] on p "Message" at bounding box center [870, 438] width 552 height 12
click at [705, 446] on p "Thank you" at bounding box center [870, 450] width 552 height 12
click at [753, 443] on p "Message" at bounding box center [870, 438] width 552 height 12
click at [652, 402] on p "We will provide an estimated resolution time as soon as more detail becomes ava…" at bounding box center [870, 407] width 552 height 24
click at [716, 445] on p "Thank you" at bounding box center [870, 450] width 552 height 12
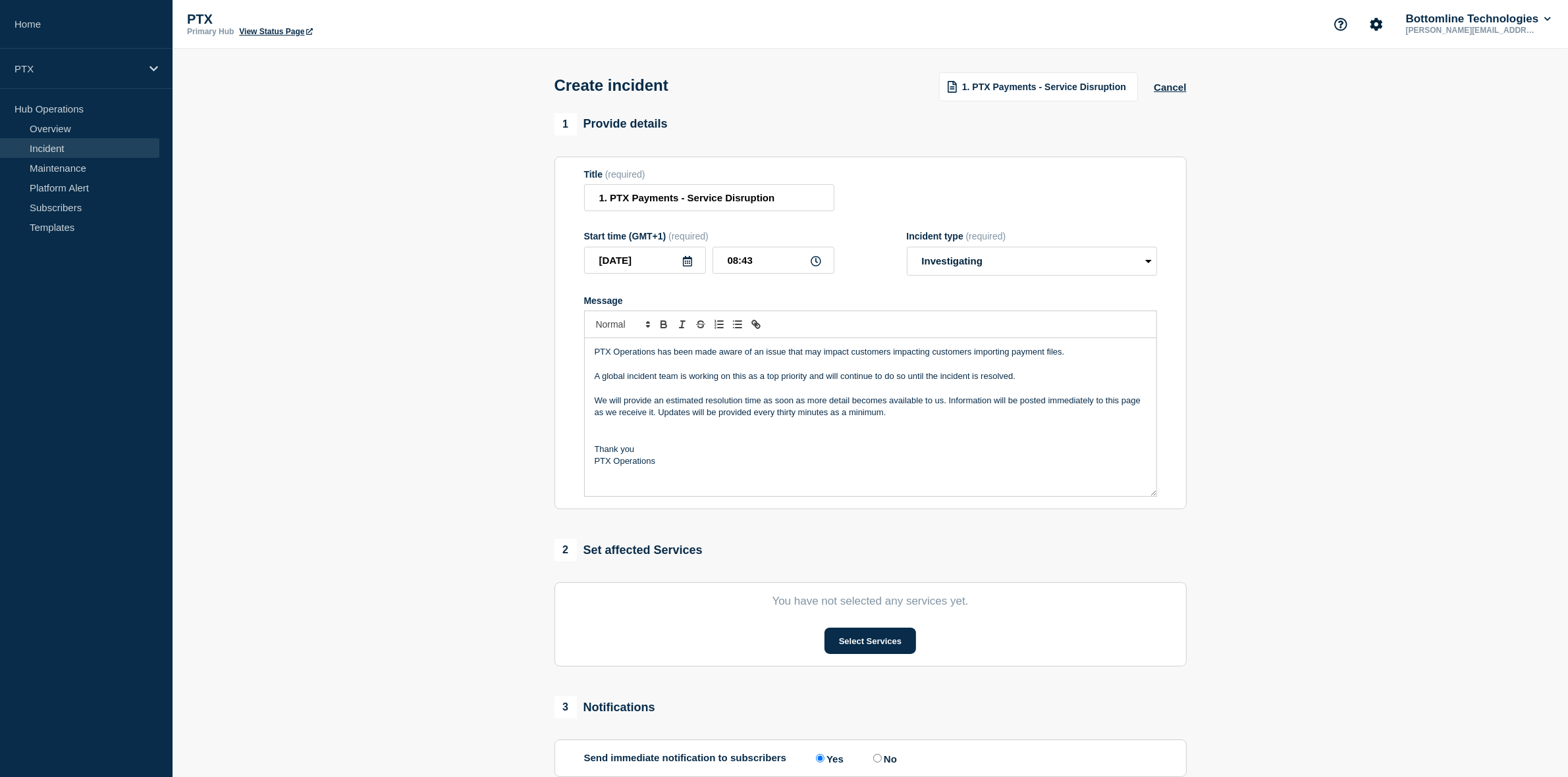
click at [844, 443] on p "Message" at bounding box center [870, 438] width 552 height 12
drag, startPoint x: 947, startPoint y: 403, endPoint x: 587, endPoint y: 400, distance: 360.0
click at [587, 400] on div "PTX Operations has been made aware of an issue that may impact customers impact…" at bounding box center [870, 417] width 572 height 158
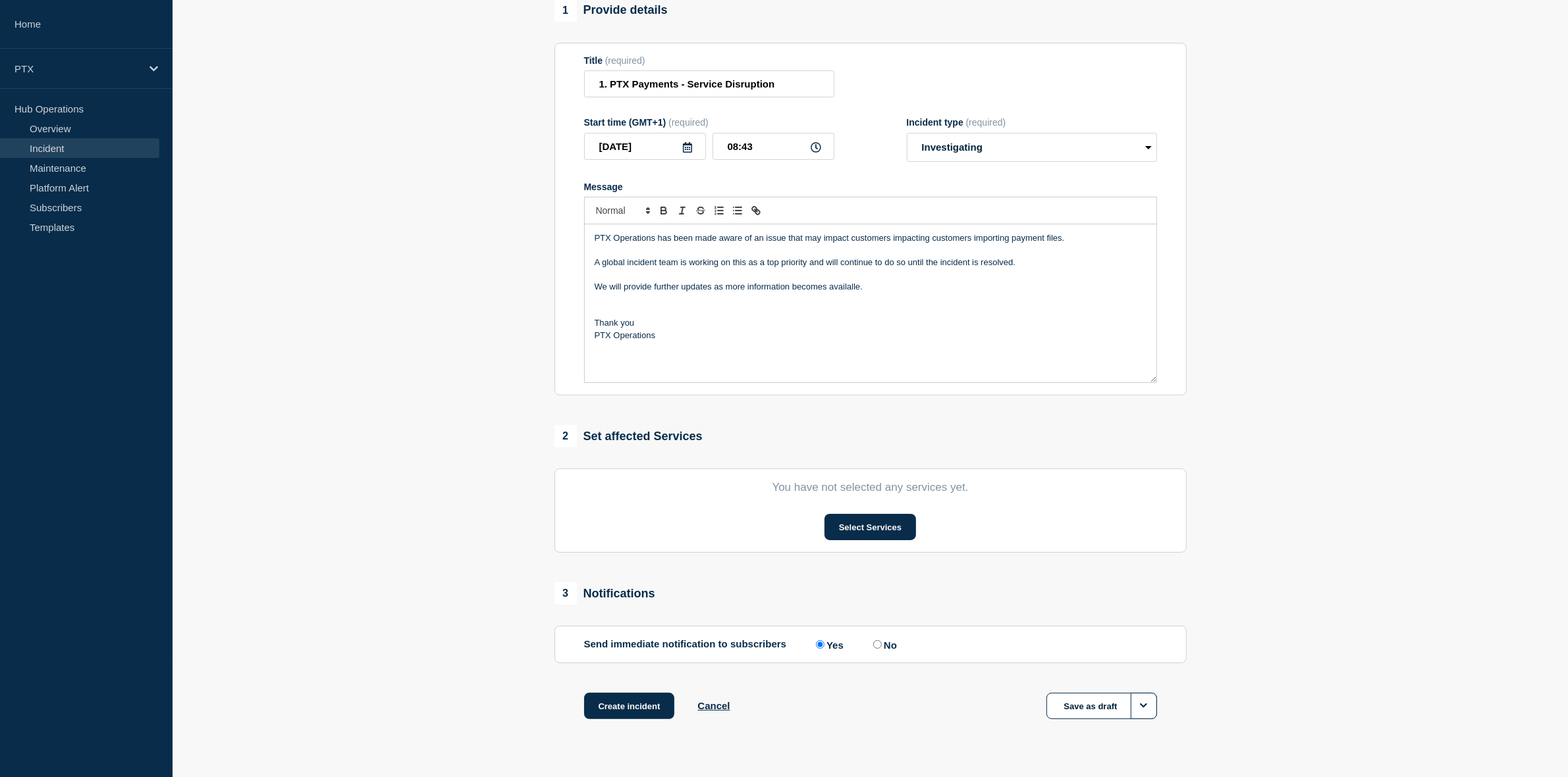
scroll to position [144, 0]
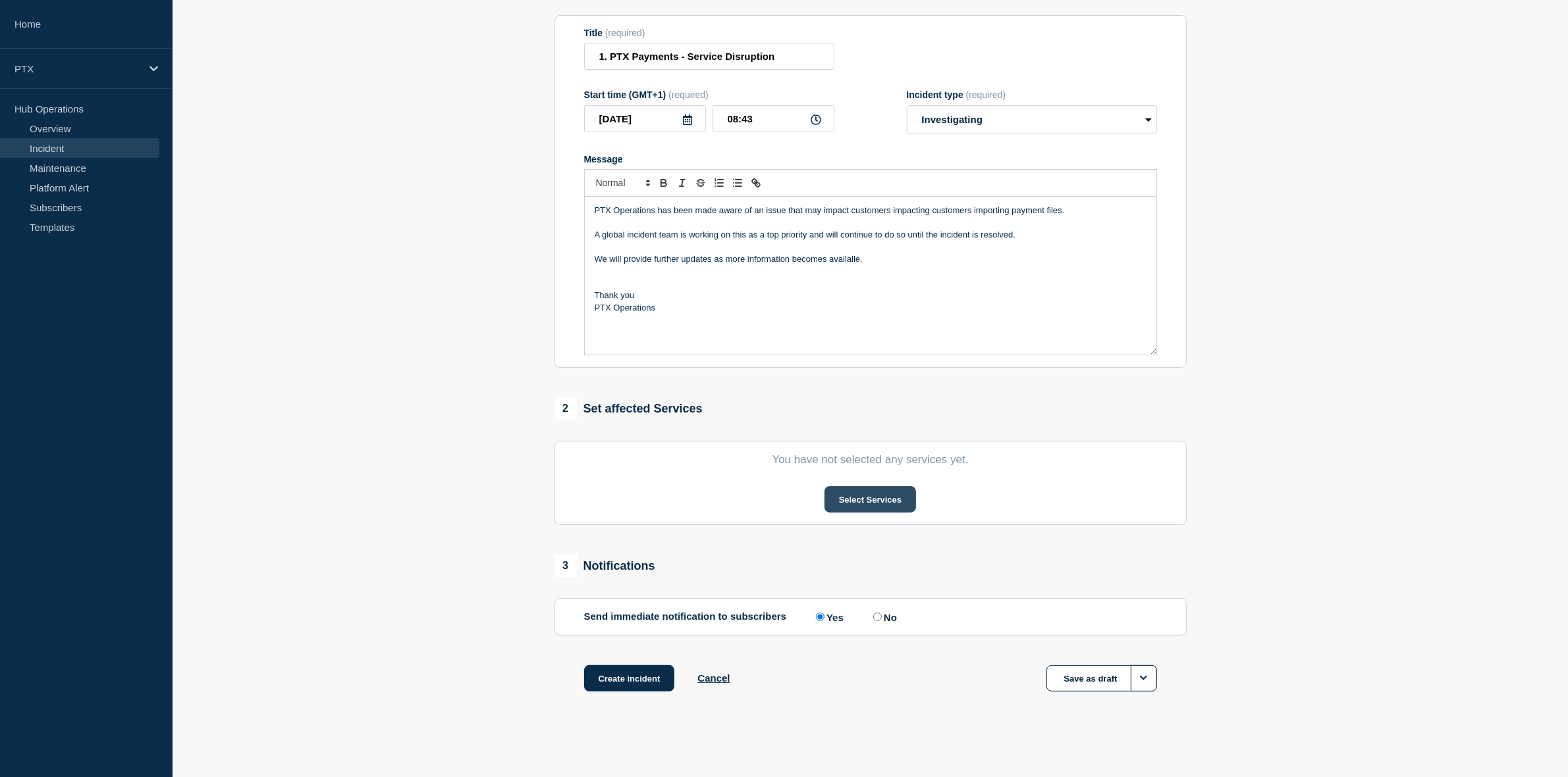
click at [860, 488] on button "Select Services" at bounding box center [870, 500] width 92 height 26
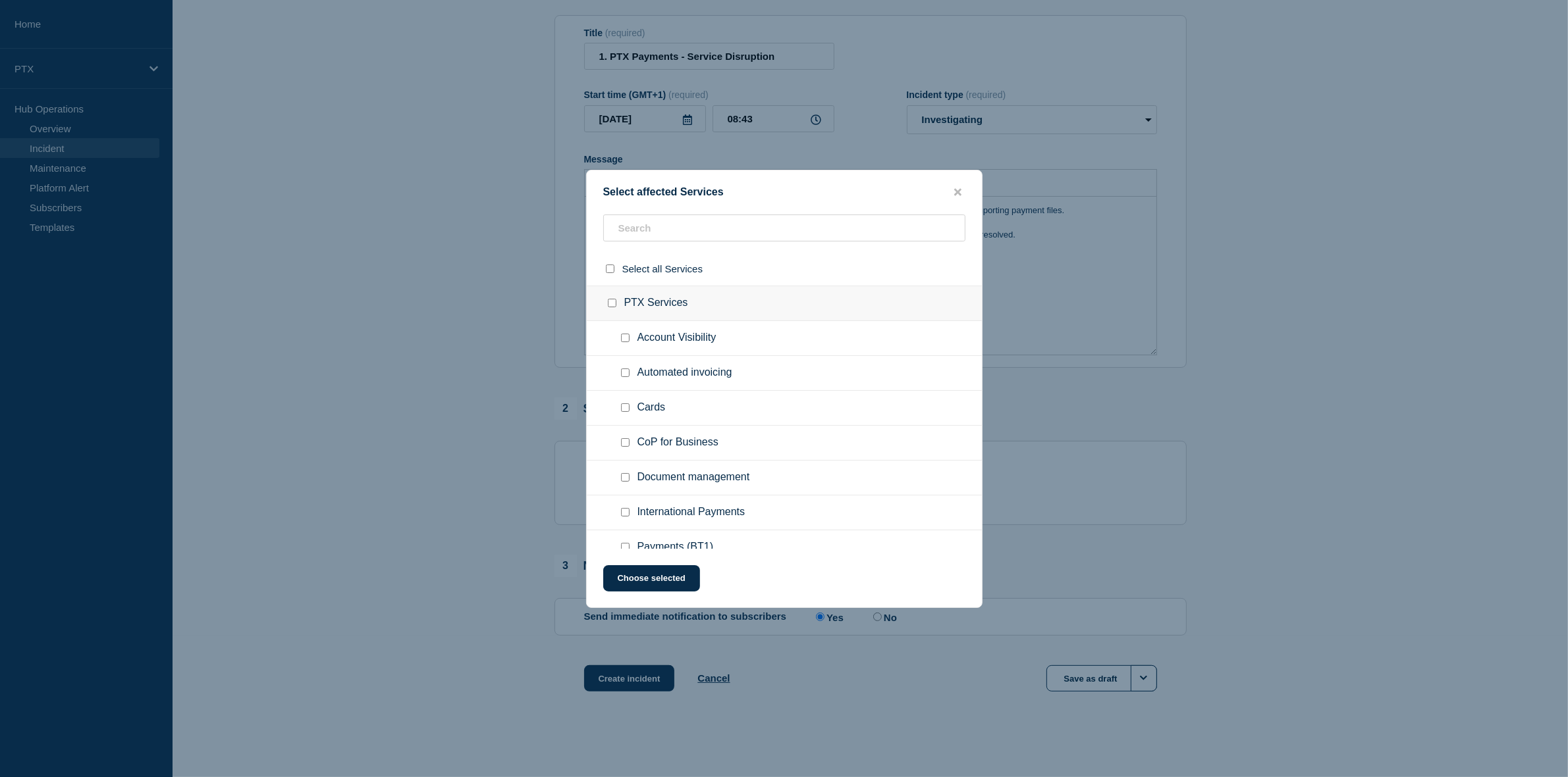
click at [623, 443] on input "CoP for Business checkbox" at bounding box center [625, 443] width 9 height 9
checkbox input "true"
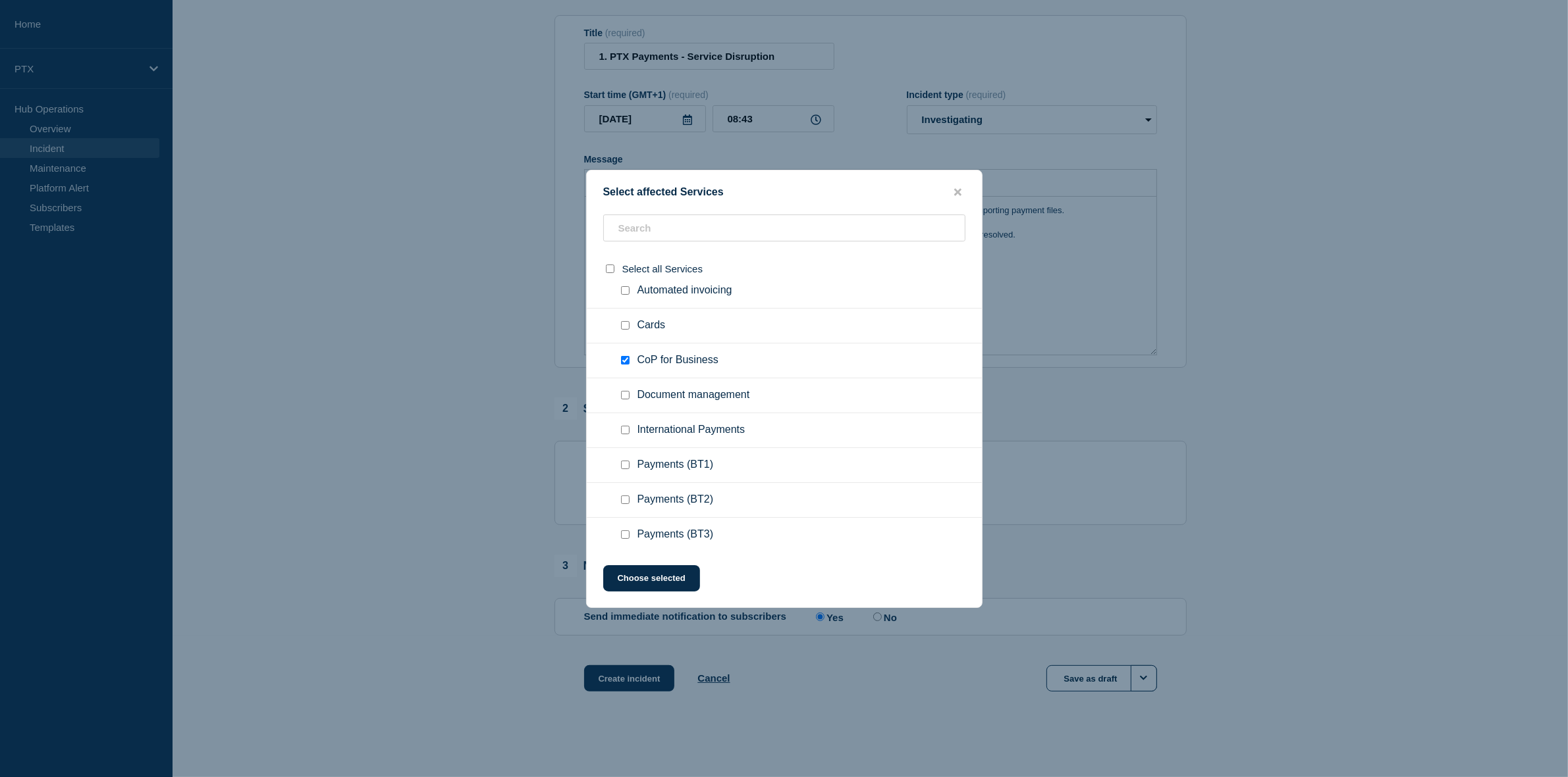
click at [622, 464] on input "Payments (BT1) checkbox" at bounding box center [625, 466] width 9 height 9
checkbox input "true"
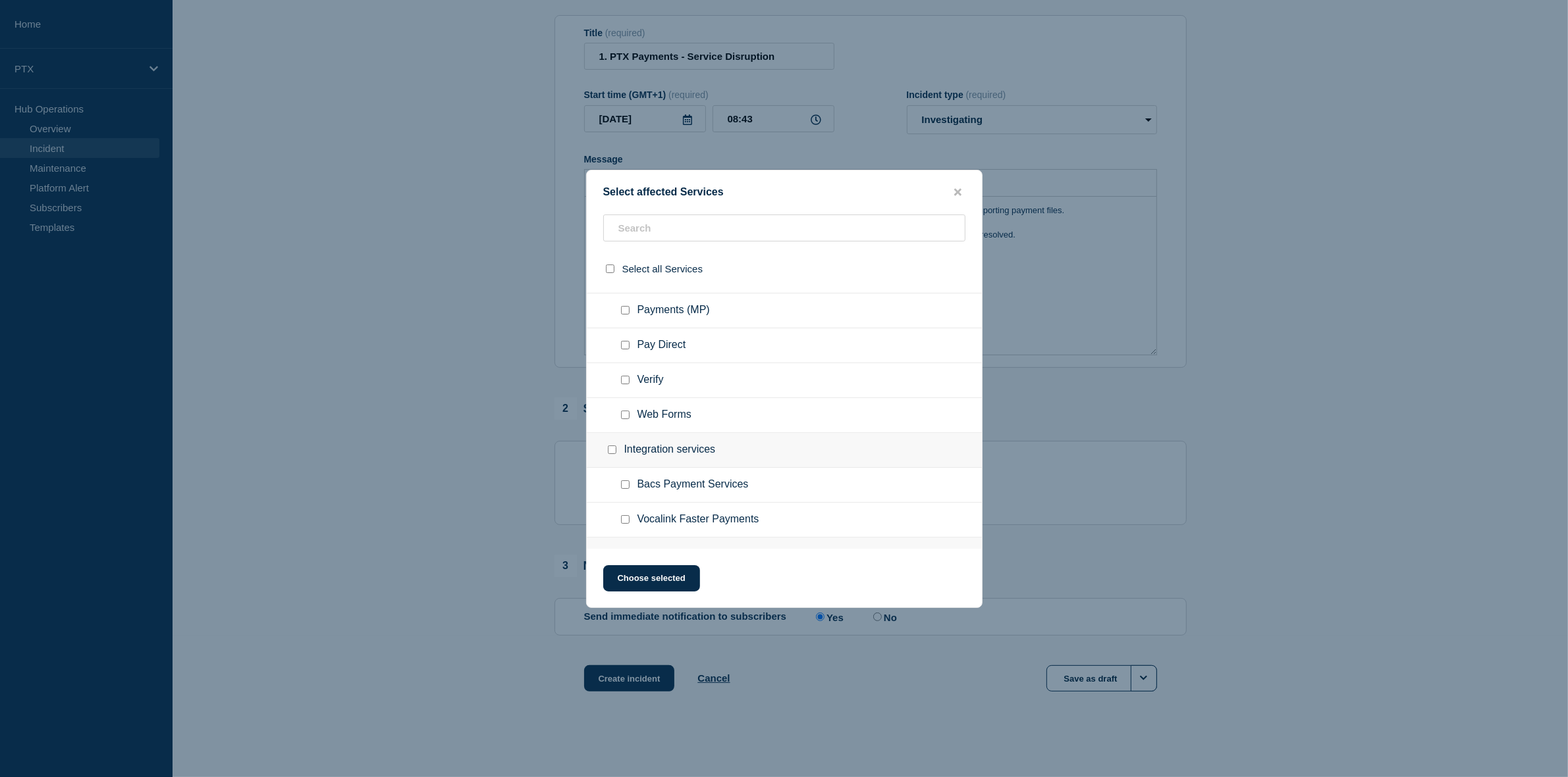
click at [628, 416] on input "Web Forms checkbox" at bounding box center [625, 415] width 9 height 9
checkbox input "true"
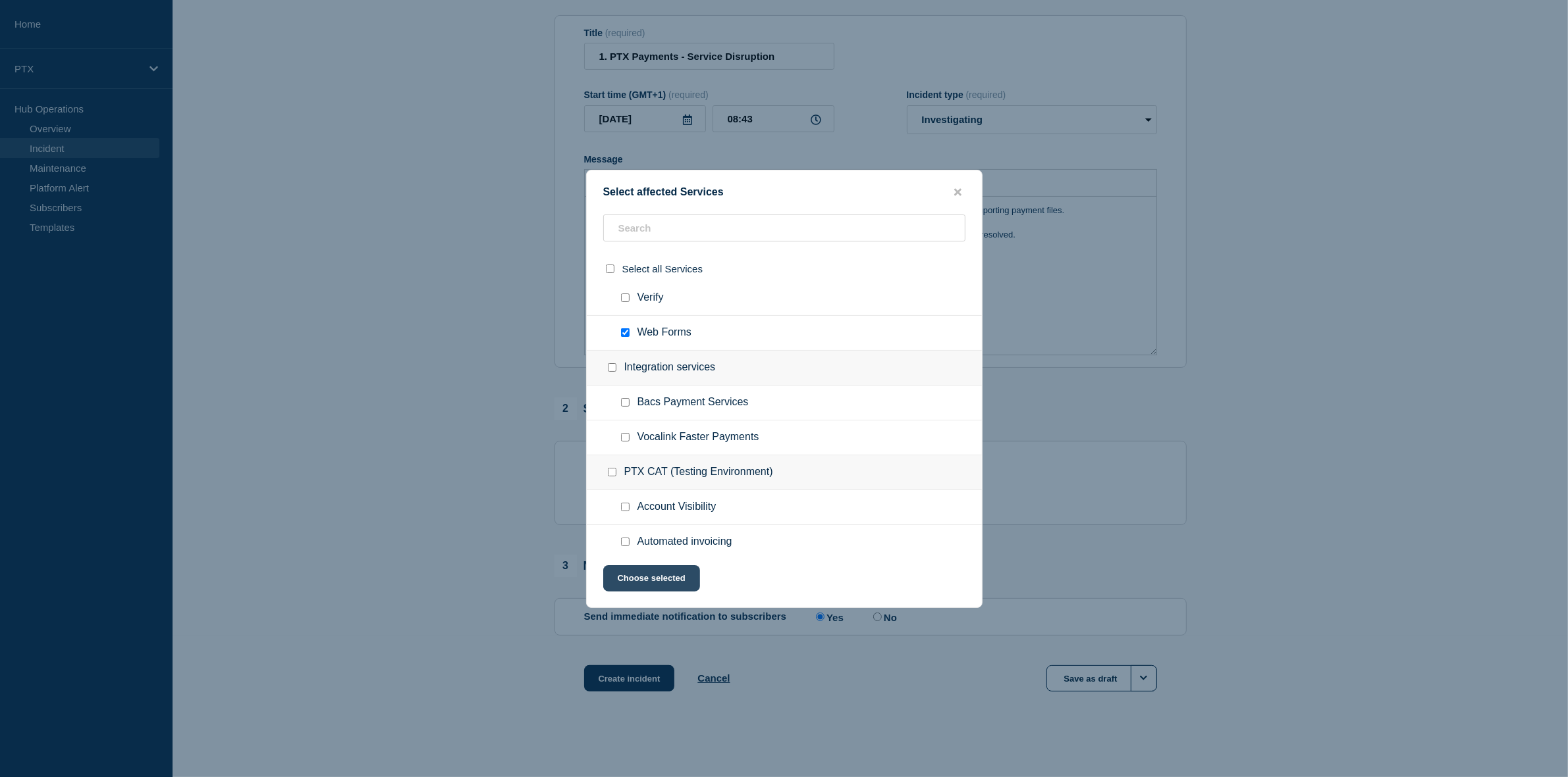
click at [660, 577] on button "Choose selected" at bounding box center [651, 578] width 97 height 26
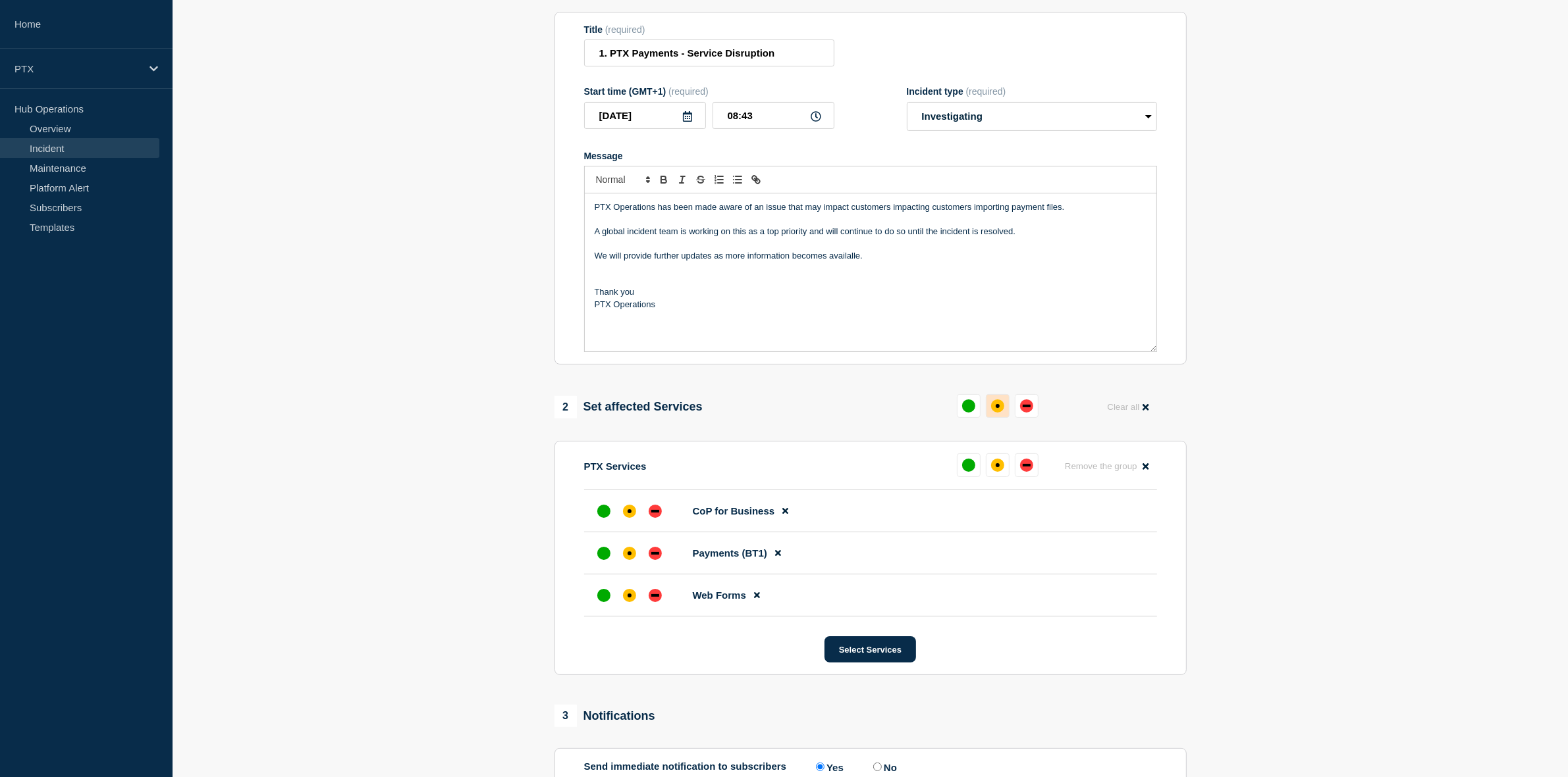
click at [996, 407] on div "affected" at bounding box center [997, 406] width 4 height 4
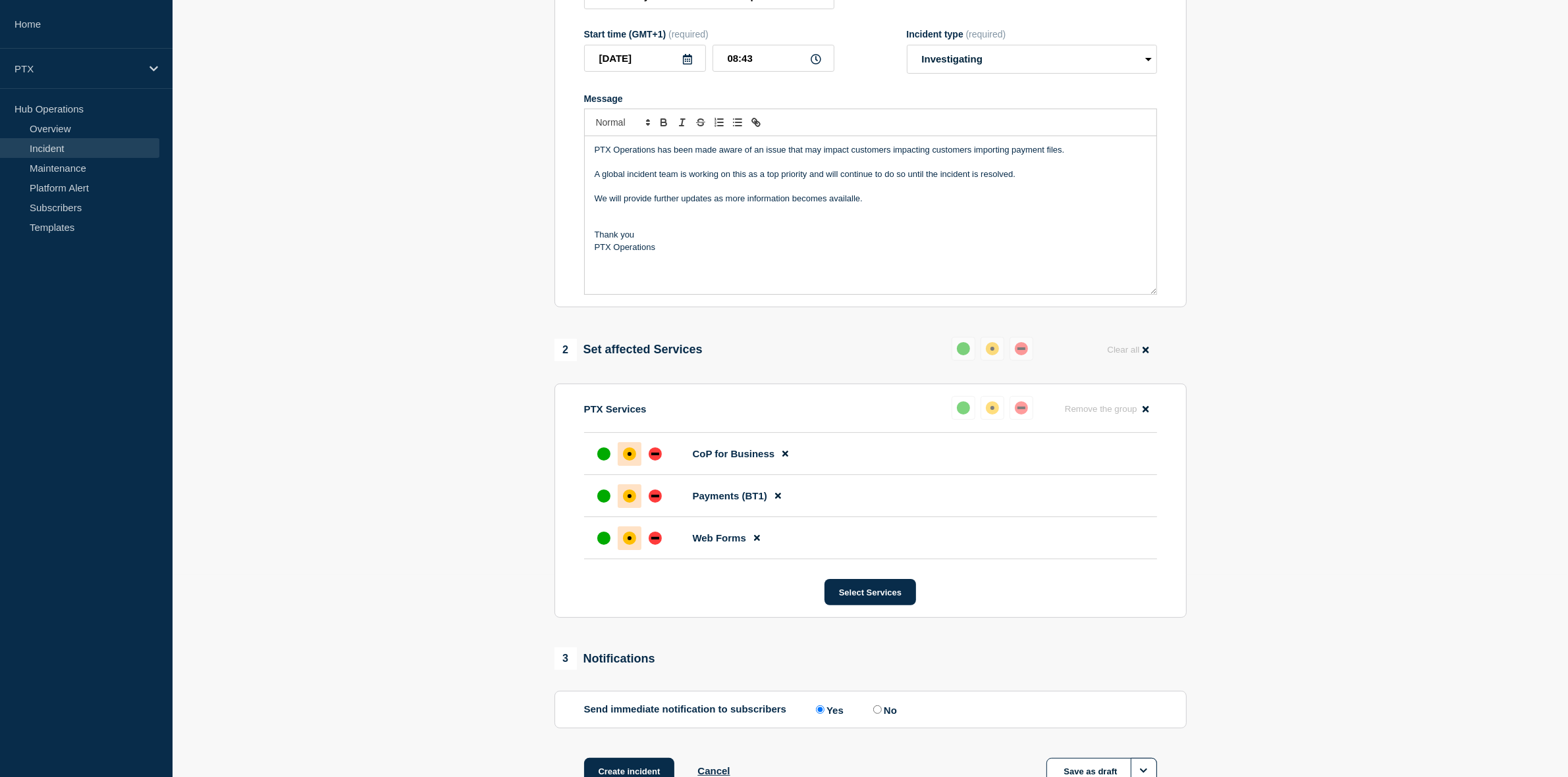
scroll to position [0, 0]
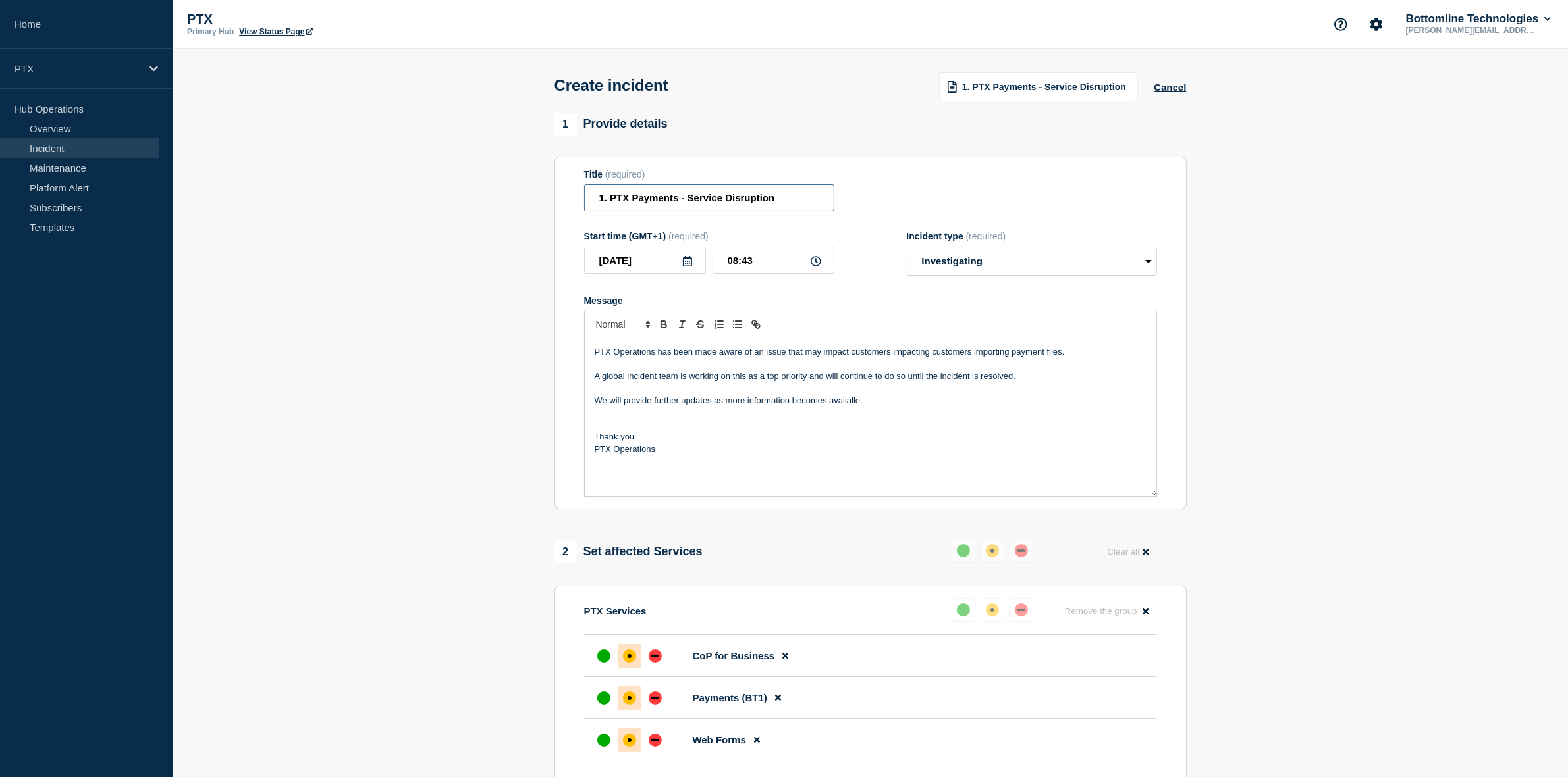
drag, startPoint x: 610, startPoint y: 200, endPoint x: 587, endPoint y: 201, distance: 23.0
click at [587, 201] on input "1. PTX Payments - Service Disruption" at bounding box center [709, 198] width 250 height 27
click at [669, 203] on input "PTX Payments - Service Disruption" at bounding box center [709, 198] width 250 height 27
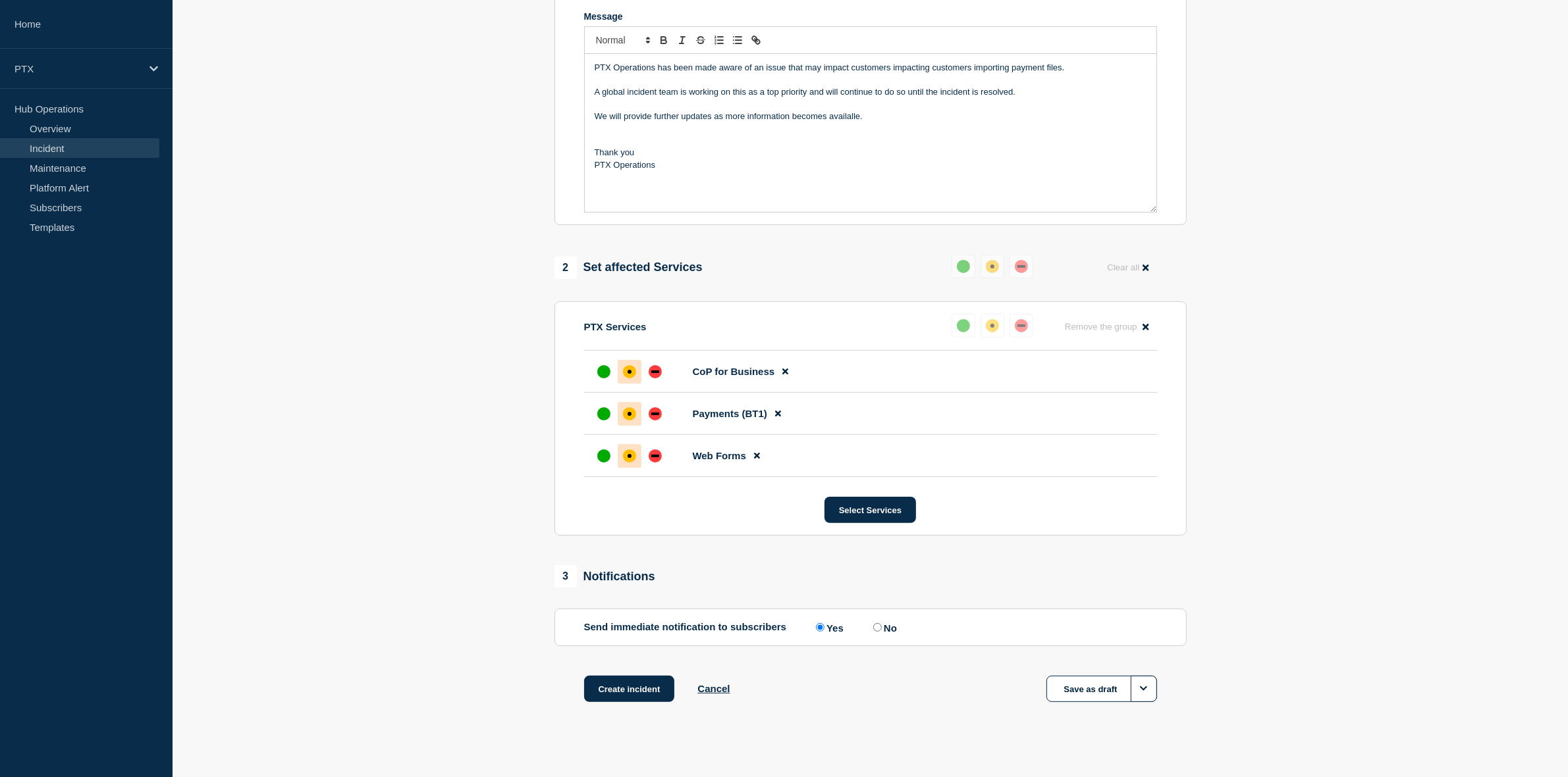
scroll to position [299, 0]
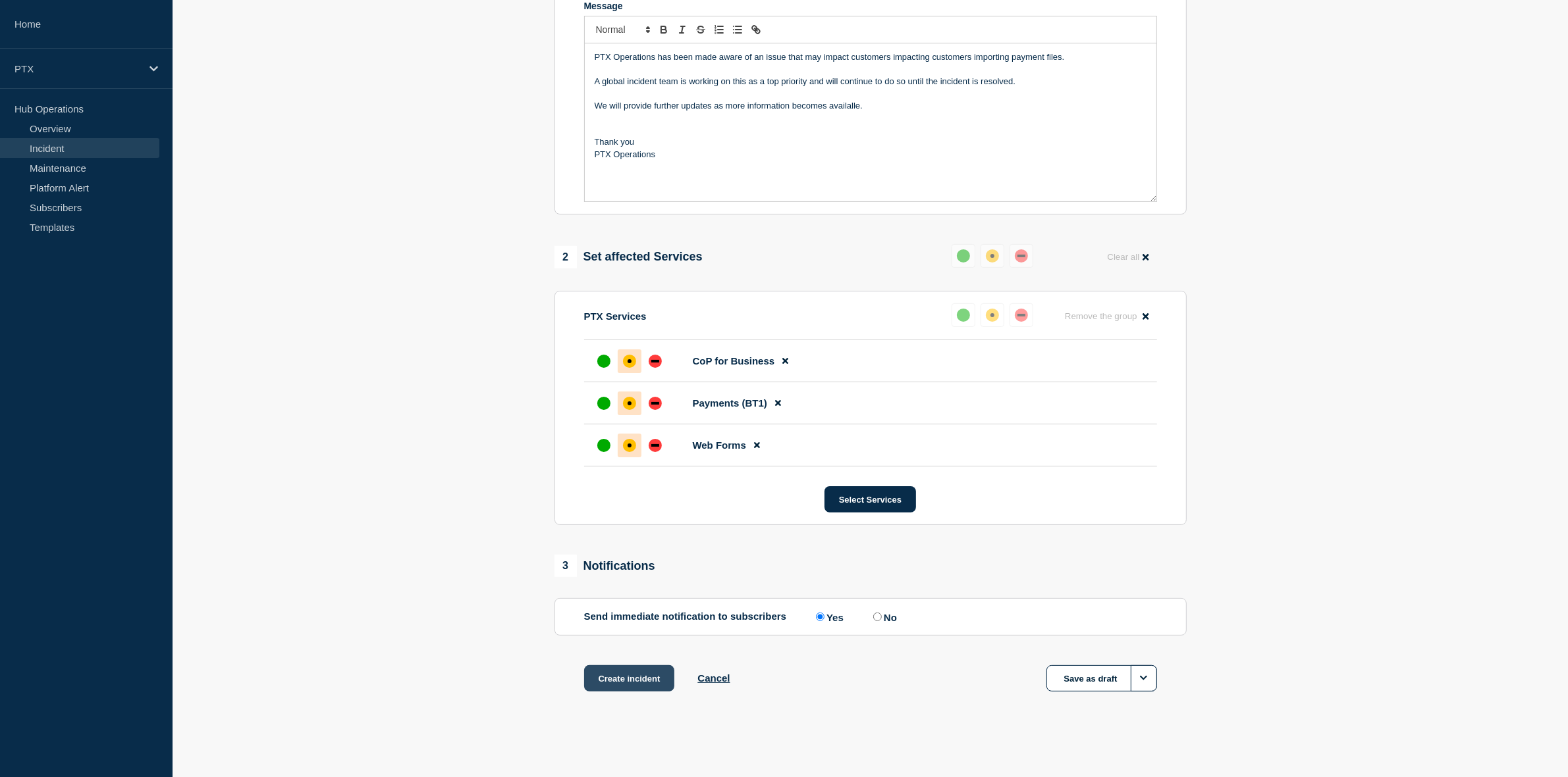
type input "PTX Payments BT1 - Service Disruption"
click at [616, 682] on button "Create incident" at bounding box center [629, 678] width 91 height 26
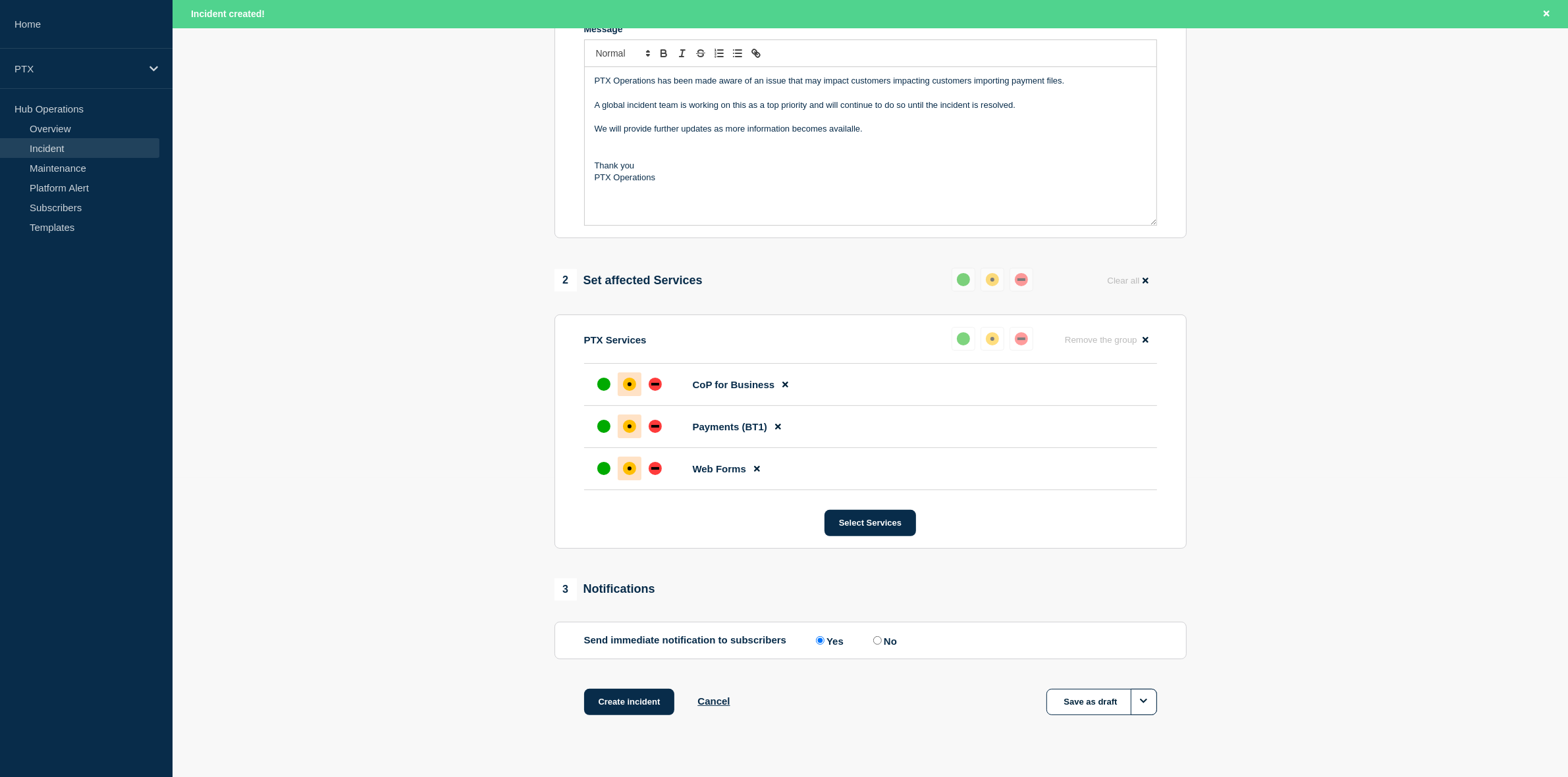
scroll to position [327, 0]
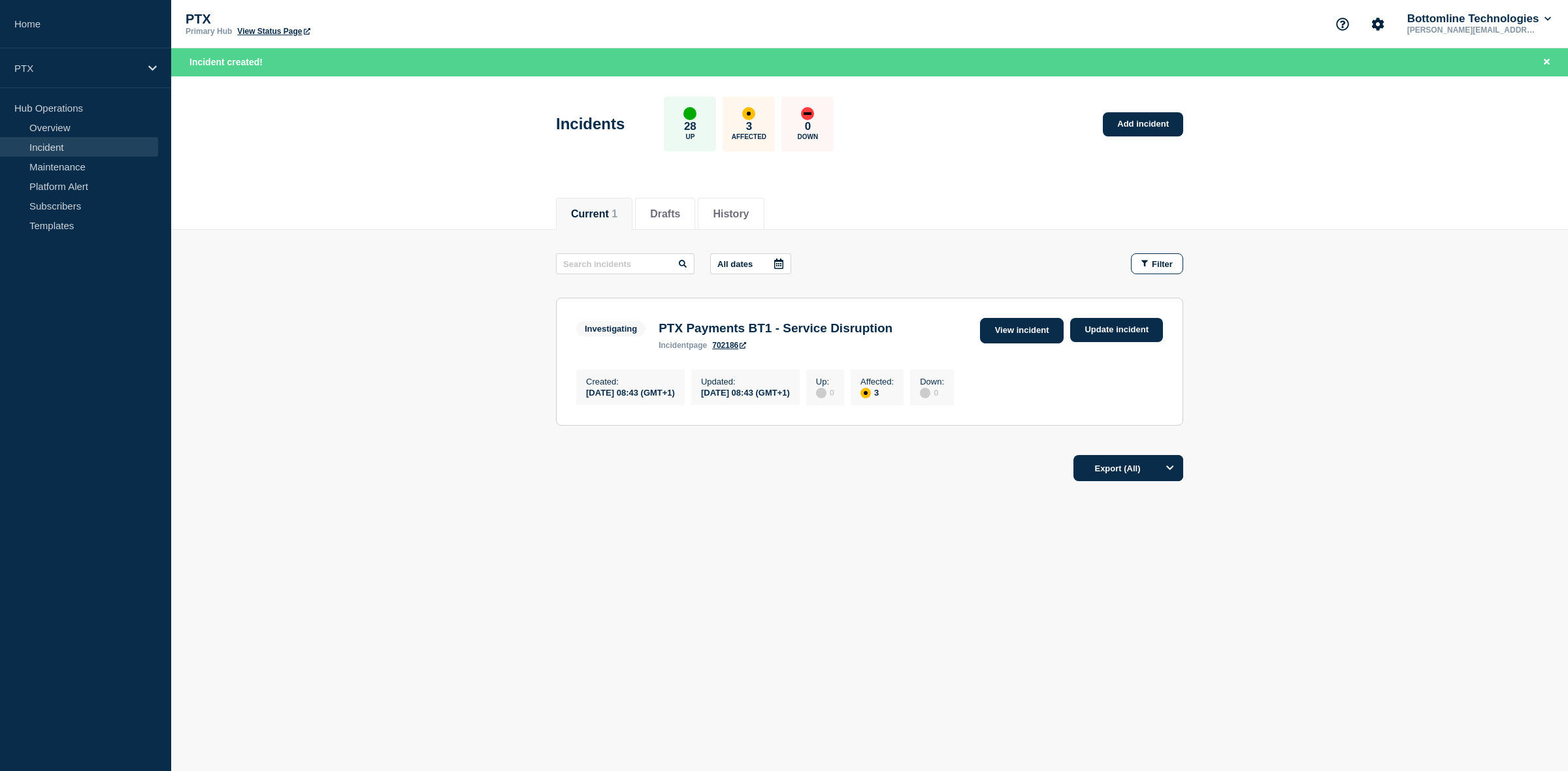
click at [1006, 335] on link "View incident" at bounding box center [1022, 330] width 84 height 25
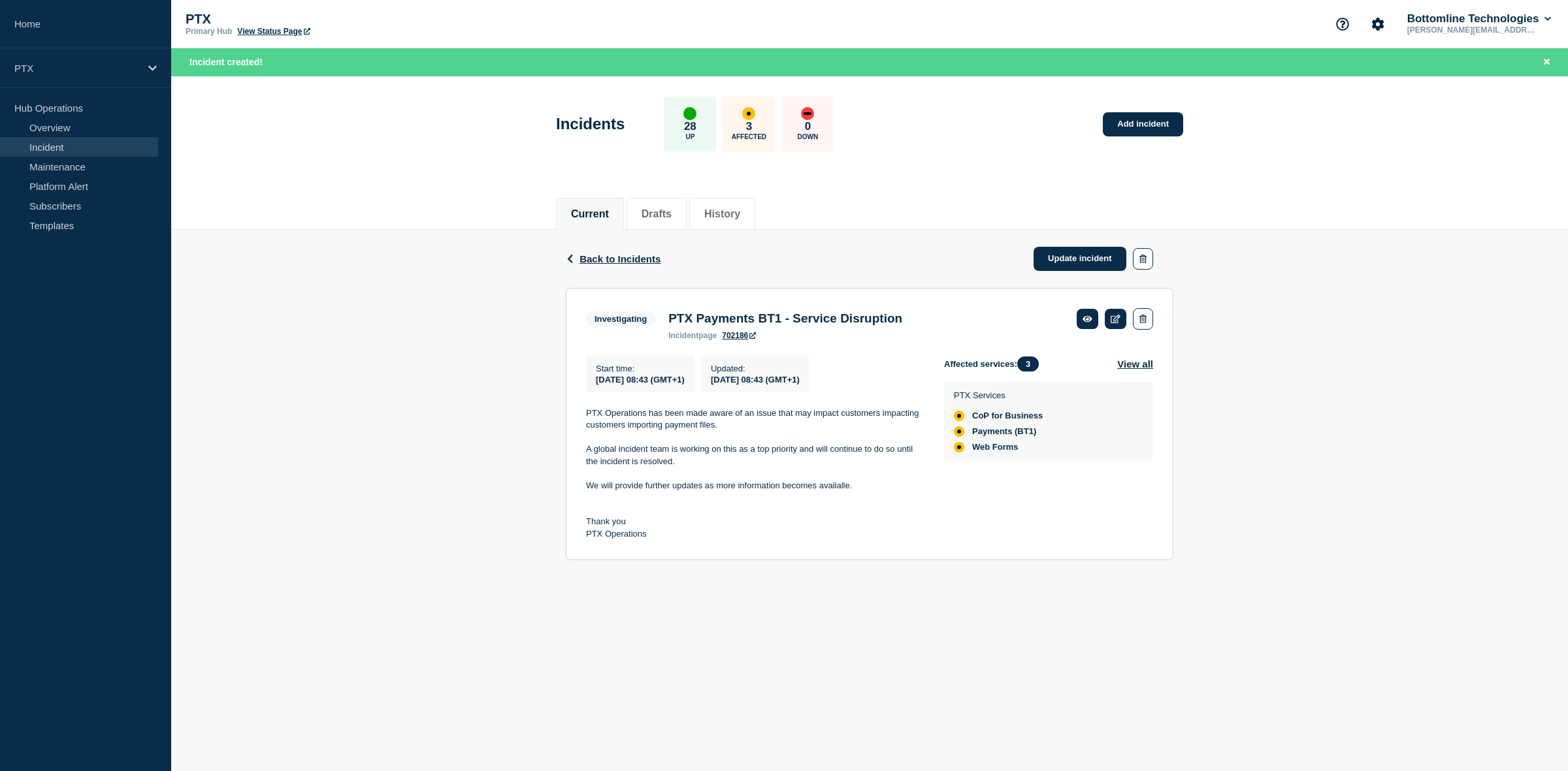
click at [270, 31] on link "View Status Page" at bounding box center [273, 31] width 72 height 10
click at [625, 259] on span "Back to Incidents" at bounding box center [619, 259] width 81 height 11
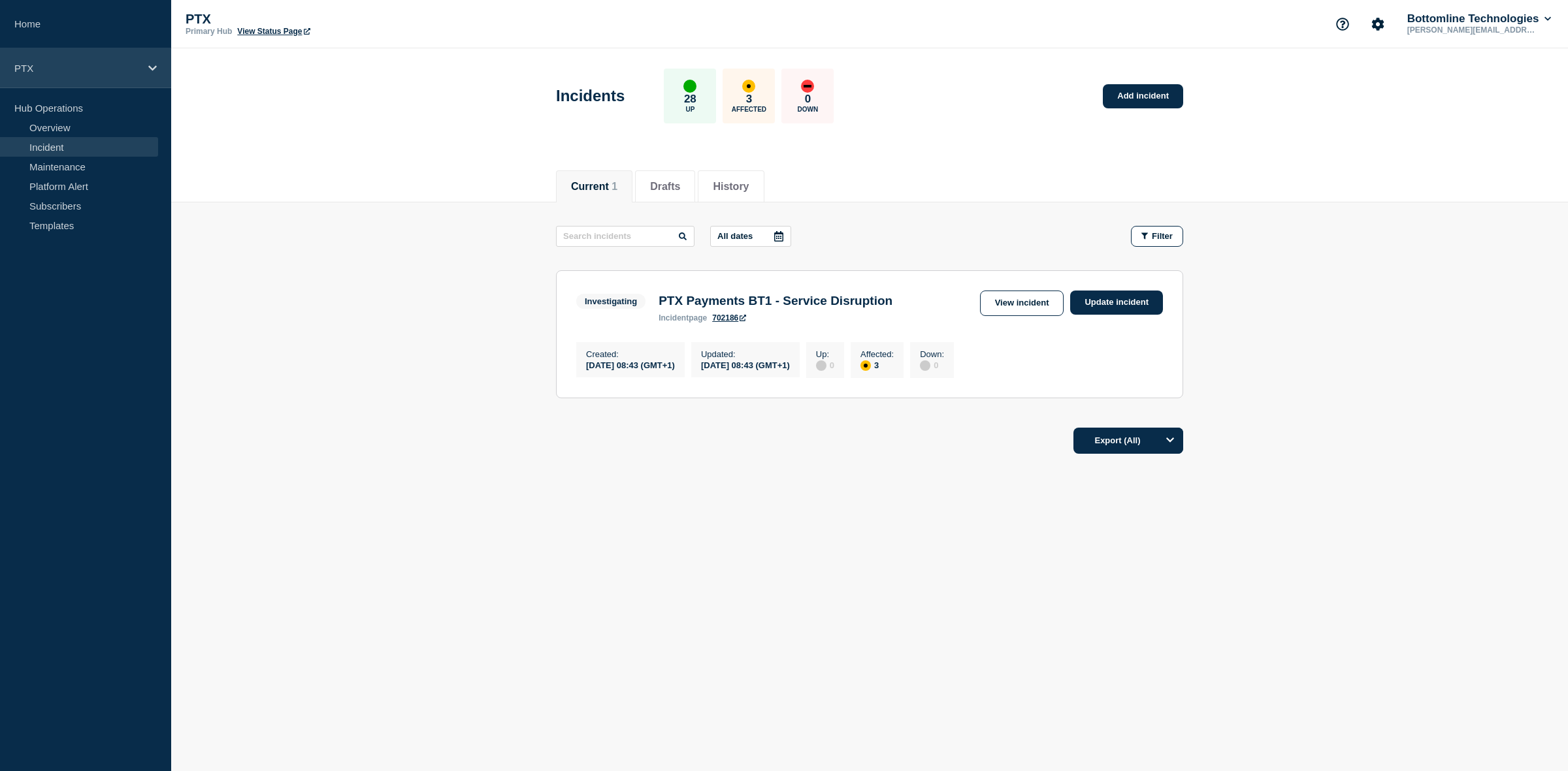
click at [30, 64] on p "PTX" at bounding box center [77, 68] width 125 height 11
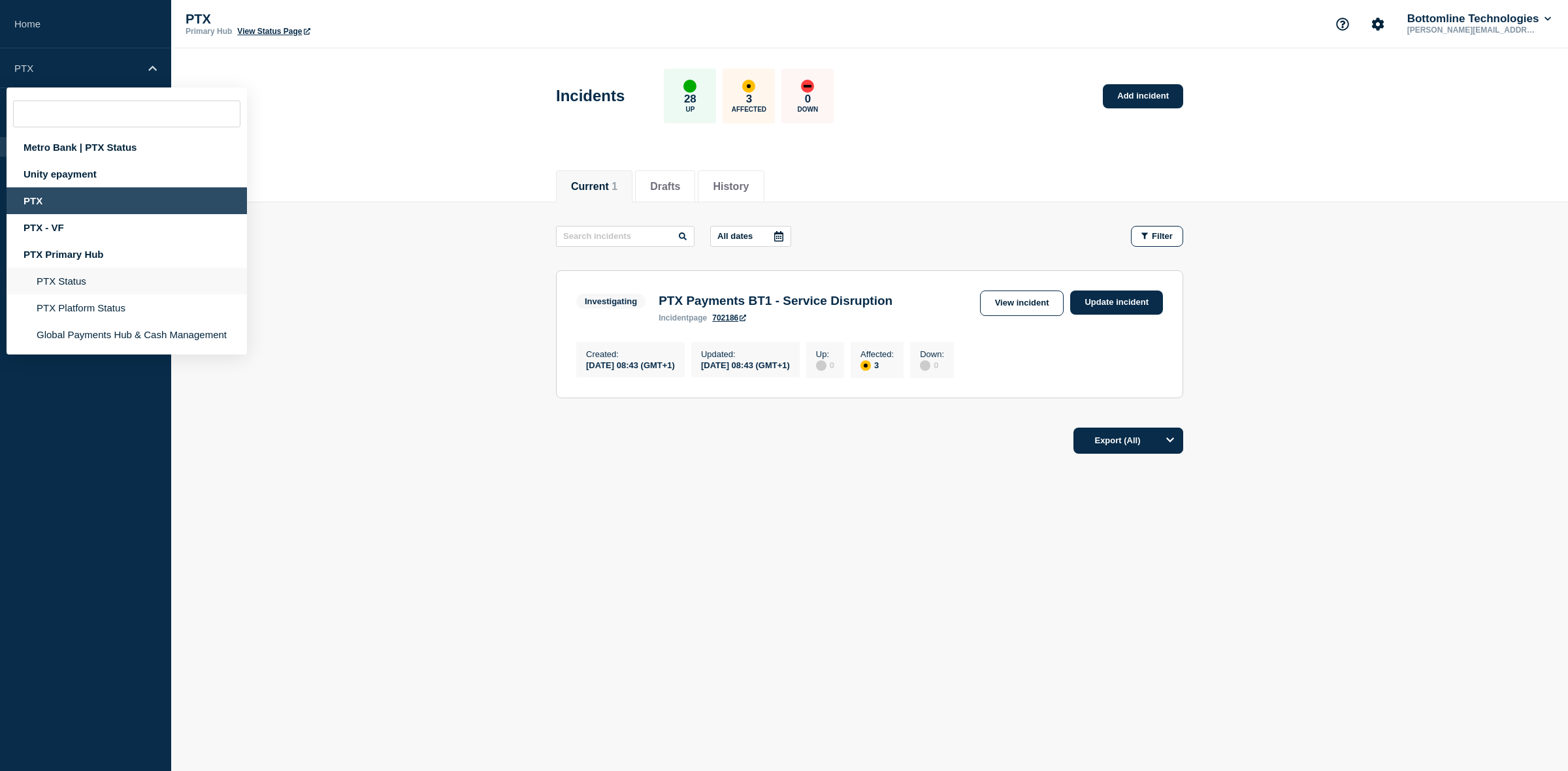
click at [67, 294] on li "PTX Status" at bounding box center [127, 307] width 241 height 27
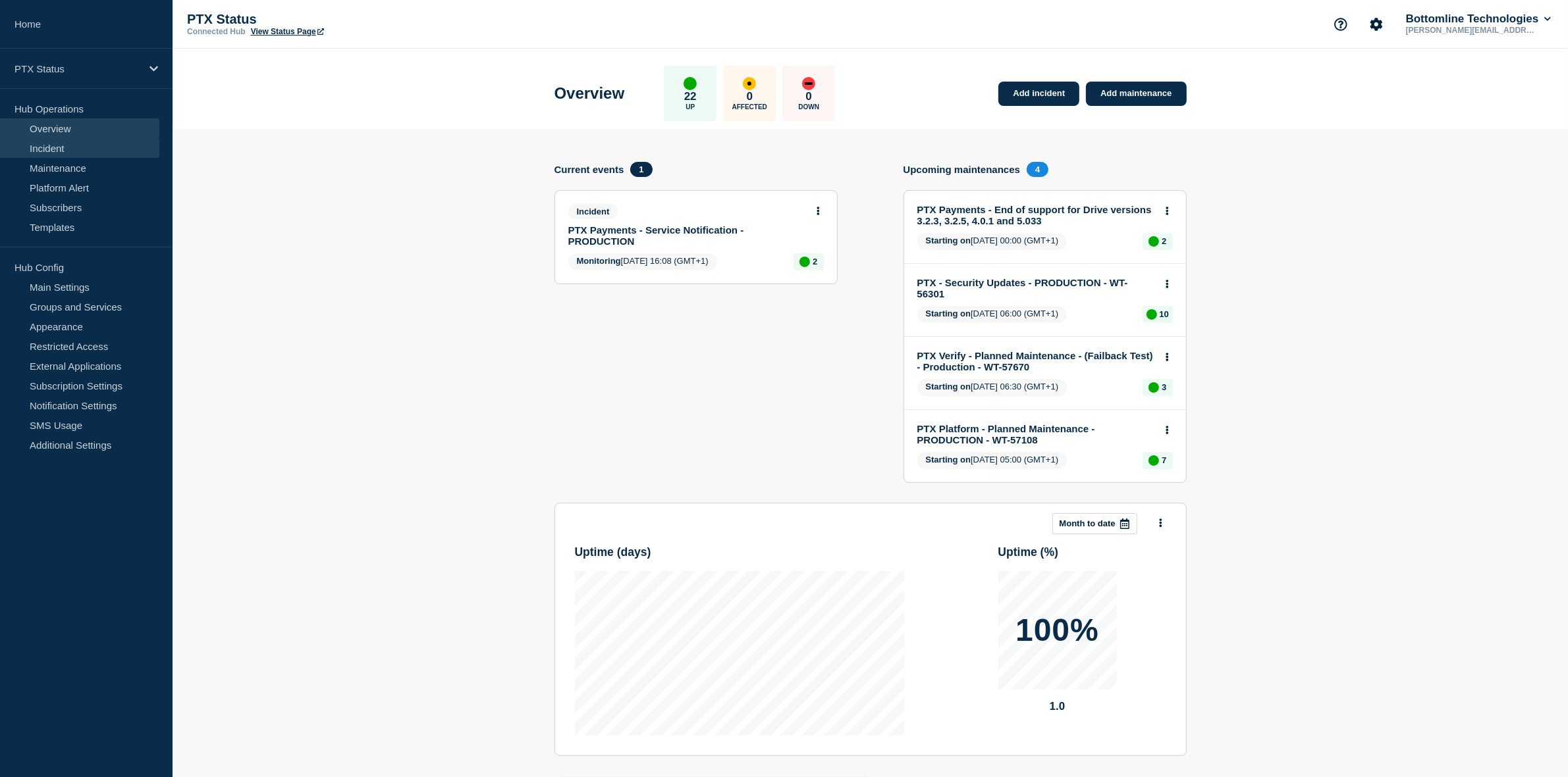
click at [63, 148] on link "Incident" at bounding box center [80, 148] width 159 height 20
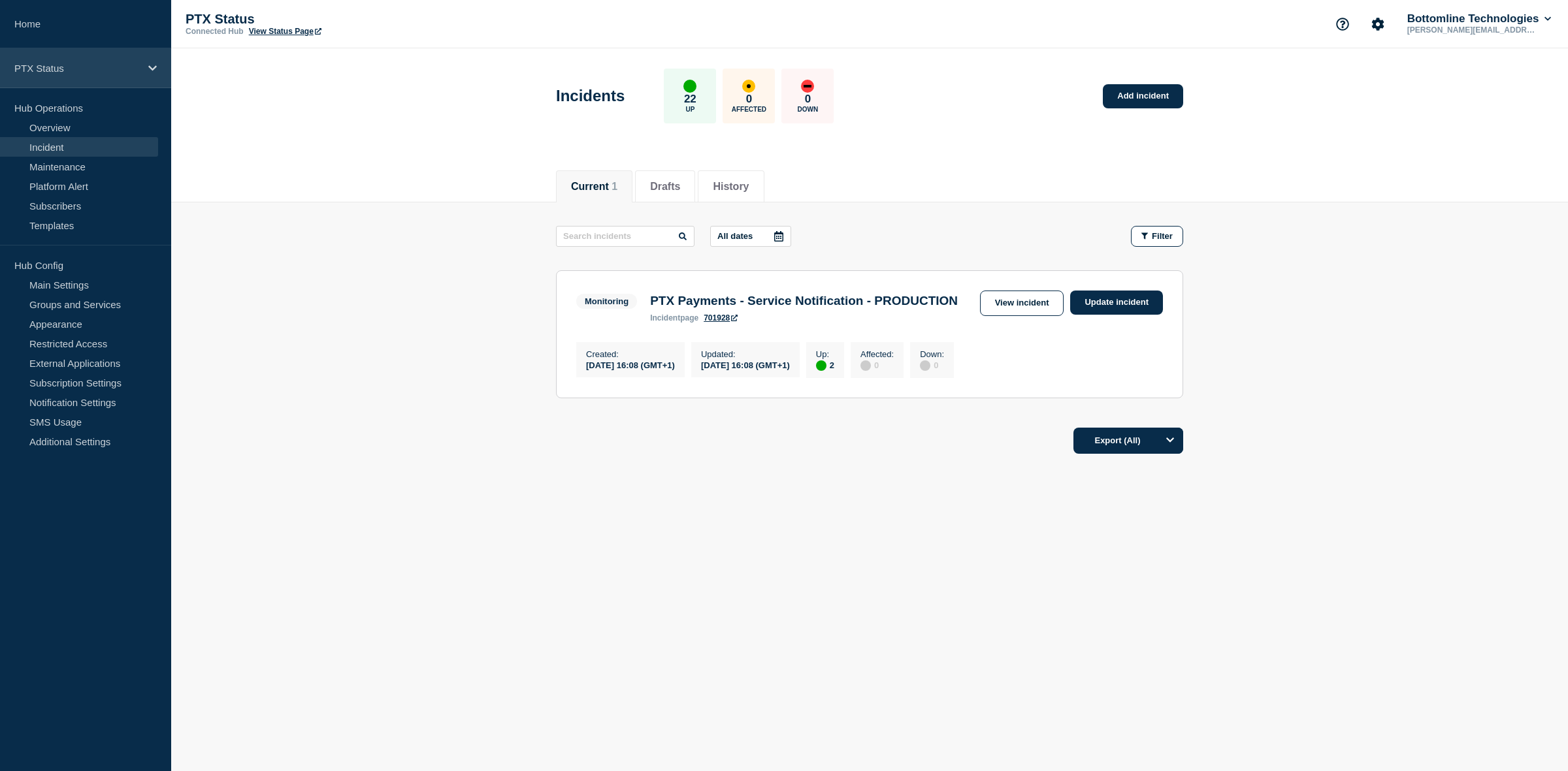
click at [44, 63] on p "PTX Status" at bounding box center [77, 68] width 125 height 11
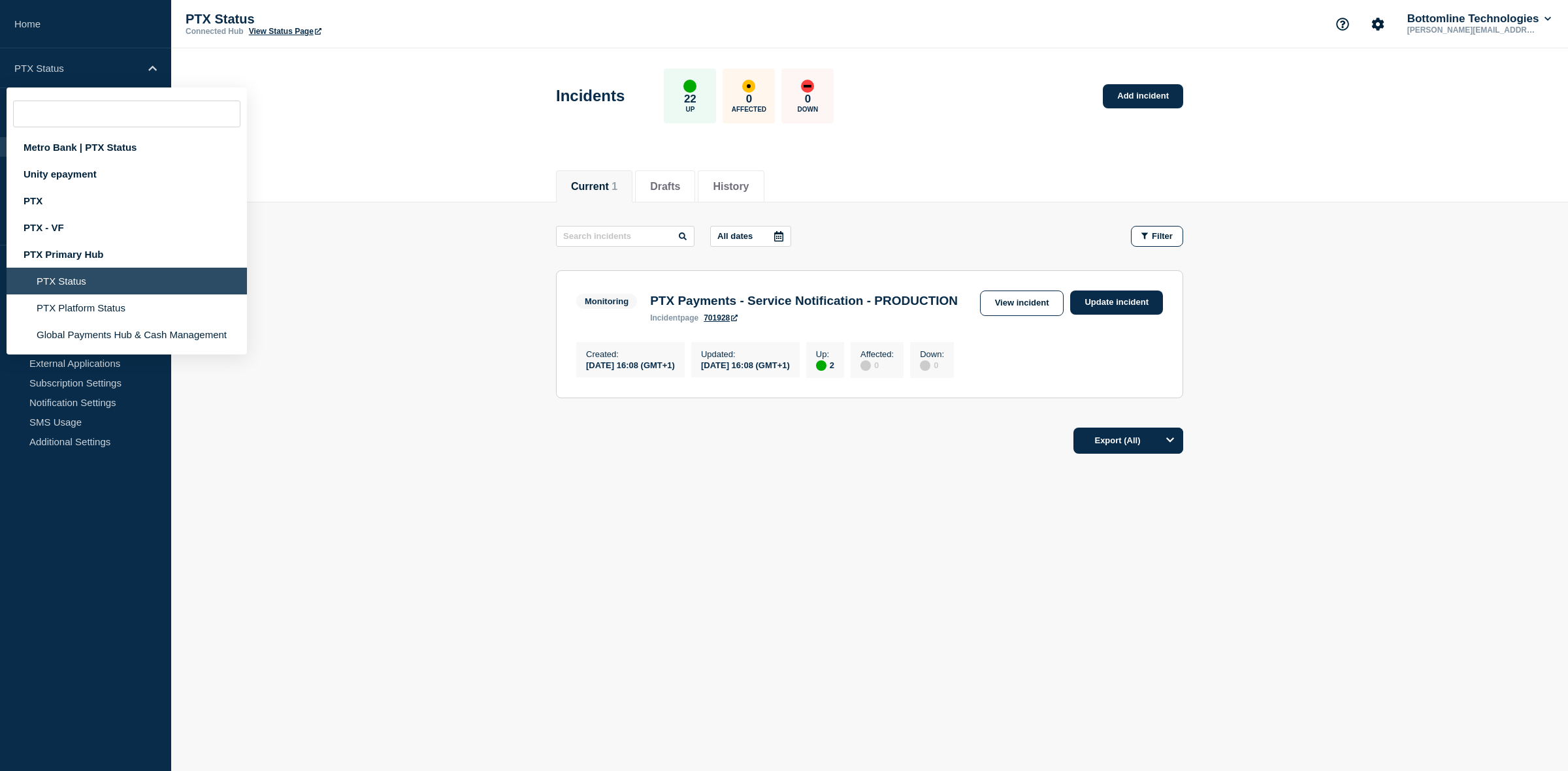
click at [63, 279] on li "PTX Status" at bounding box center [127, 280] width 241 height 27
click at [288, 265] on main "All dates Filter Monitoring 2 Up PTX Payments - Service Notification - PRODUCTI…" at bounding box center [870, 310] width 1397 height 215
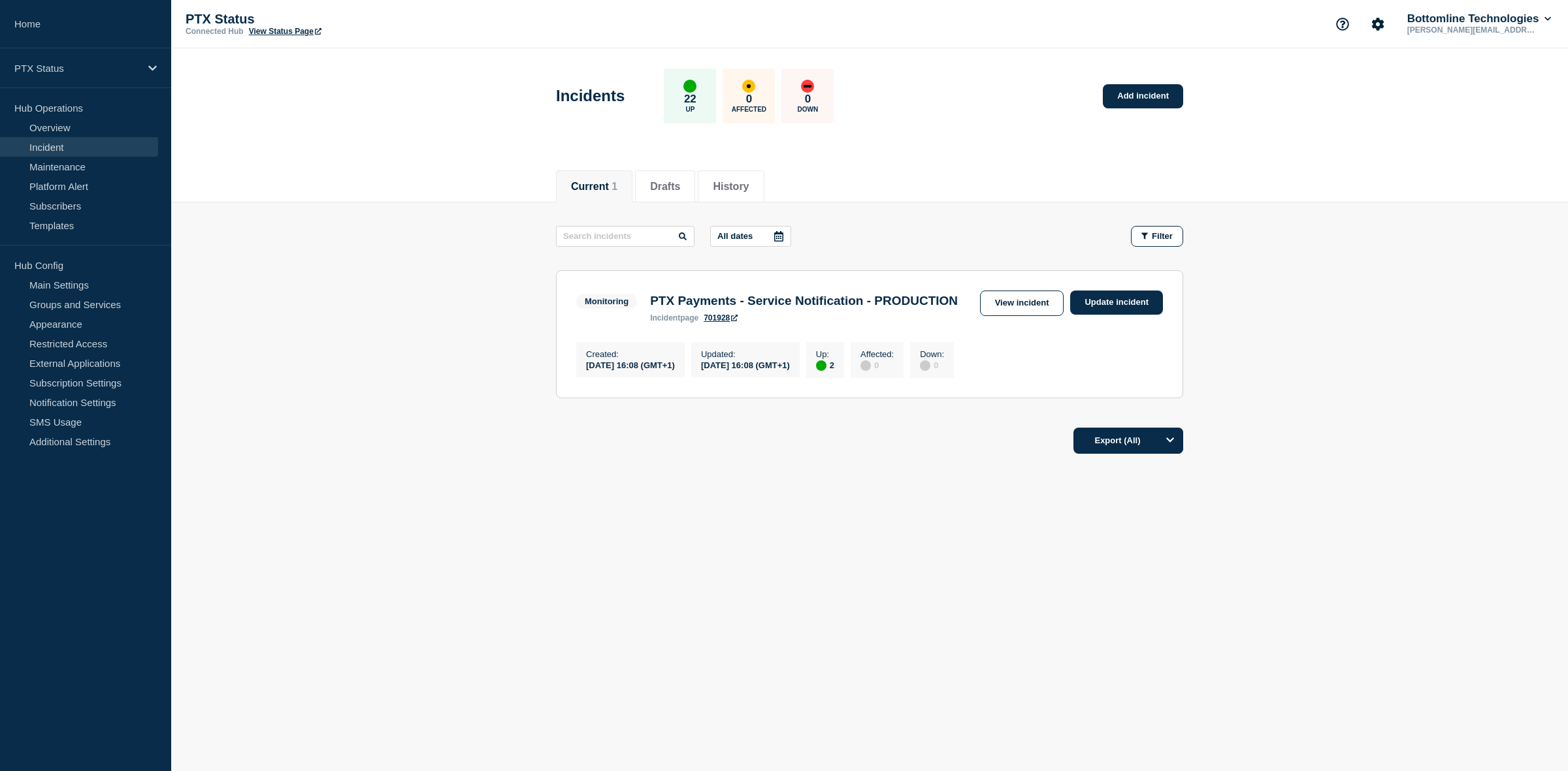
click at [69, 145] on link "Incident" at bounding box center [79, 147] width 158 height 20
click at [43, 72] on p "PTX Status" at bounding box center [77, 68] width 125 height 11
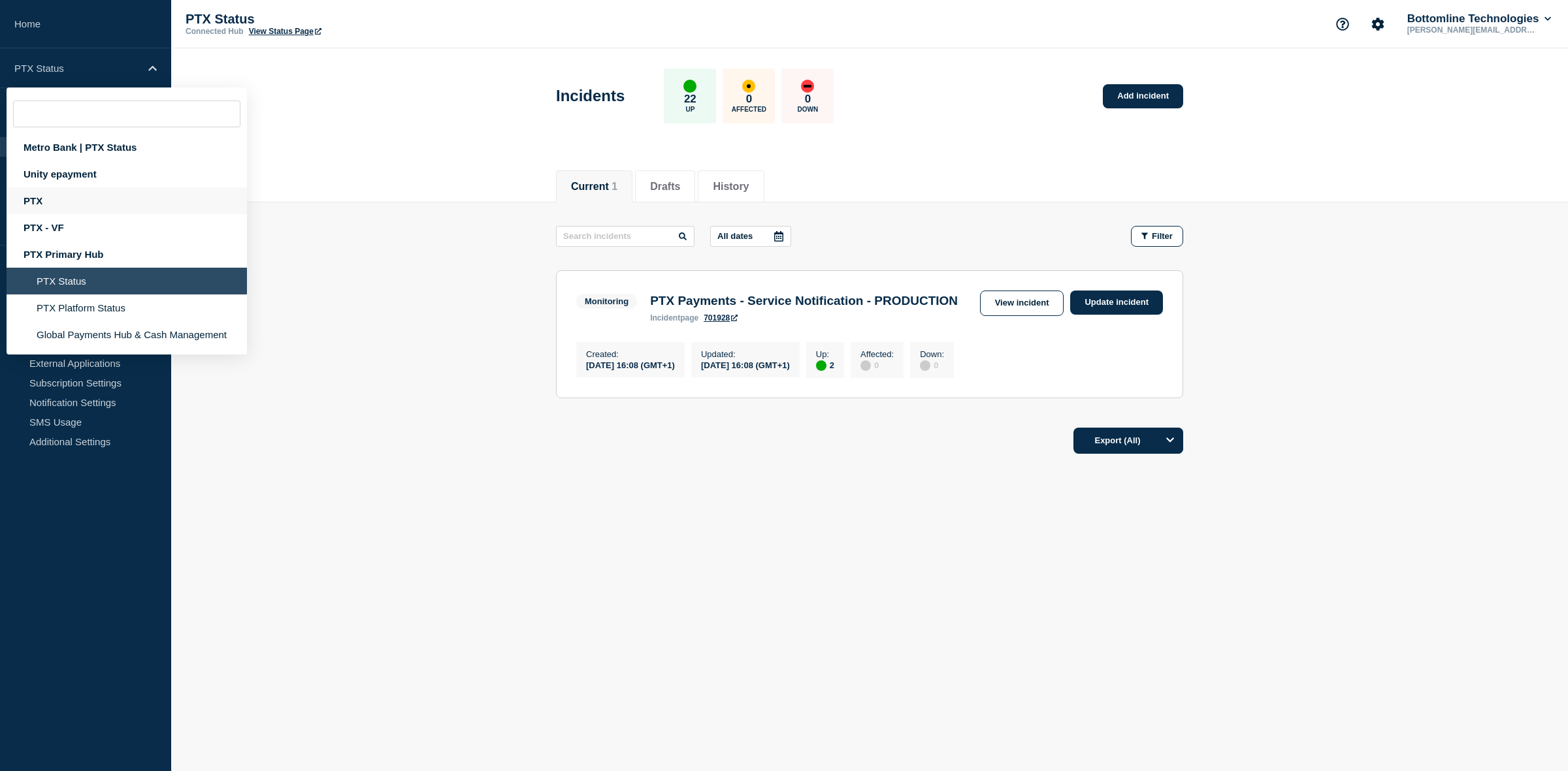
click at [47, 193] on div "PTX" at bounding box center [127, 201] width 241 height 27
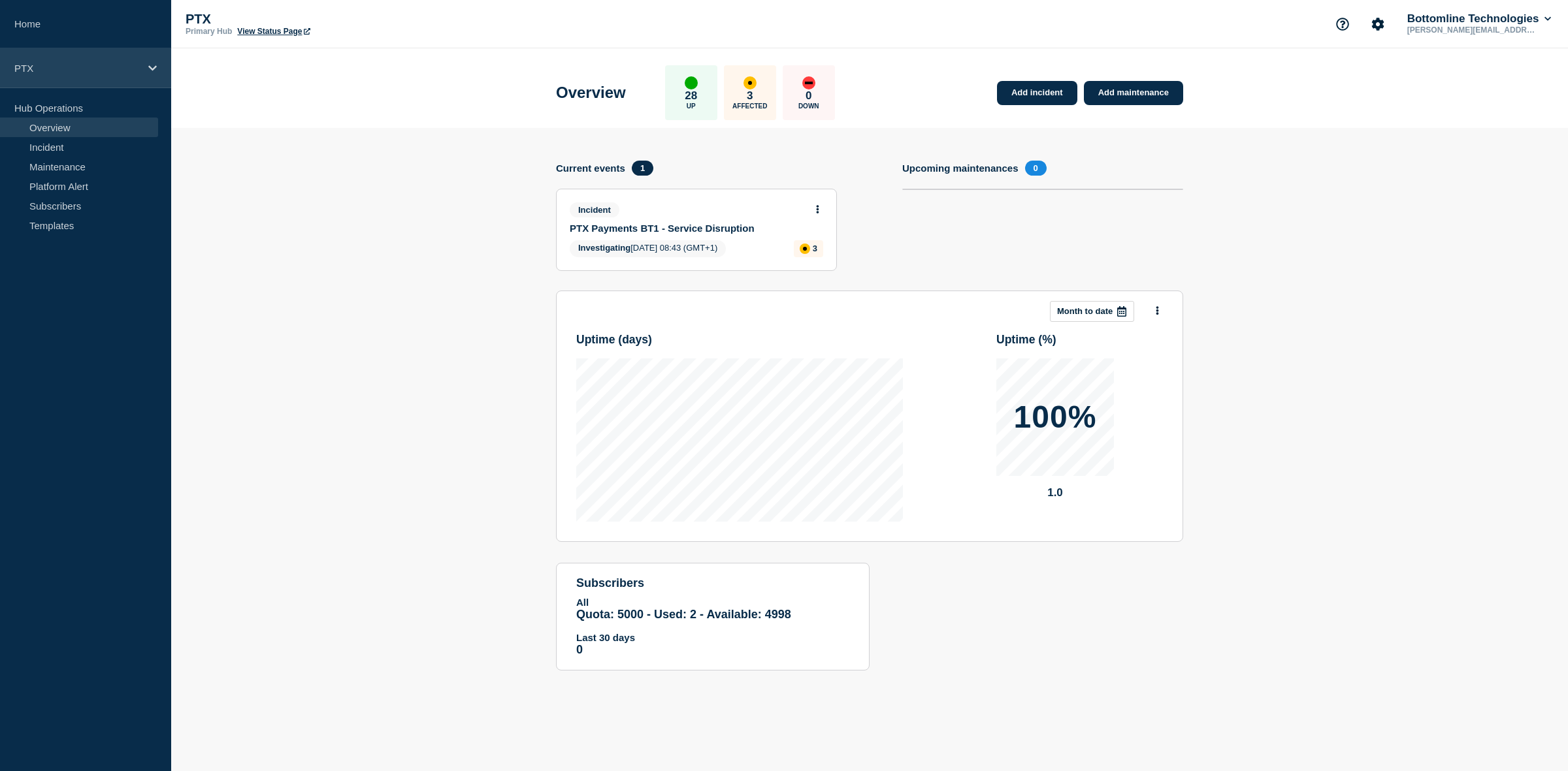
click at [15, 67] on p "PTX" at bounding box center [77, 68] width 125 height 11
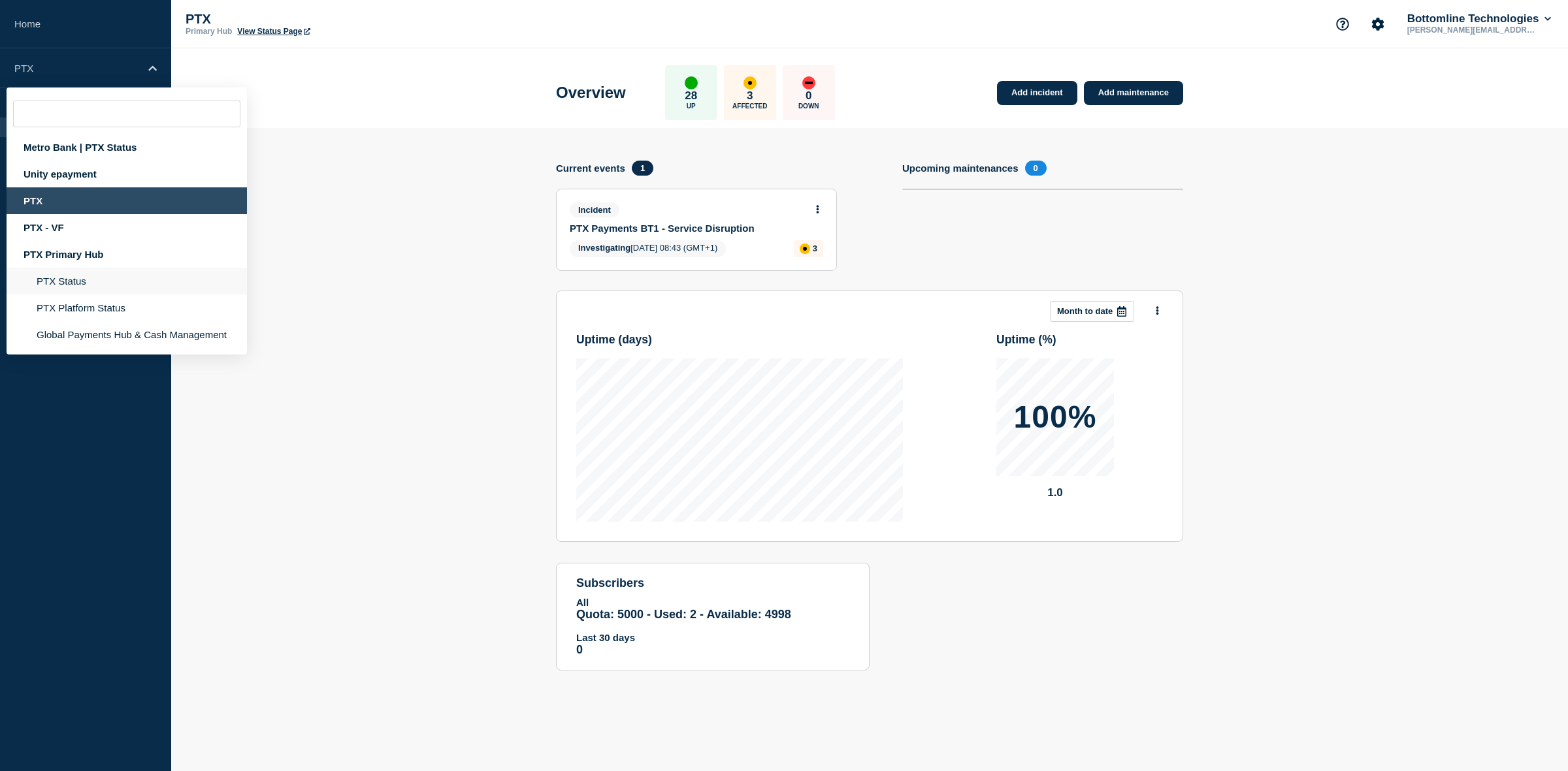
click at [70, 294] on li "PTX Status" at bounding box center [127, 307] width 241 height 27
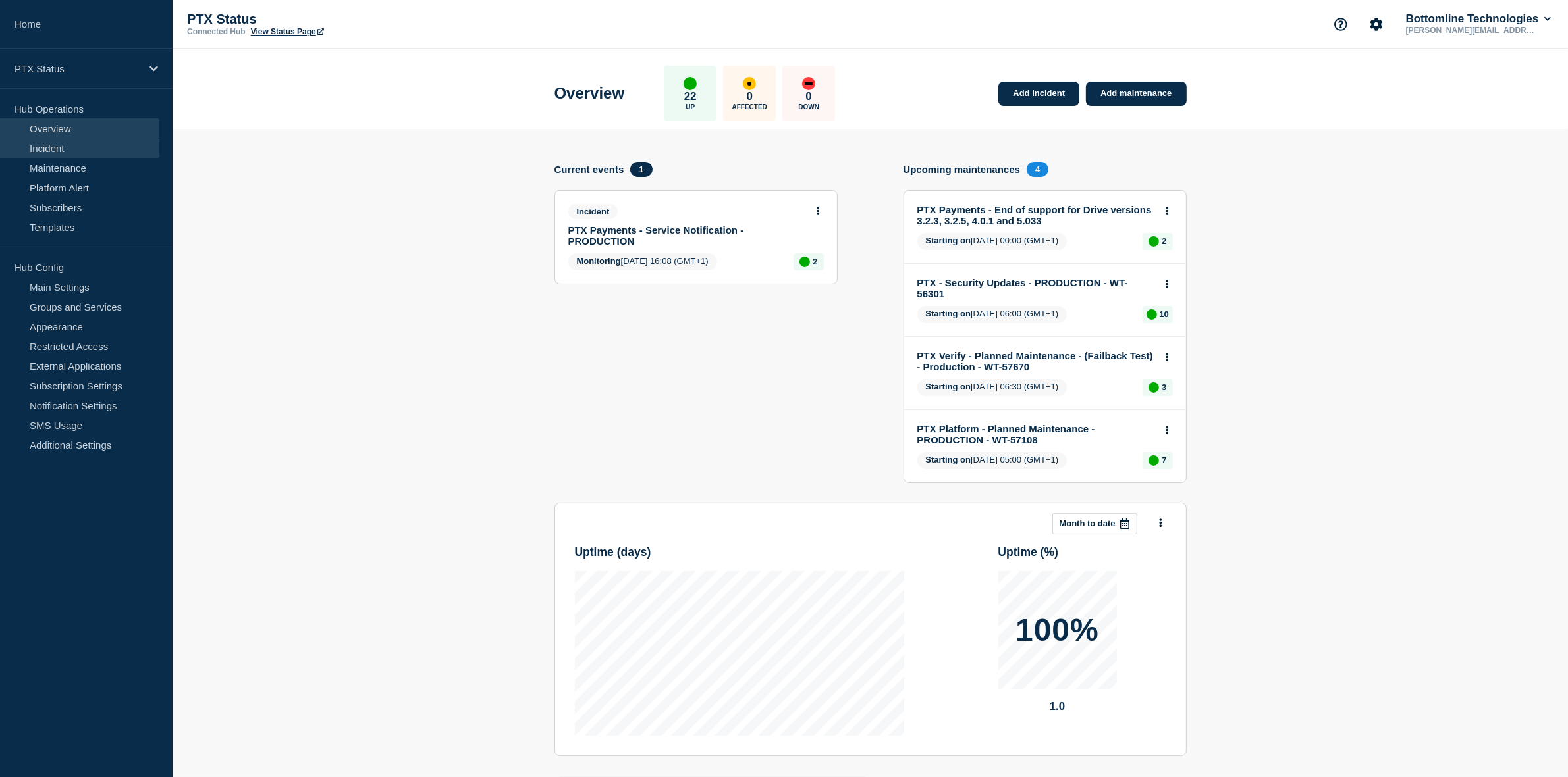
click at [67, 147] on link "Incident" at bounding box center [80, 148] width 159 height 20
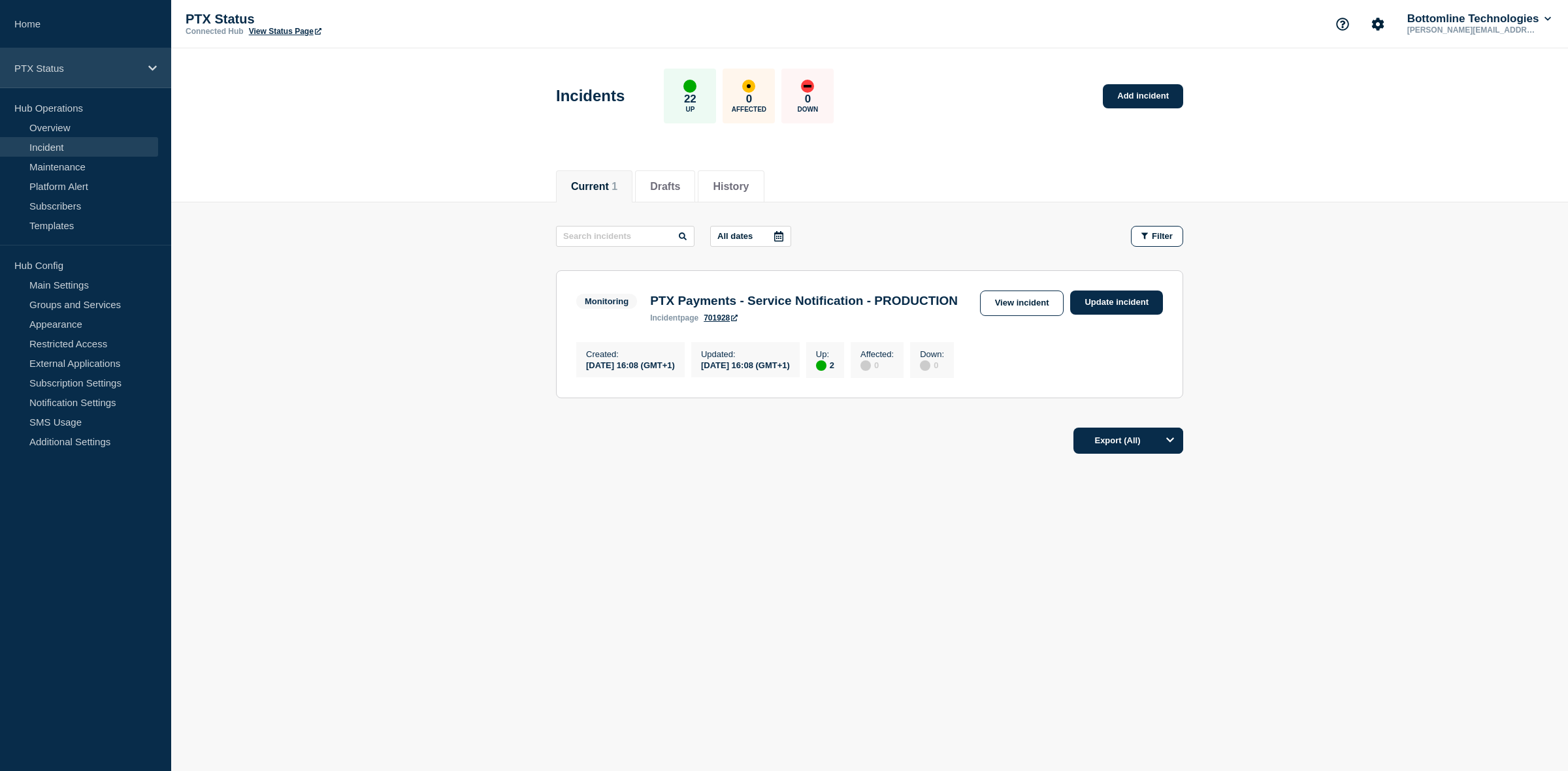
click at [63, 72] on p "PTX Status" at bounding box center [77, 68] width 125 height 11
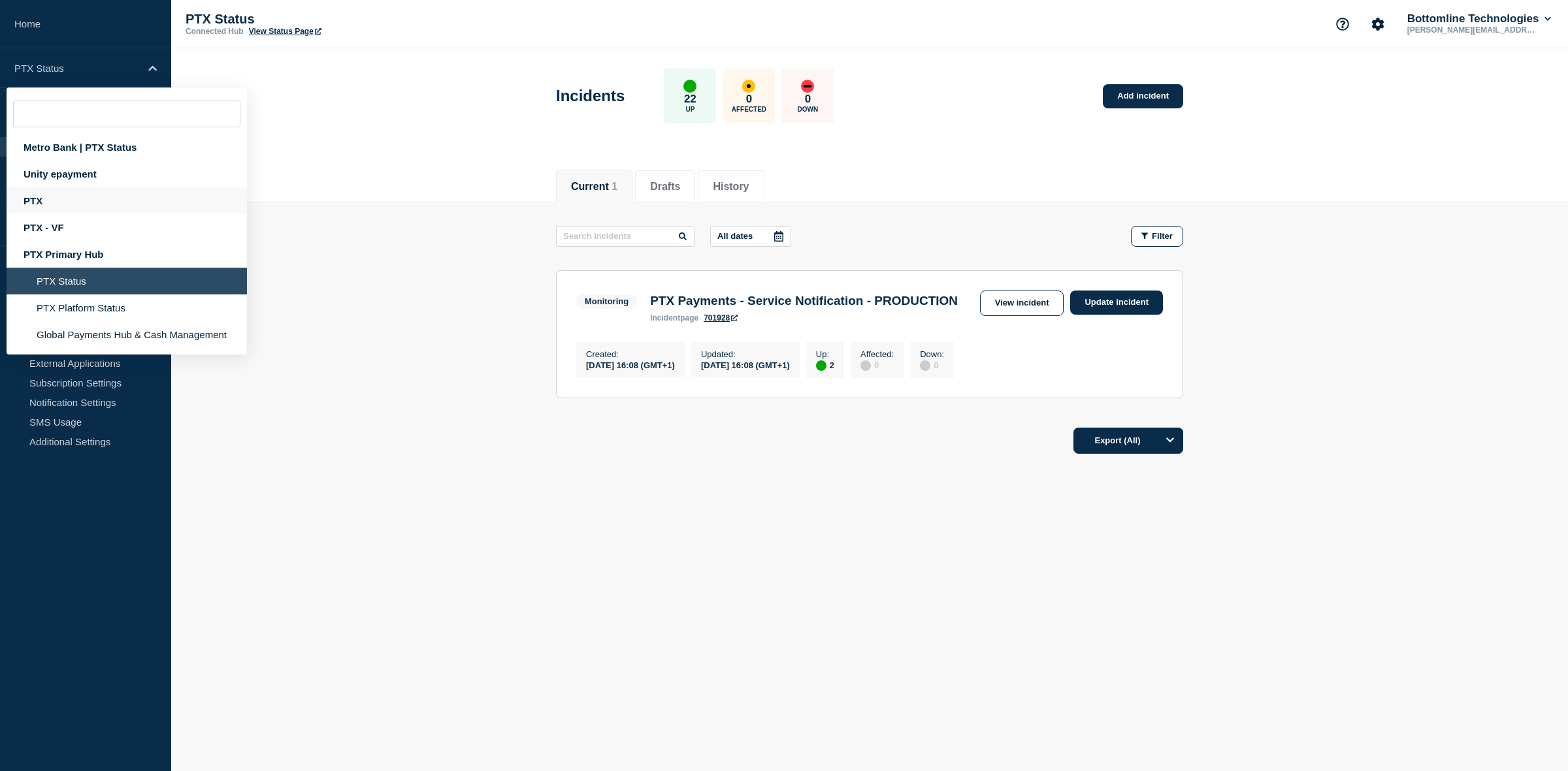
click at [43, 200] on div "PTX" at bounding box center [127, 201] width 241 height 27
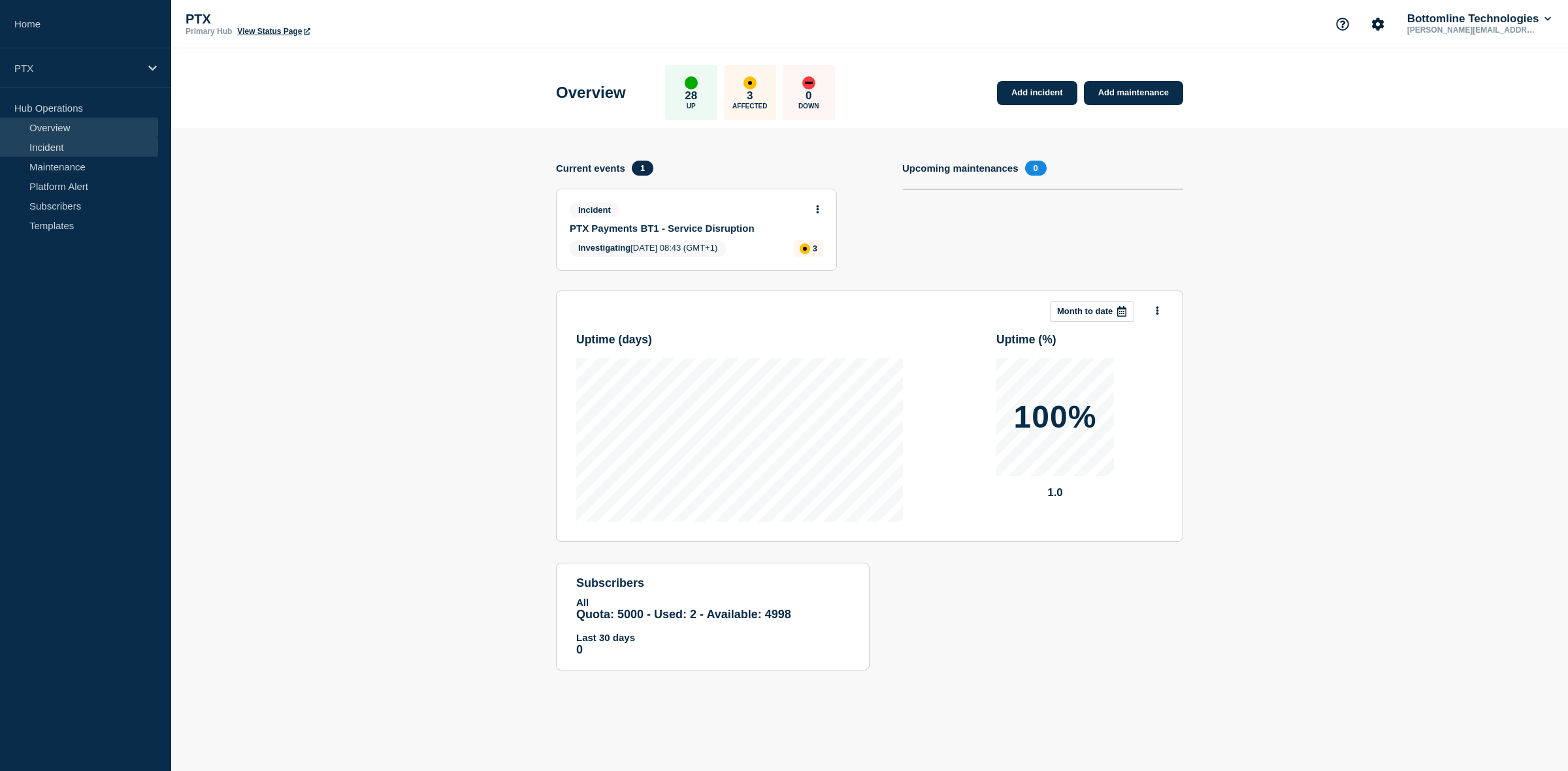
click at [50, 146] on link "Incident" at bounding box center [79, 147] width 158 height 20
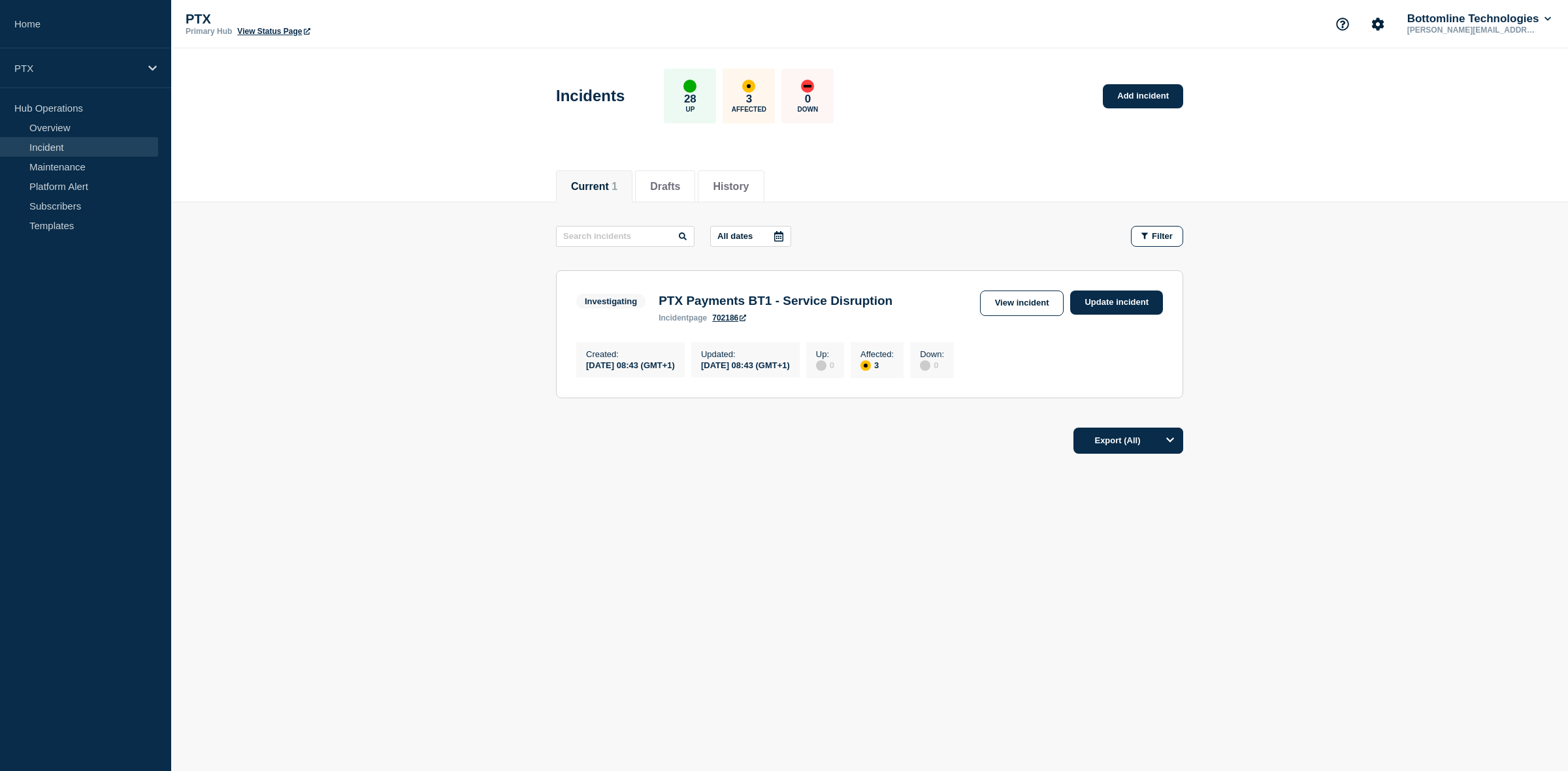
click at [1090, 363] on div "Created : [DATE] 08:43 (GMT+1) Updated : [DATE] 08:43 (GMT+1) Up : 0 Affected :…" at bounding box center [869, 358] width 586 height 39
click at [1030, 313] on link "View incident" at bounding box center [1022, 303] width 84 height 25
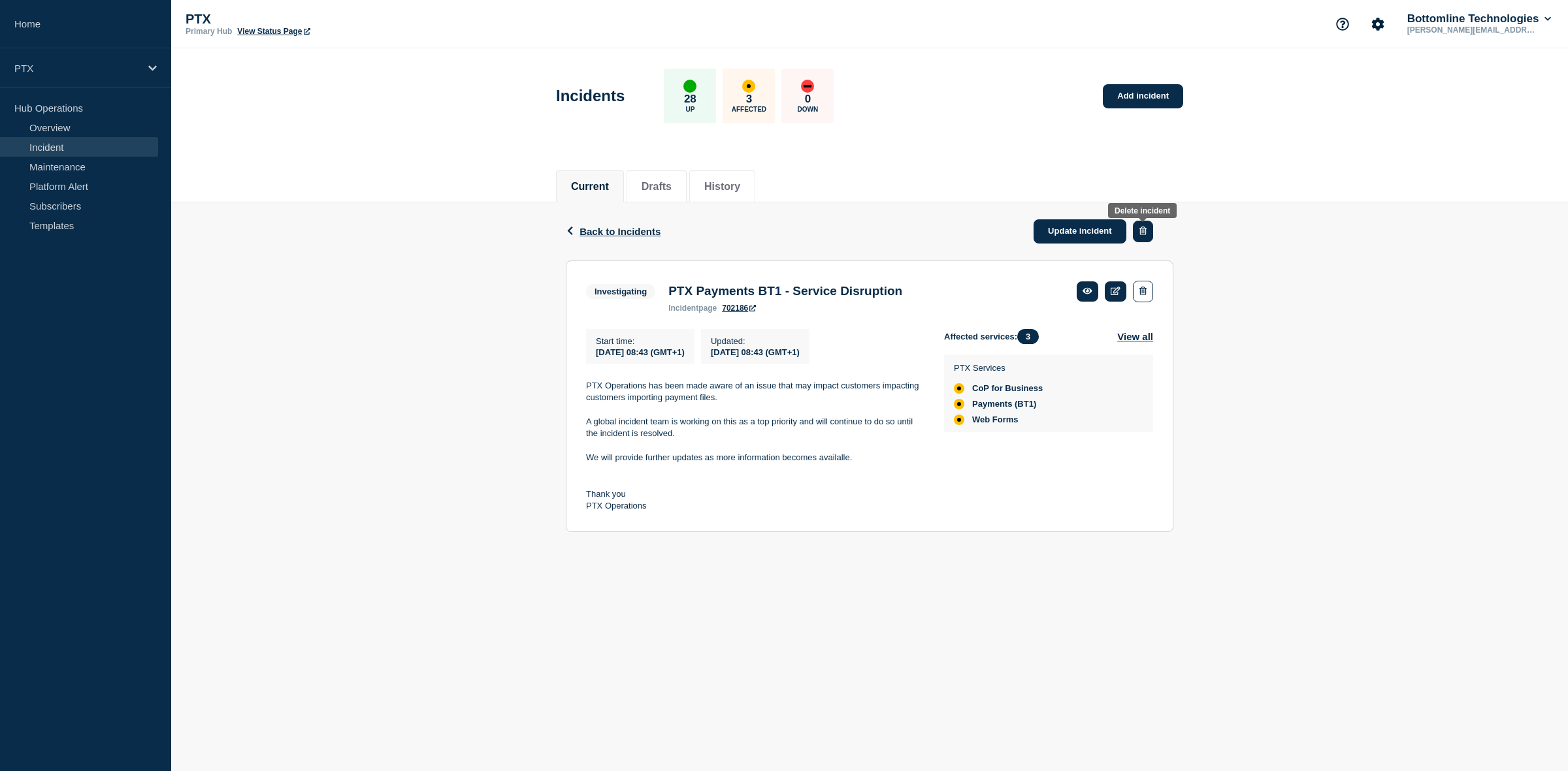
click at [1144, 233] on icon "button" at bounding box center [1143, 231] width 7 height 9
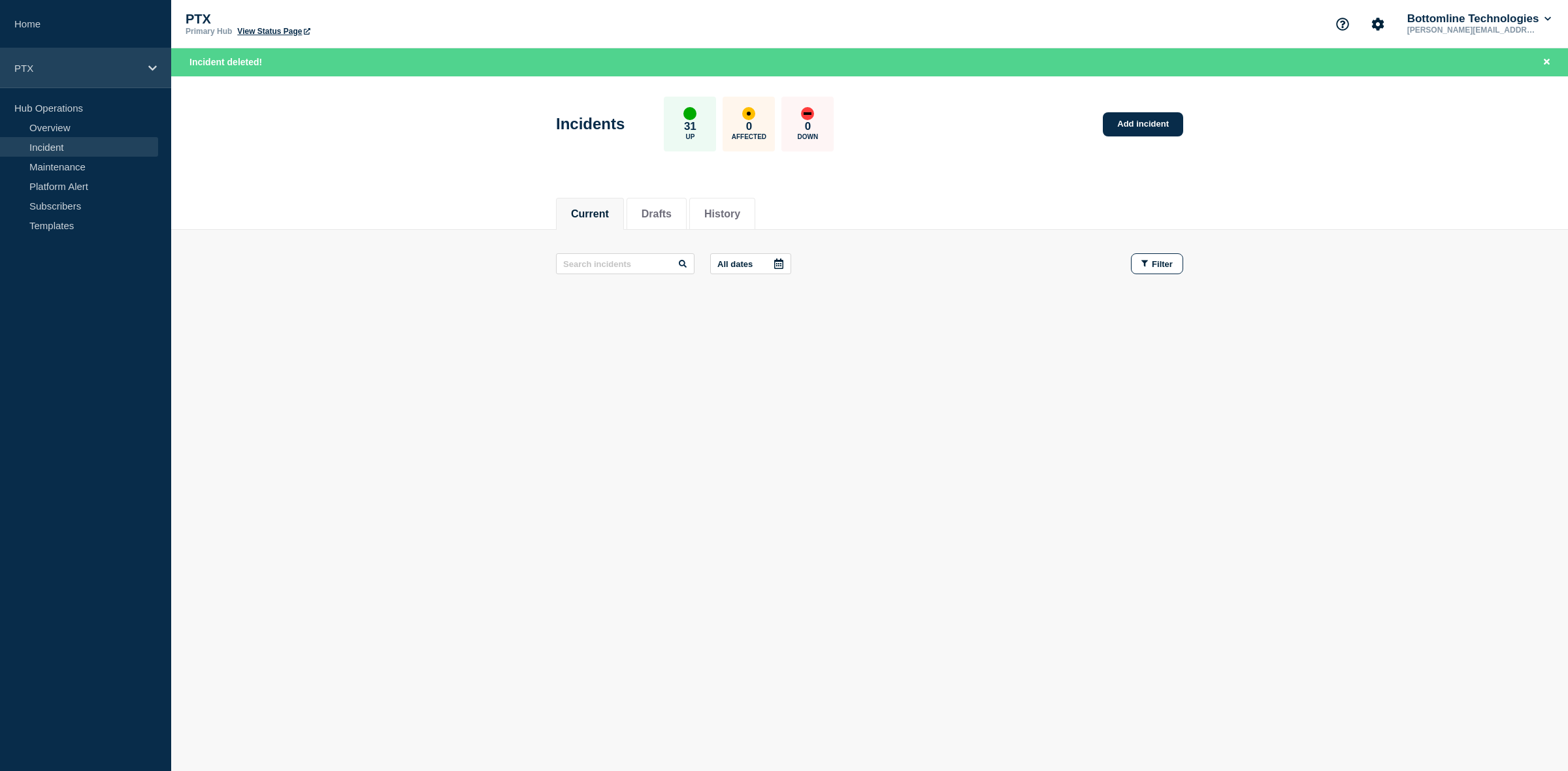
click at [48, 56] on div "PTX" at bounding box center [85, 69] width 171 height 40
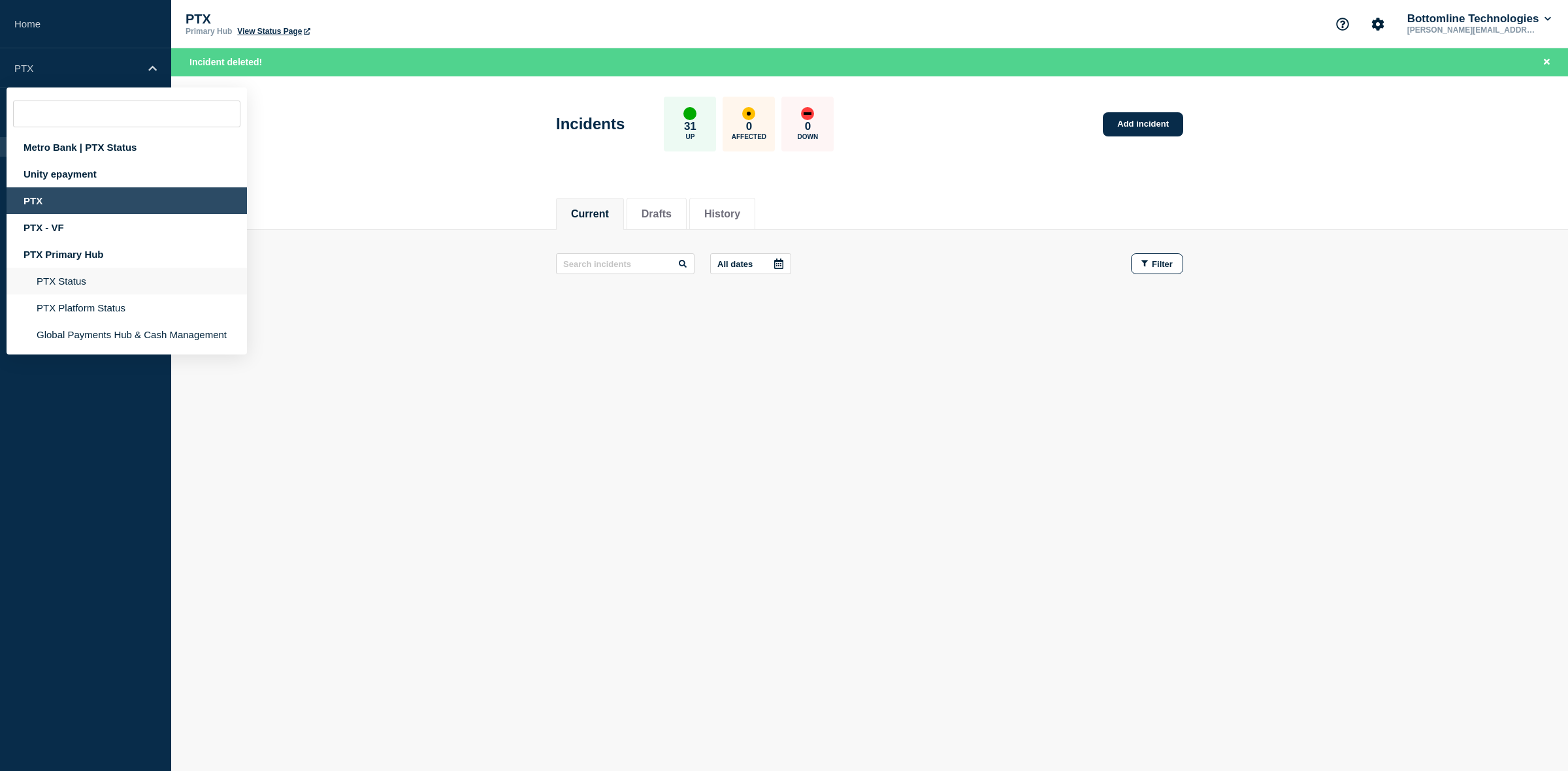
click at [57, 294] on li "PTX Status" at bounding box center [127, 307] width 241 height 27
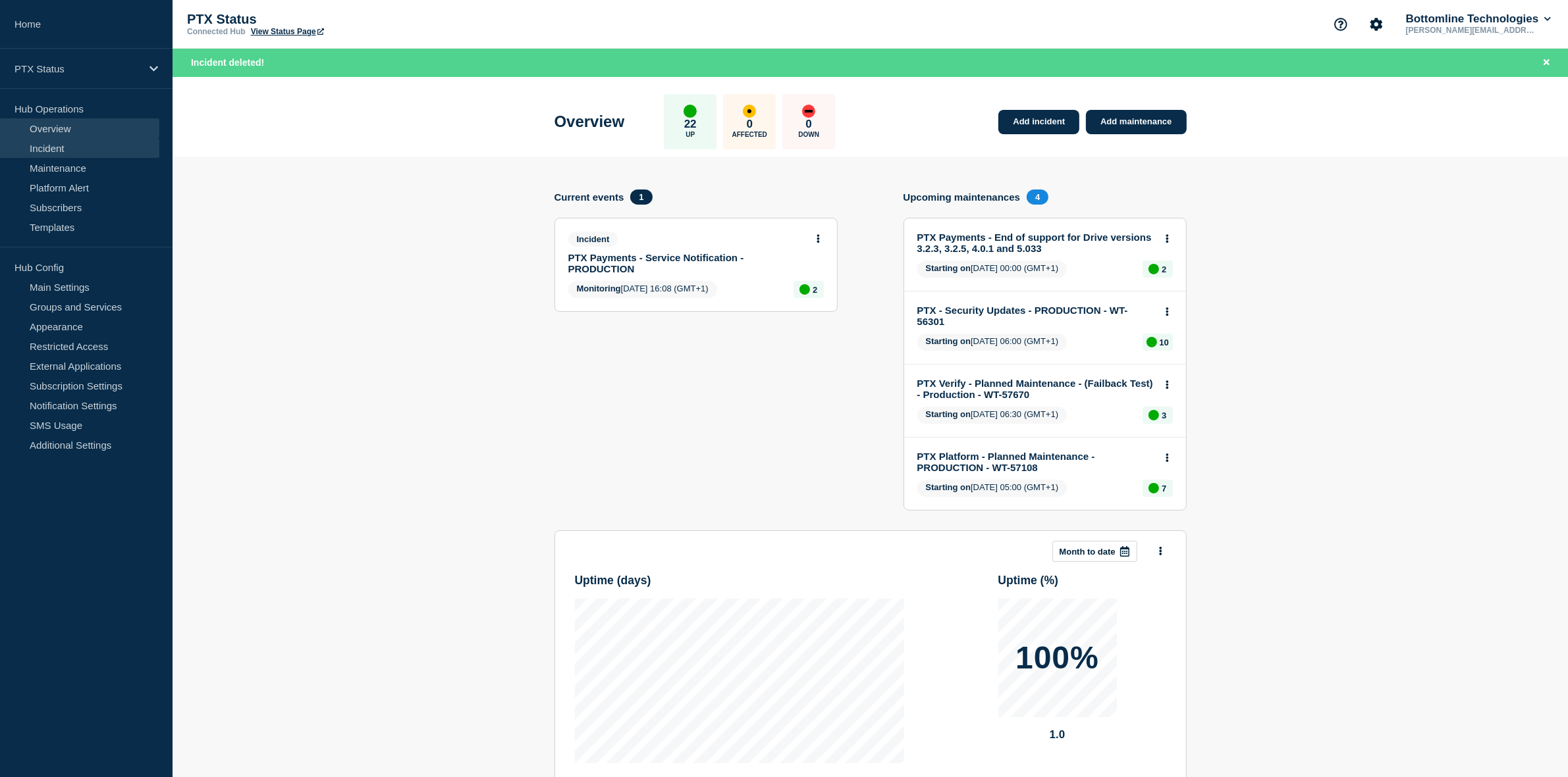
click at [56, 148] on link "Incident" at bounding box center [80, 148] width 159 height 20
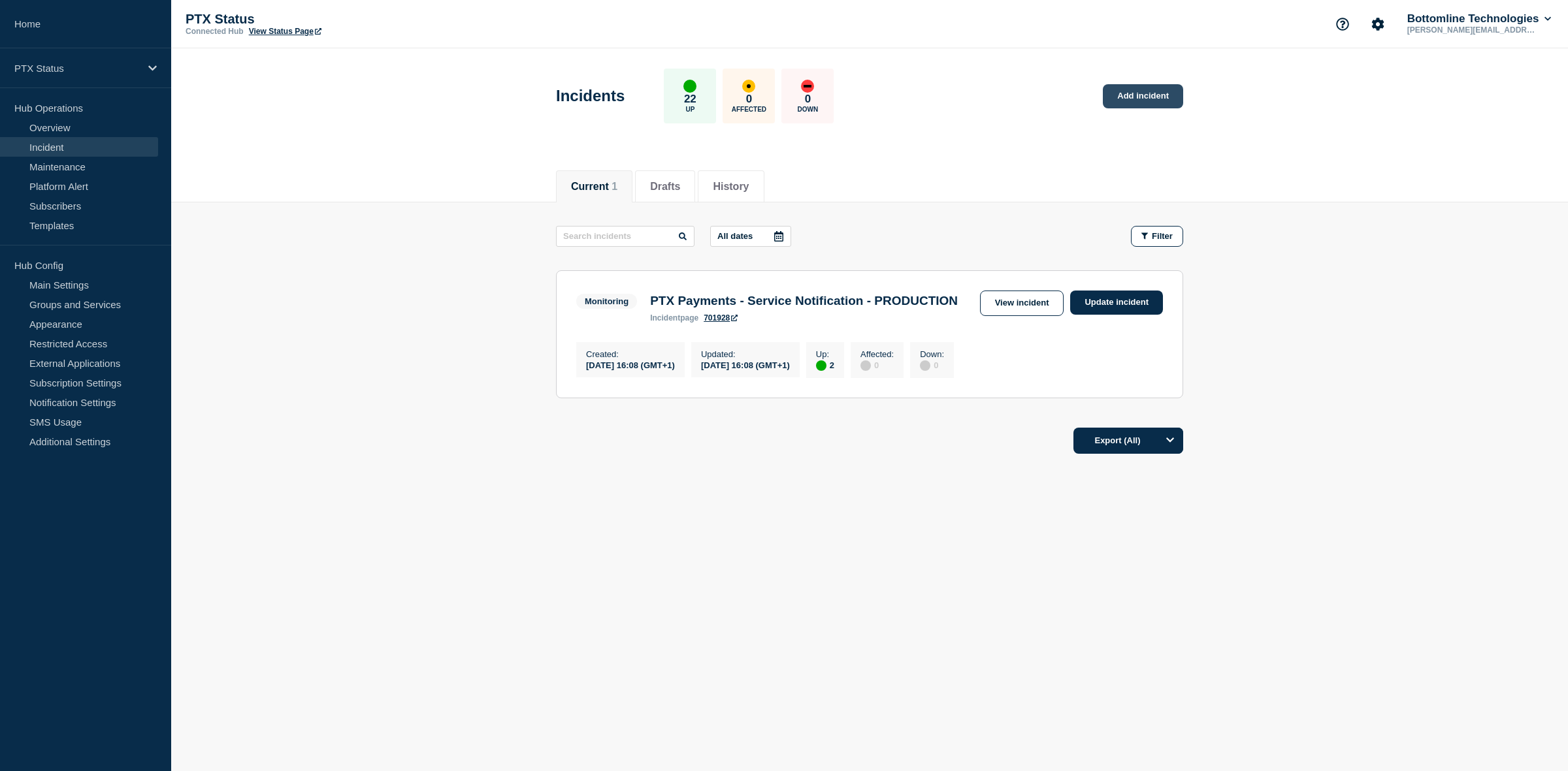
click at [1138, 96] on link "Add incident" at bounding box center [1143, 96] width 81 height 24
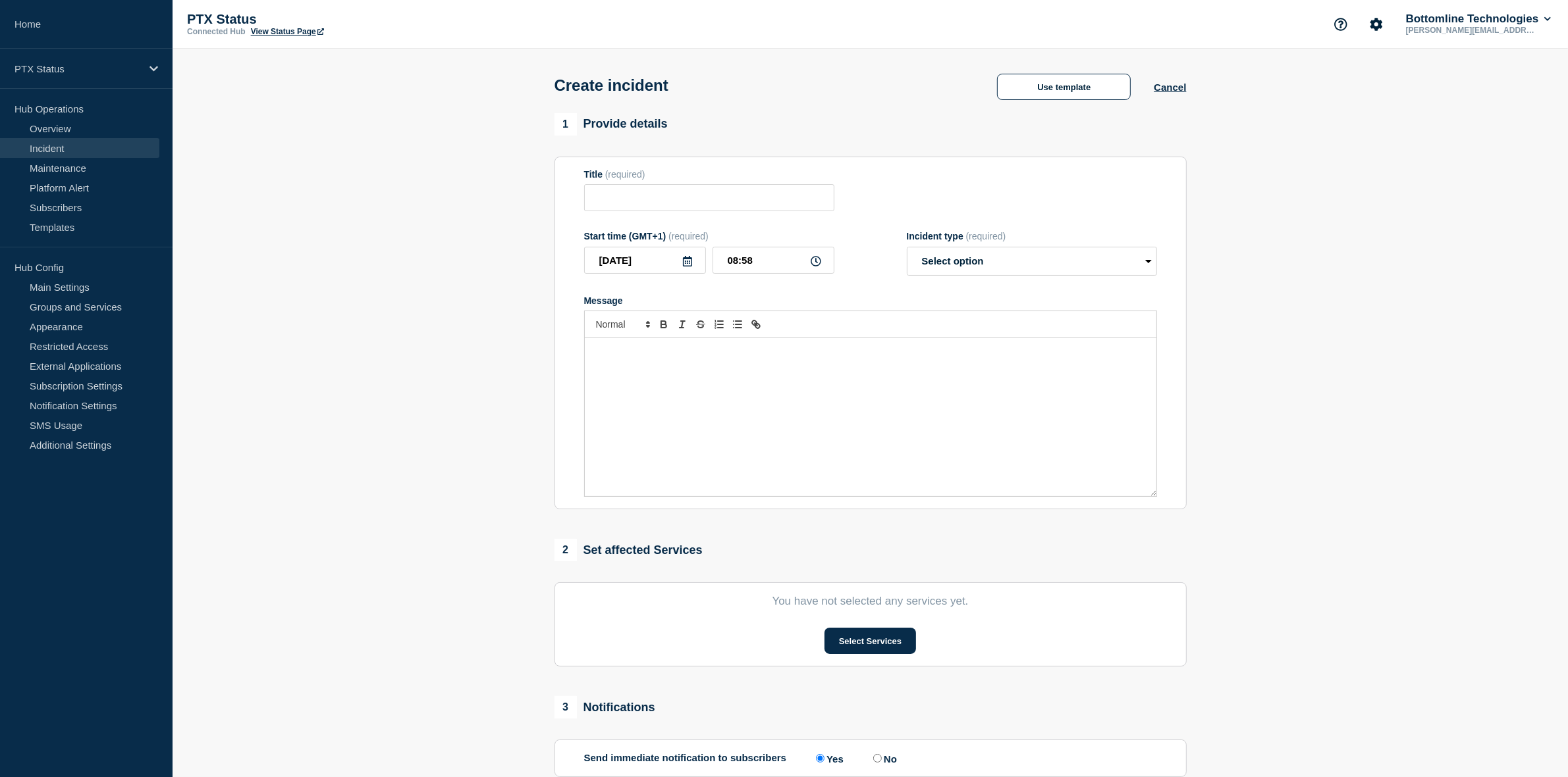
click at [742, 402] on div "Message" at bounding box center [870, 417] width 572 height 158
click at [657, 199] on input "Title" at bounding box center [709, 198] width 250 height 27
click at [1047, 88] on button "Use template" at bounding box center [1064, 87] width 134 height 26
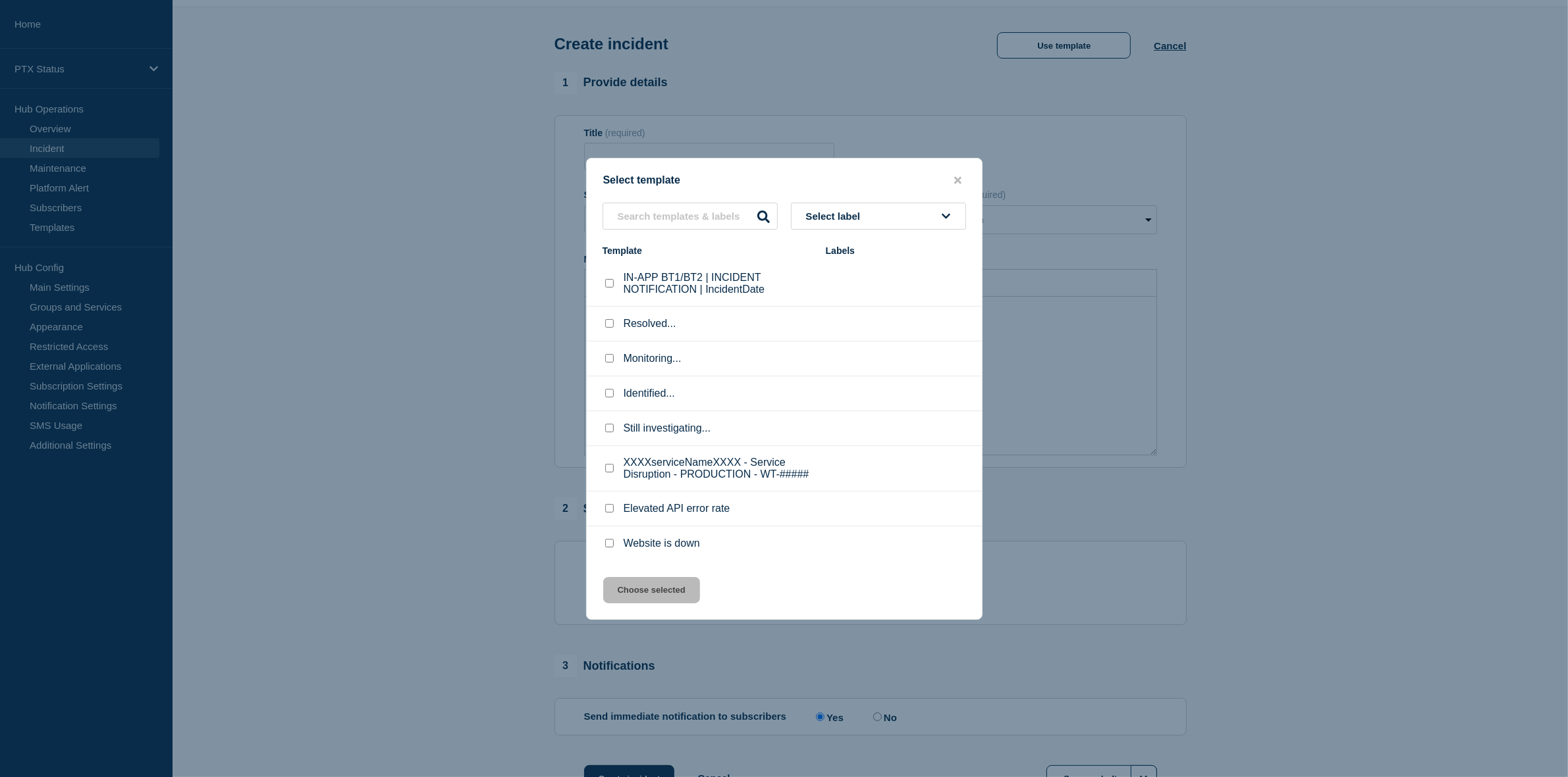
scroll to position [82, 0]
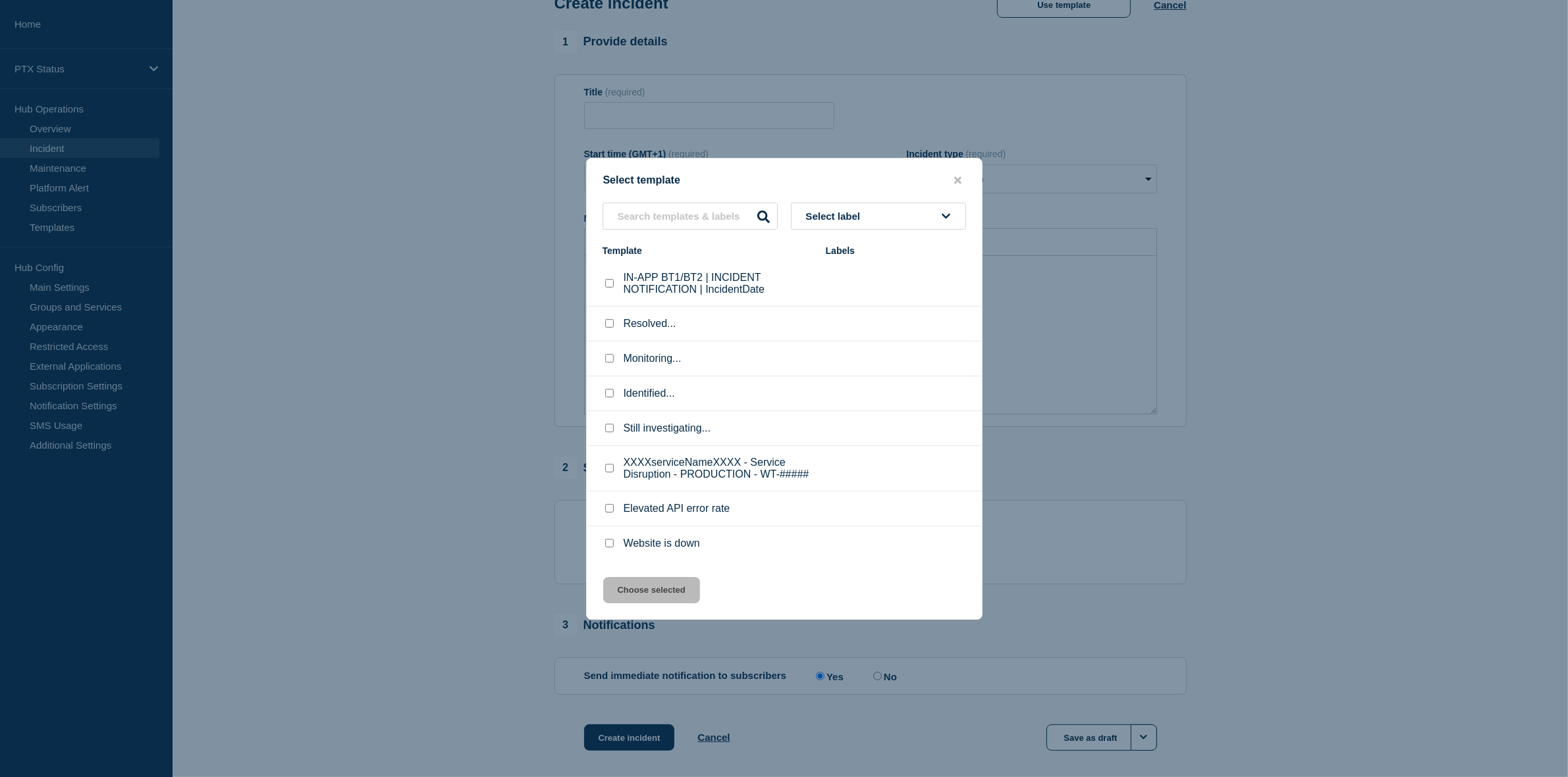
click at [608, 472] on input "XXXXserviceNameXXXX - Service Disruption - PRODUCTION - WT-##### checkbox" at bounding box center [609, 468] width 9 height 9
checkbox input "true"
click at [613, 596] on button "Choose selected" at bounding box center [651, 591] width 97 height 26
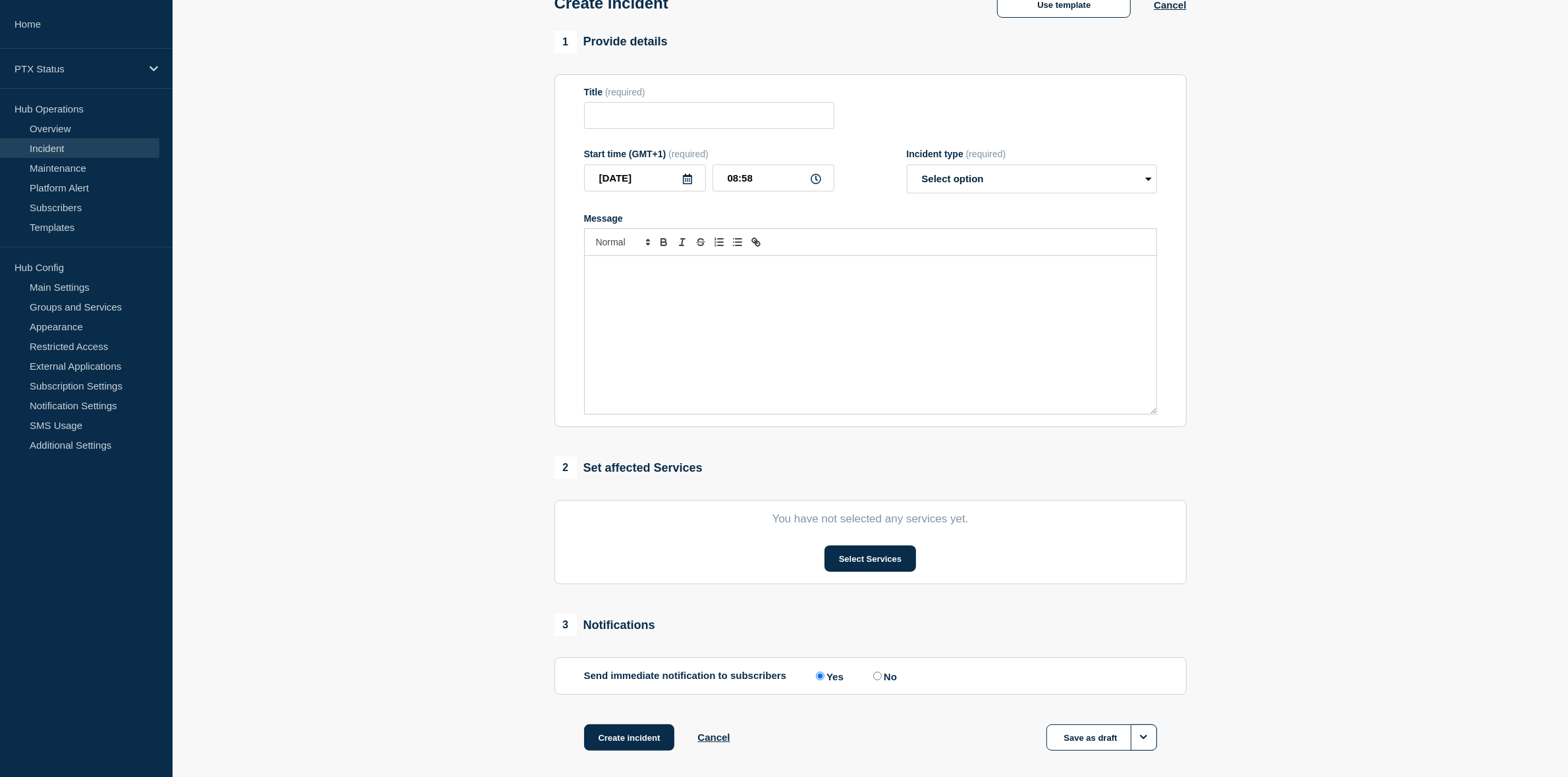
type input "XXXXserviceNameXXXX - Service Disruption - PRODUCTION - WT-#####"
select select "investigating"
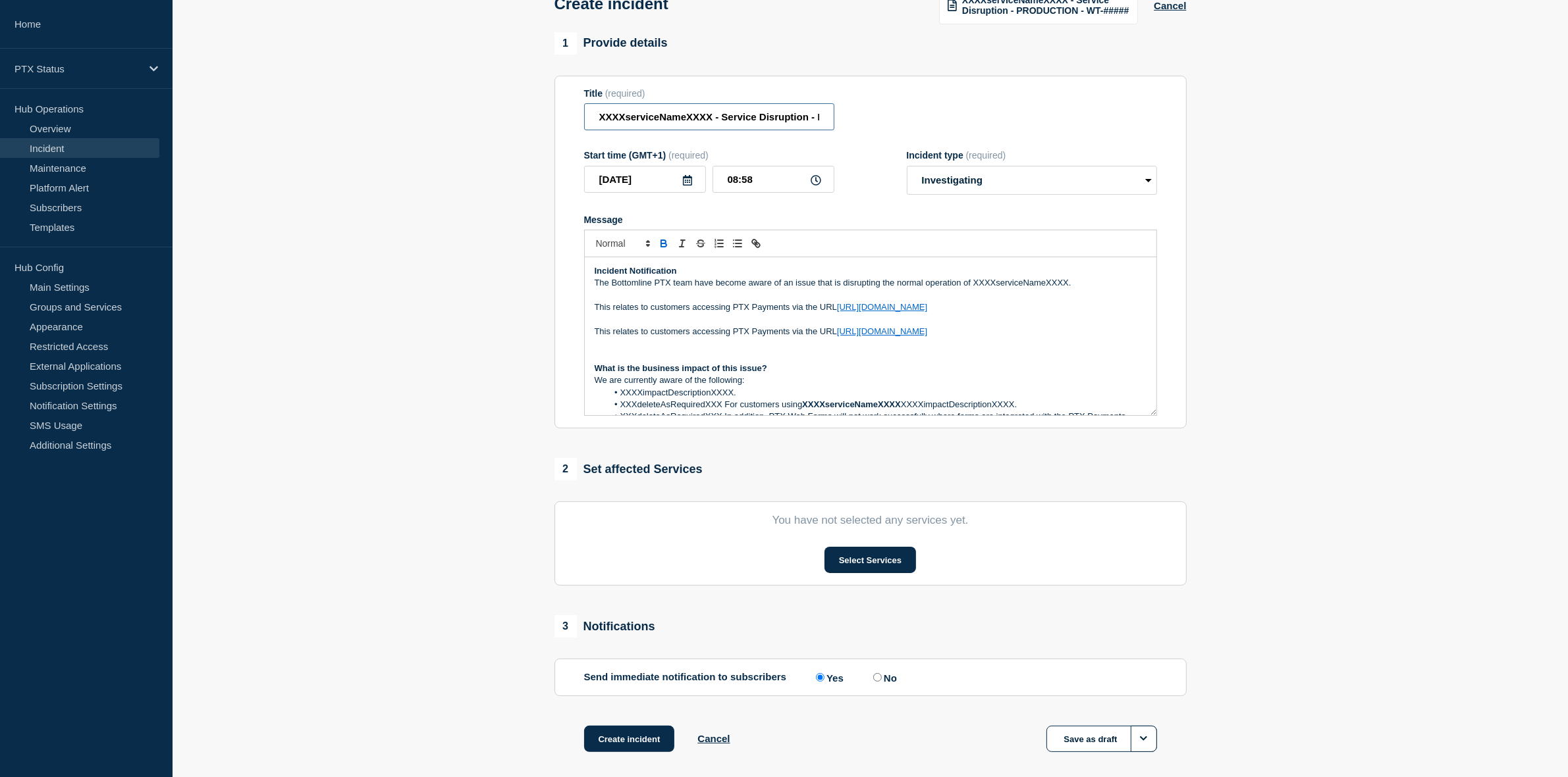
click at [664, 114] on input "XXXXserviceNameXXXX - Service Disruption - PRODUCTION - WT-#####" at bounding box center [709, 116] width 250 height 27
drag, startPoint x: 714, startPoint y: 117, endPoint x: 590, endPoint y: 122, distance: 124.1
click at [590, 122] on input "XXXXserviceNameXXXX - Service Disruption - PRODUCTION - WT-#####" at bounding box center [709, 116] width 250 height 27
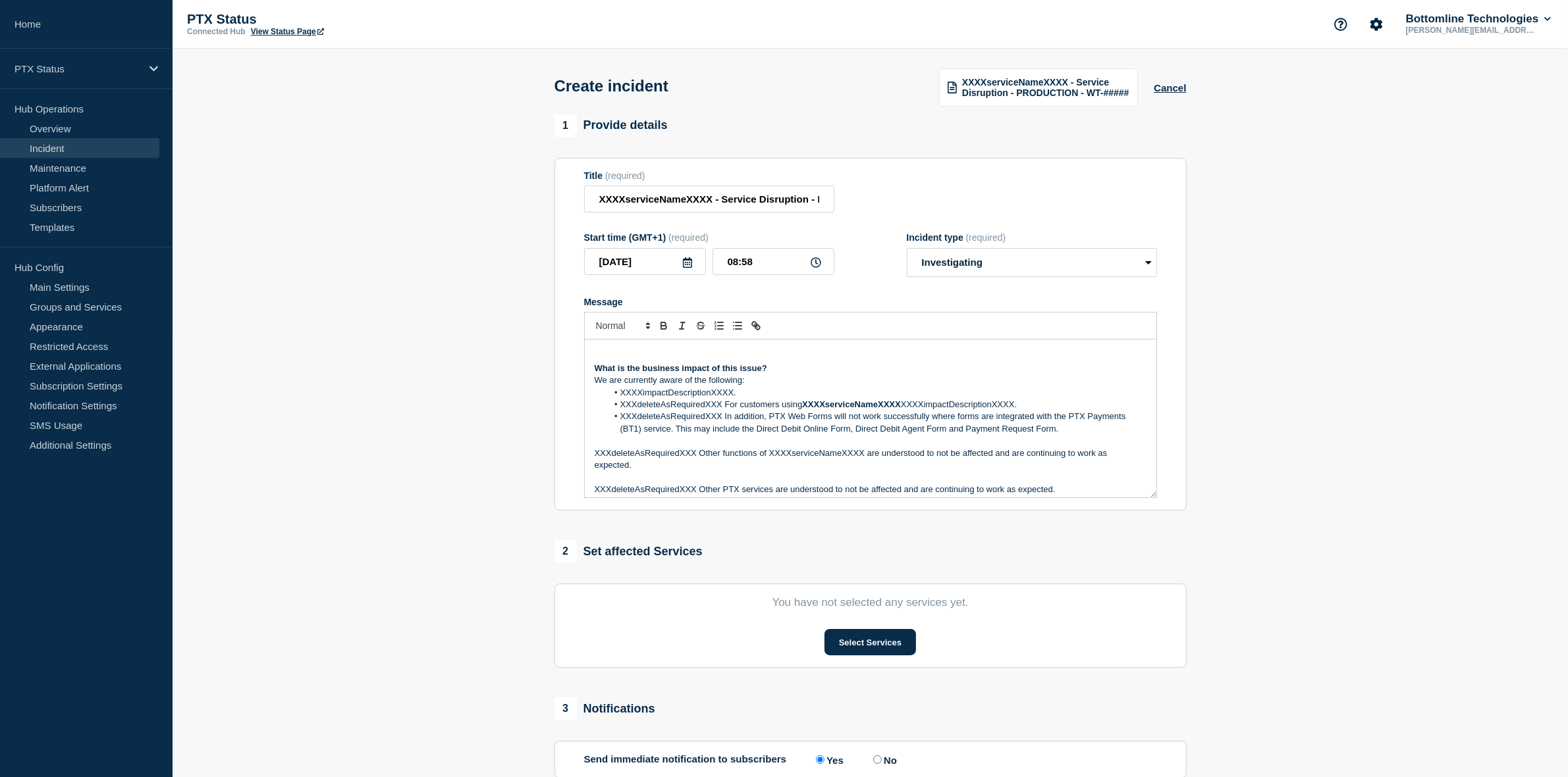
click at [1288, 241] on section "1 Provide details Title (required) XXXXserviceNameXXXX - Service Disruption - P…" at bounding box center [870, 491] width 1396 height 753
click at [376, 293] on section "1 Provide details Title (required) XXXXserviceNameXXXX - Service Disruption - P…" at bounding box center [870, 491] width 1396 height 753
click at [40, 26] on link "Home" at bounding box center [86, 24] width 172 height 49
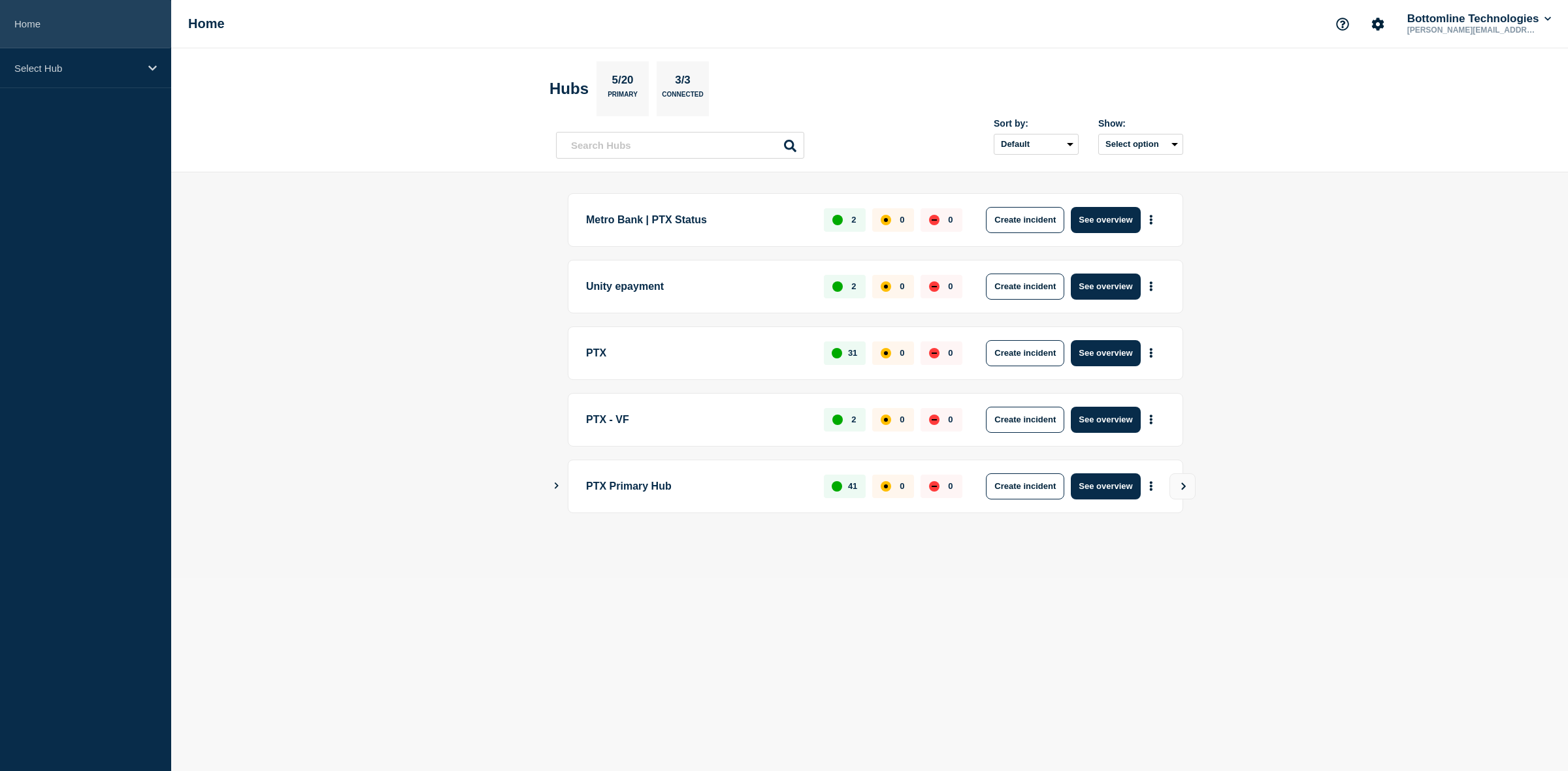
click at [27, 20] on link "Home" at bounding box center [85, 24] width 171 height 49
